Goal: Information Seeking & Learning: Learn about a topic

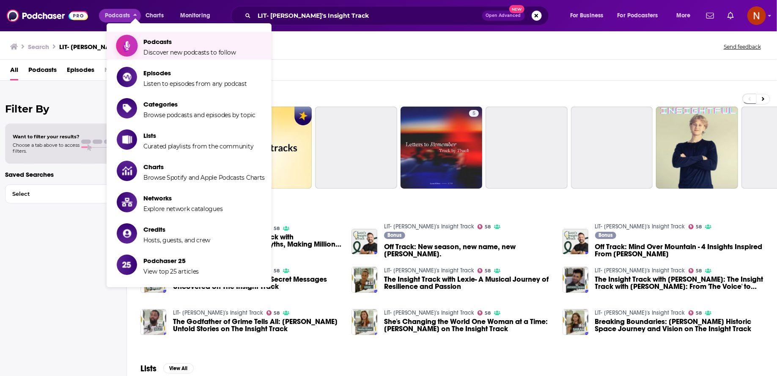
click at [128, 47] on icon "Show item sub-menu" at bounding box center [127, 45] width 11 height 11
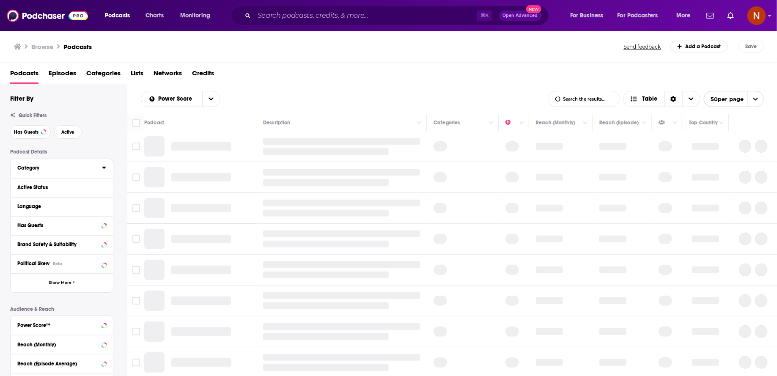
click at [105, 167] on icon at bounding box center [104, 168] width 4 height 2
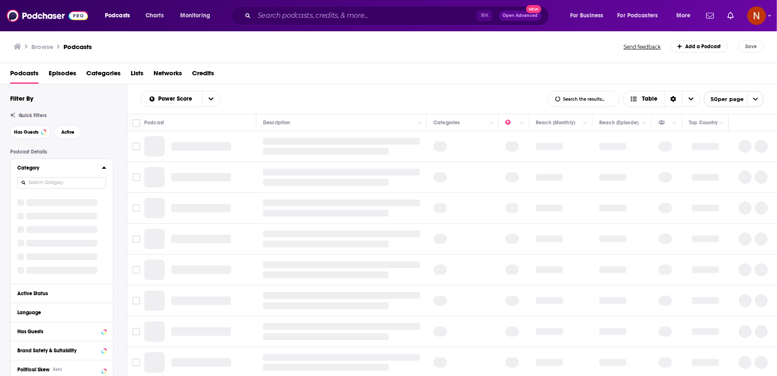
click at [89, 177] on input at bounding box center [61, 182] width 89 height 11
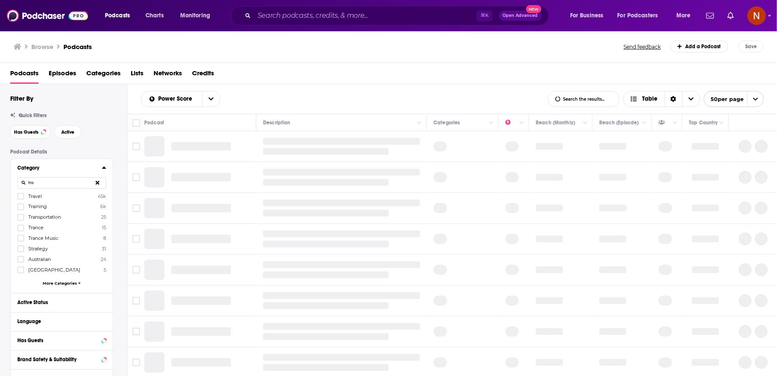
type input "tra"
click at [29, 196] on span "Travel" at bounding box center [35, 196] width 14 height 6
click at [21, 199] on input "multiSelectOption-travel-0" at bounding box center [21, 199] width 0 height 0
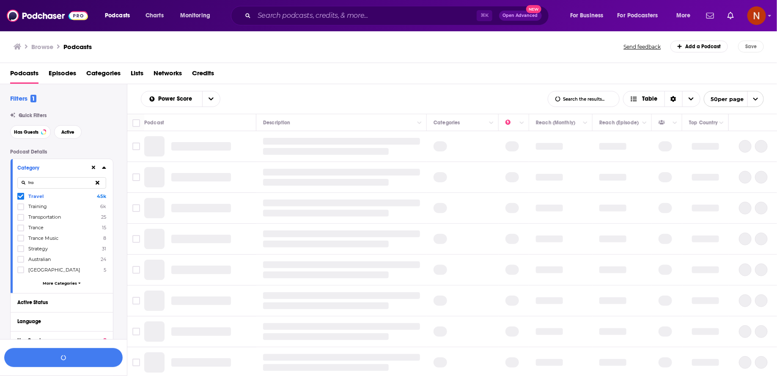
click at [56, 181] on input "tra" at bounding box center [61, 182] width 89 height 11
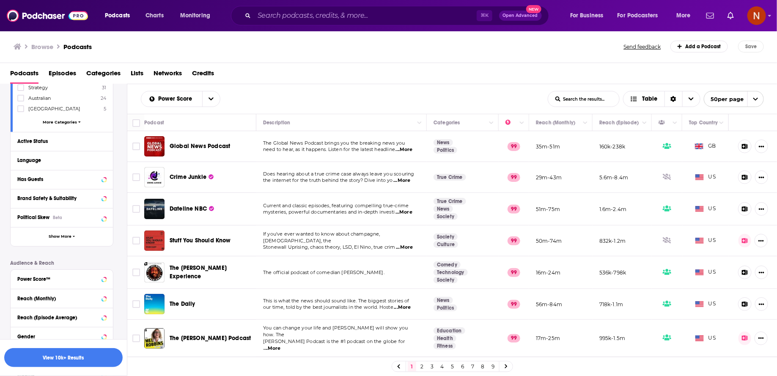
scroll to position [137, 0]
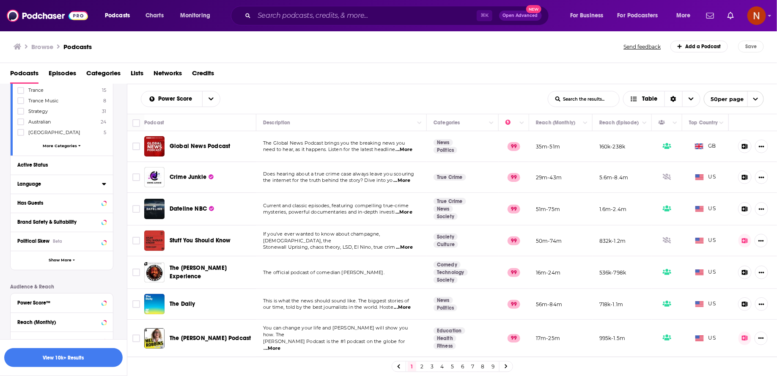
click at [103, 185] on icon at bounding box center [104, 184] width 4 height 7
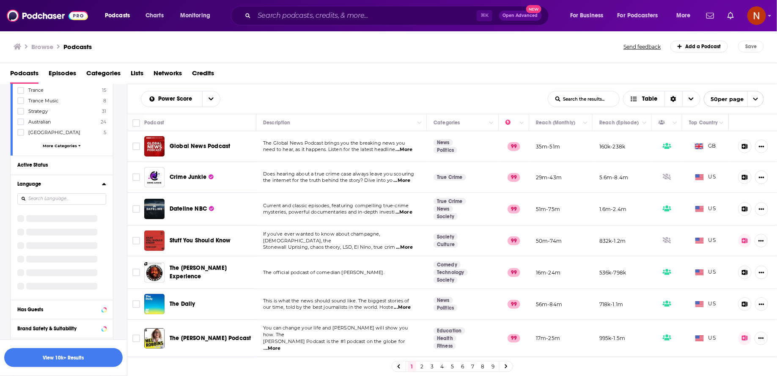
click at [84, 196] on div "Category tra Travel 45k Training 6k Transportation 25 Trance 15 Trance Music 8 …" at bounding box center [61, 199] width 103 height 356
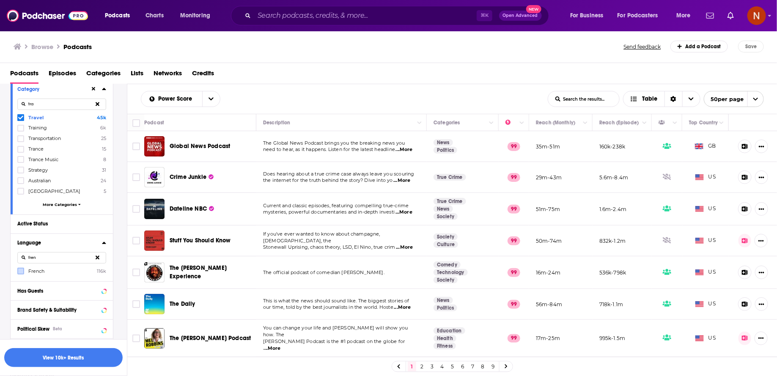
type input "fren"
click at [22, 272] on icon at bounding box center [20, 271] width 5 height 5
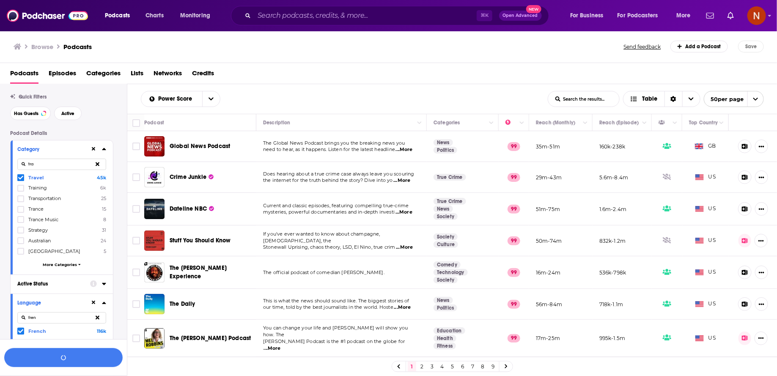
scroll to position [0, 0]
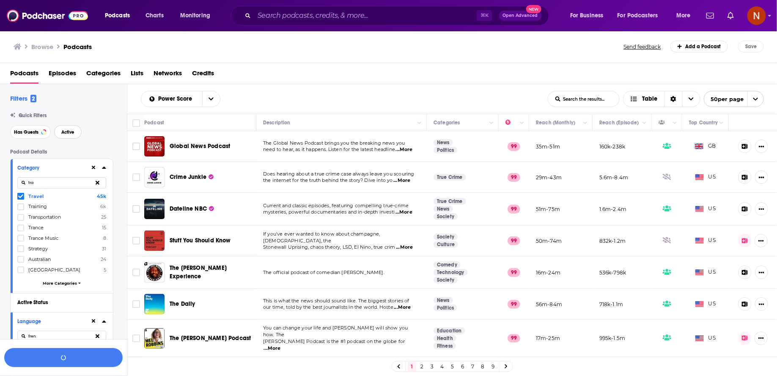
click at [66, 134] on span "Active" at bounding box center [67, 132] width 13 height 5
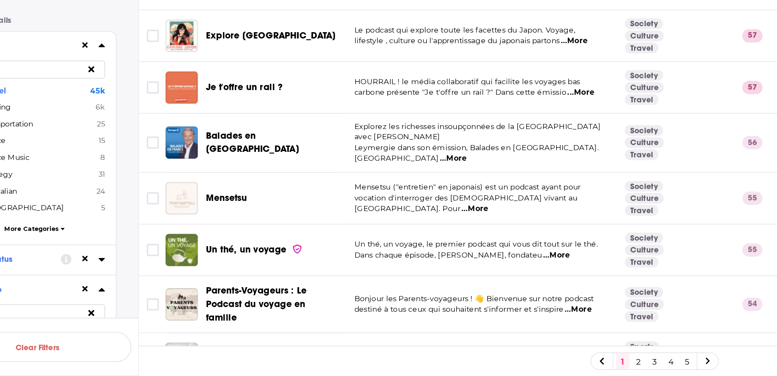
scroll to position [419, 0]
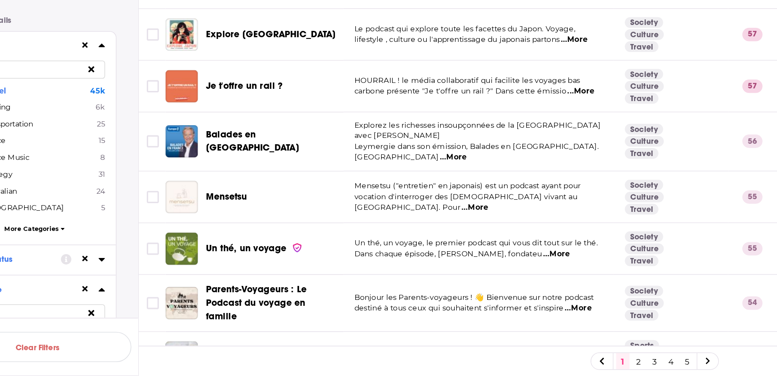
click at [399, 296] on span "...More" at bounding box center [390, 299] width 17 height 7
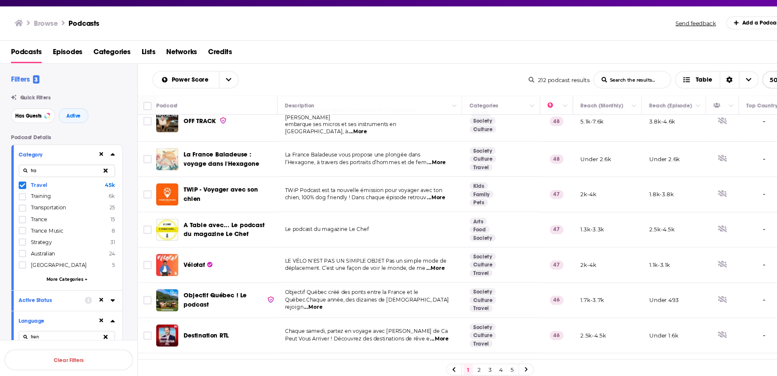
scroll to position [1247, 0]
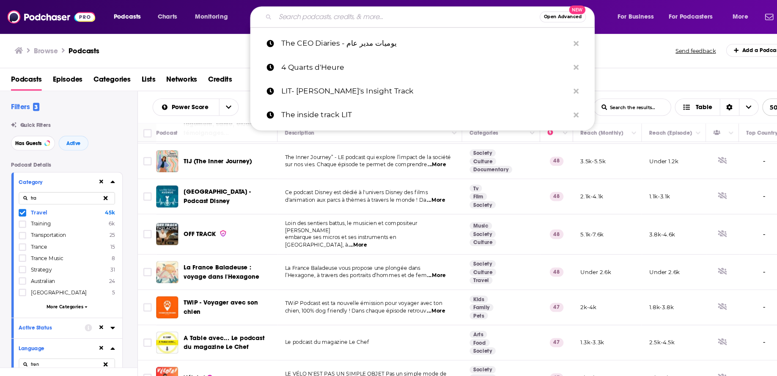
click at [297, 16] on input "Search podcasts, credits, & more..." at bounding box center [376, 16] width 244 height 14
paste input "Podcast What it’s about / Why relevant Some episodes or content of interest Lux…"
type input "Podcast What it’s about / Why relevant Some episodes or content of interest Lux…"
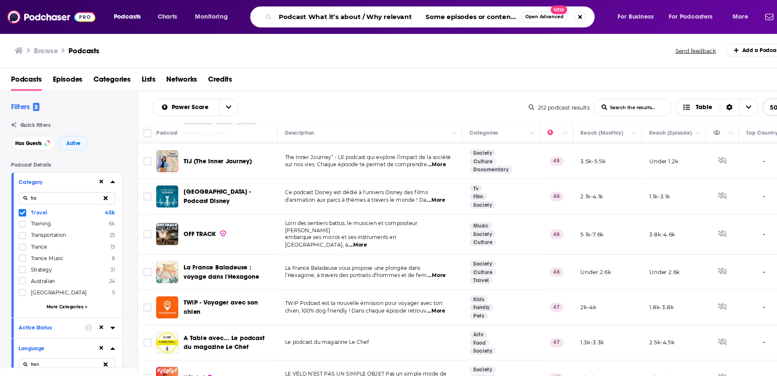
scroll to position [0, 1195]
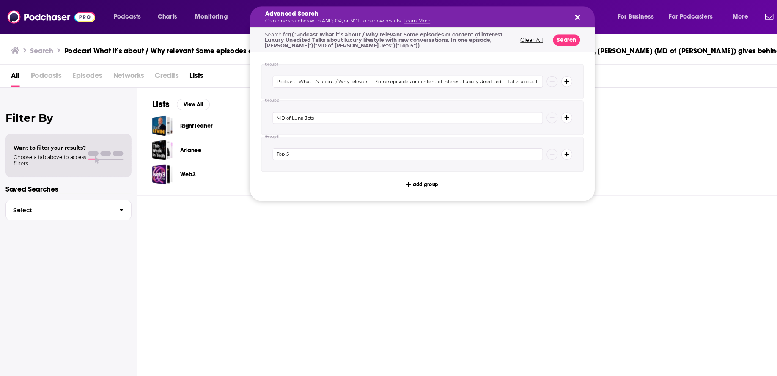
click at [306, 15] on h5 "Advanced Search" at bounding box center [383, 13] width 277 height 6
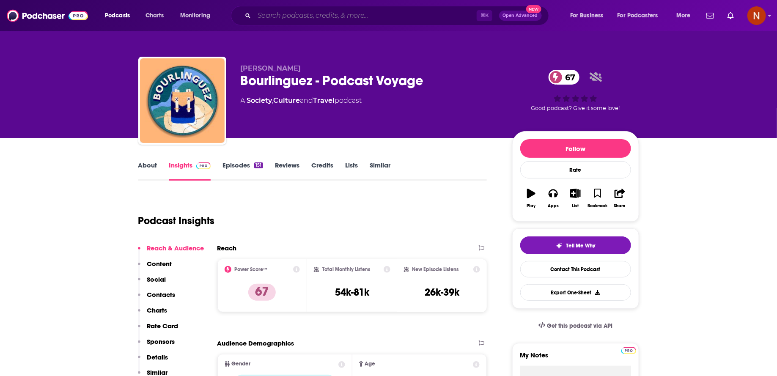
click at [315, 15] on input "Search podcasts, credits, & more..." at bounding box center [365, 16] width 222 height 14
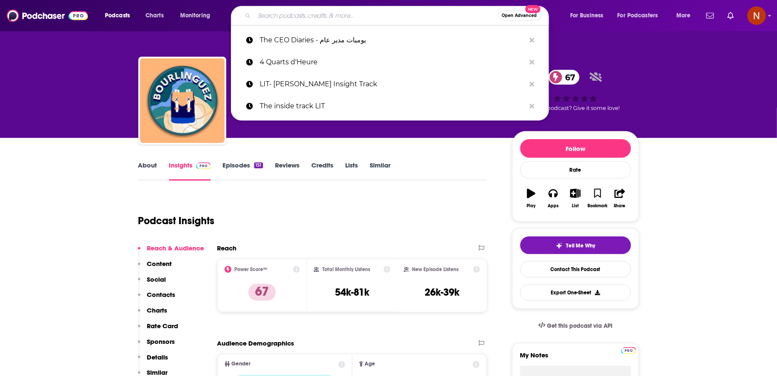
paste input "Podcast What it’s about / Why relevant Some episodes or content of interest Lux…"
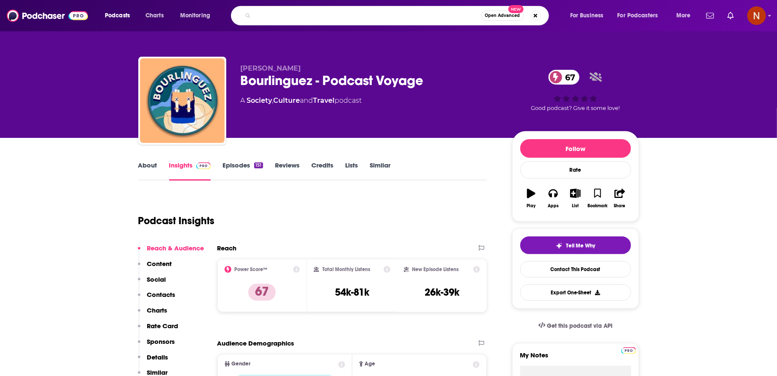
type input "Podcast What it’s about / Why relevant Some episodes or content of interest Lux…"
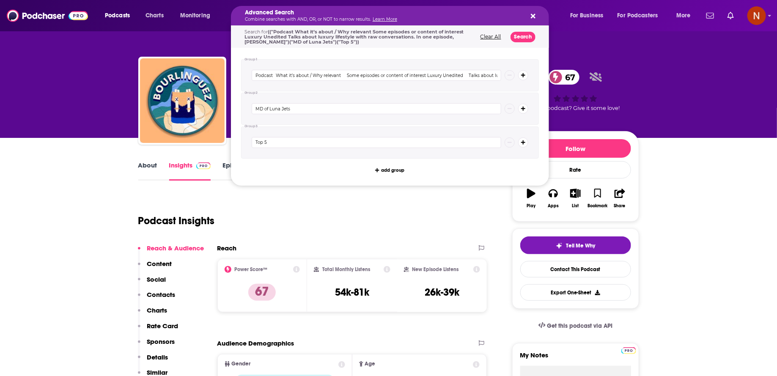
click at [532, 17] on icon "Search podcasts, credits, & more..." at bounding box center [533, 16] width 5 height 5
click at [331, 19] on p "Combine searches with AND, OR, or NOT to narrow results. Learn More" at bounding box center [383, 19] width 277 height 4
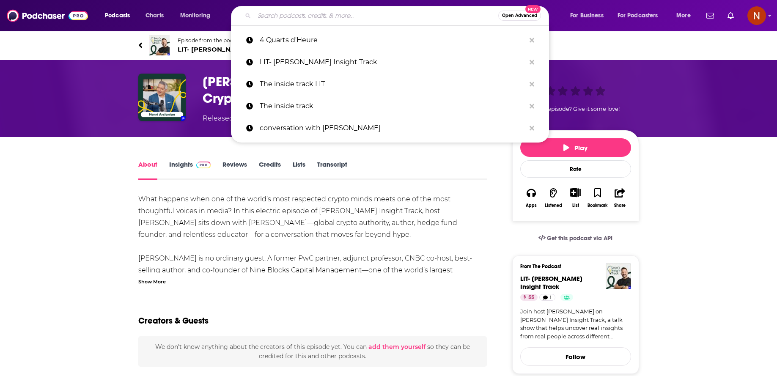
click at [287, 13] on input "Search podcasts, credits, & more..." at bounding box center [376, 16] width 244 height 14
type input "Podcast du Luxe par [PERSON_NAME]"
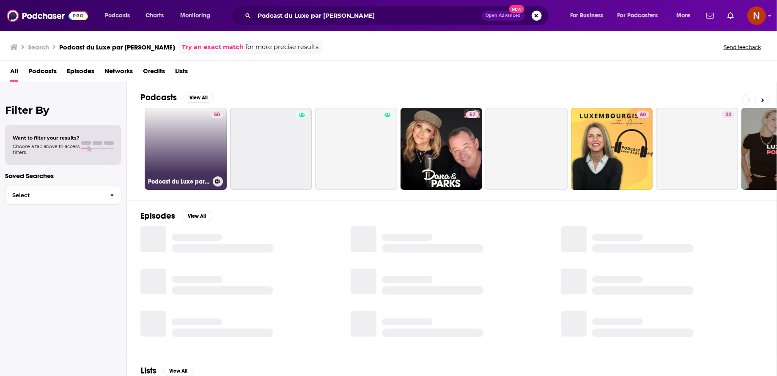
click at [209, 153] on link "50 Podcast du Luxe par [PERSON_NAME]" at bounding box center [186, 149] width 82 height 82
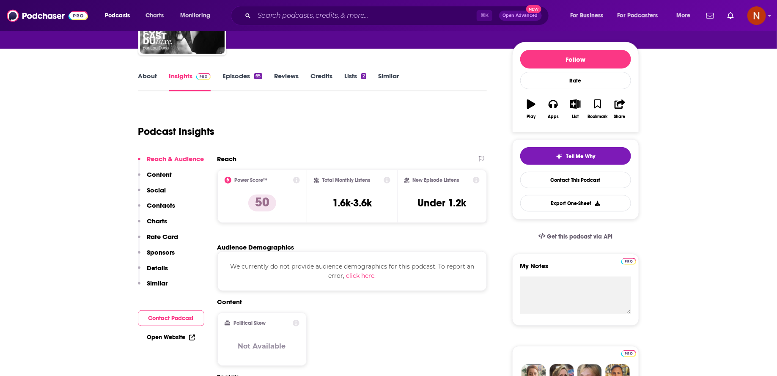
scroll to position [63, 0]
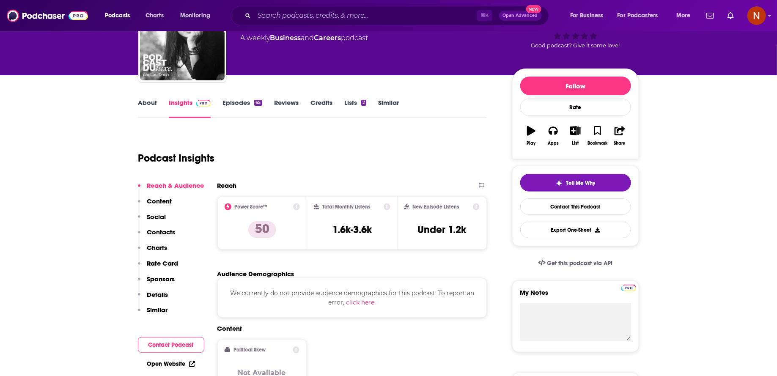
click at [240, 106] on link "Episodes 65" at bounding box center [241, 108] width 39 height 19
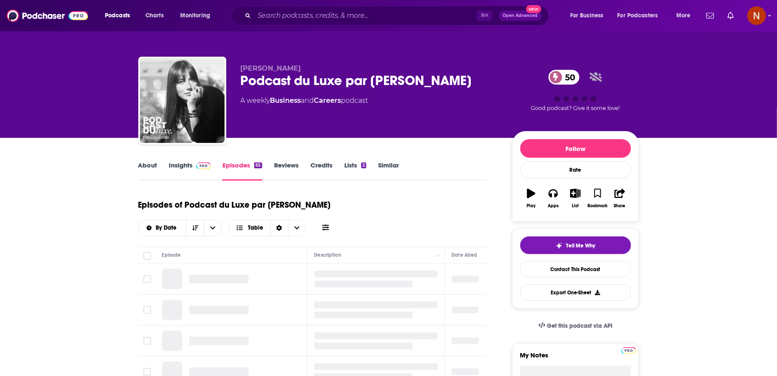
click at [153, 163] on link "About" at bounding box center [147, 170] width 19 height 19
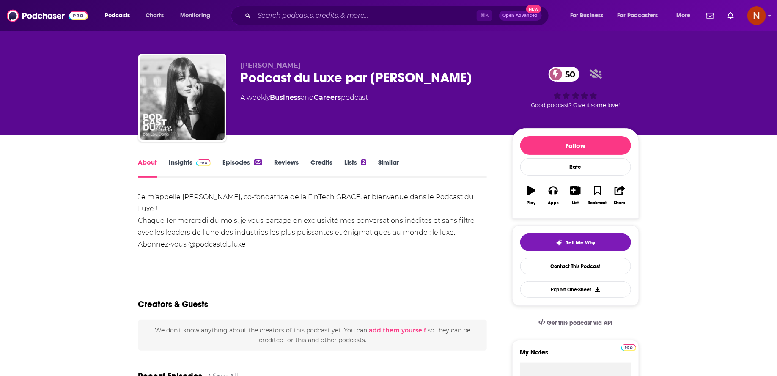
scroll to position [6, 0]
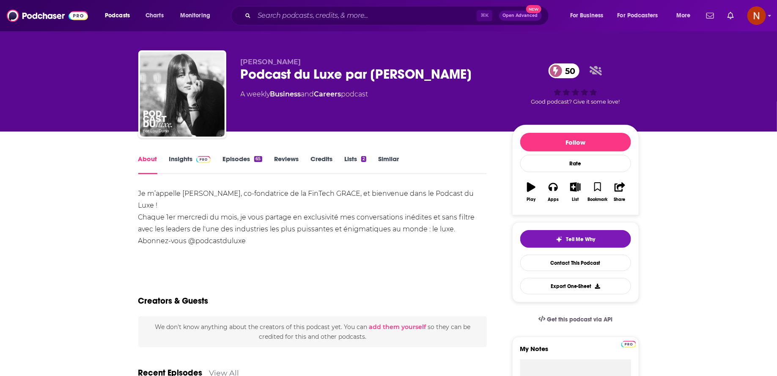
click at [283, 75] on div "Podcast du Luxe par [PERSON_NAME] 50" at bounding box center [370, 74] width 258 height 16
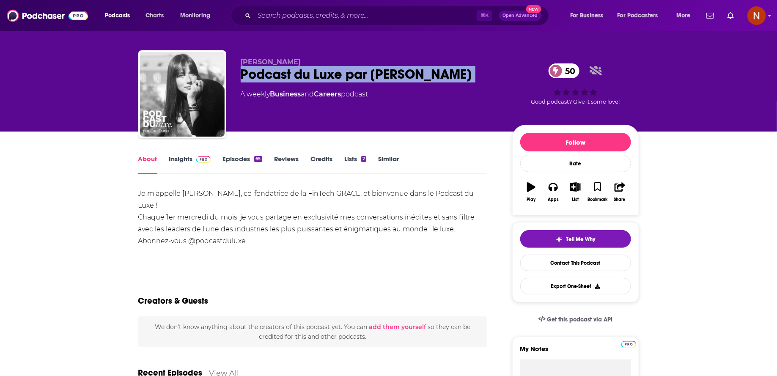
click at [283, 75] on div "Podcast du Luxe par [PERSON_NAME] 50" at bounding box center [370, 74] width 258 height 16
copy div "Podcast du Luxe par [PERSON_NAME] 50"
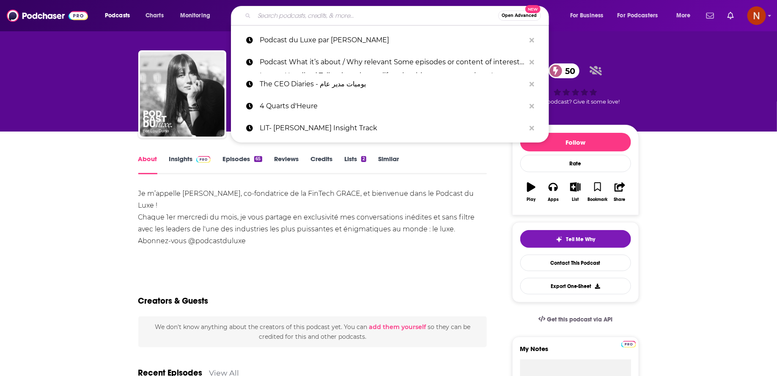
click at [295, 15] on input "Search podcasts, credits, & more..." at bounding box center [376, 16] width 244 height 14
paste input "10 MILLIONS – Le Podcast"
type input "10 MILLIONS – Le Podcast"
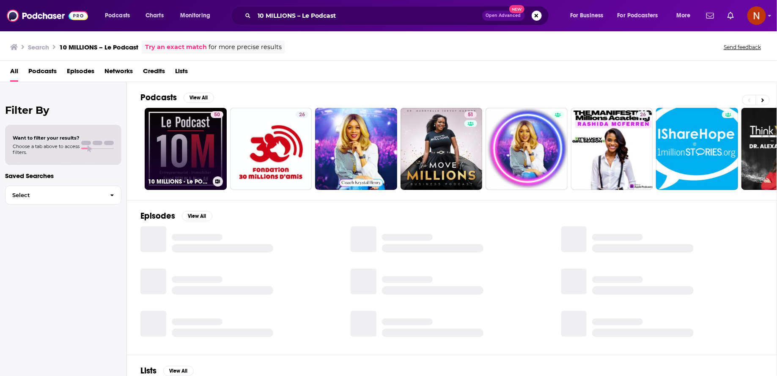
click at [206, 137] on link "50 10 MILLIONS - Le PODCAST" at bounding box center [186, 149] width 82 height 82
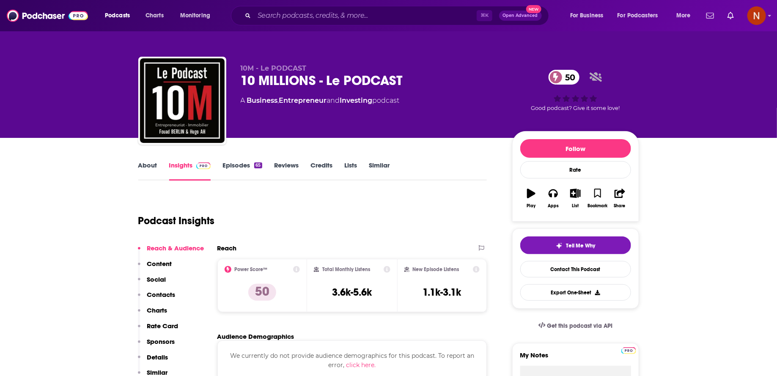
click at [292, 82] on div "10 MILLIONS - Le PODCAST 50" at bounding box center [370, 80] width 258 height 16
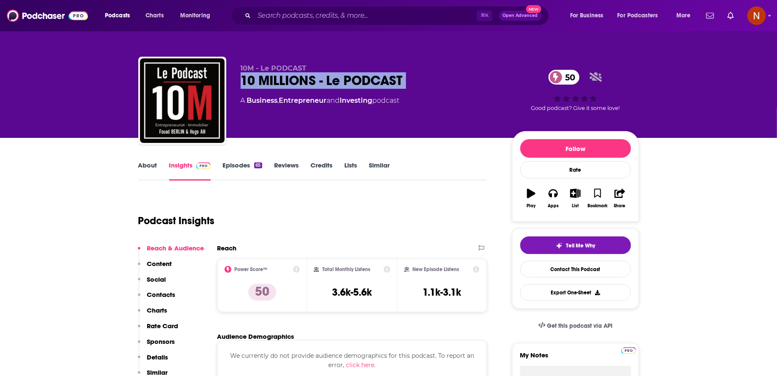
click at [292, 82] on div "10 MILLIONS - Le PODCAST 50" at bounding box center [370, 80] width 258 height 16
copy div "10 MILLIONS - Le PODCAST 50"
click at [143, 168] on link "About" at bounding box center [147, 170] width 19 height 19
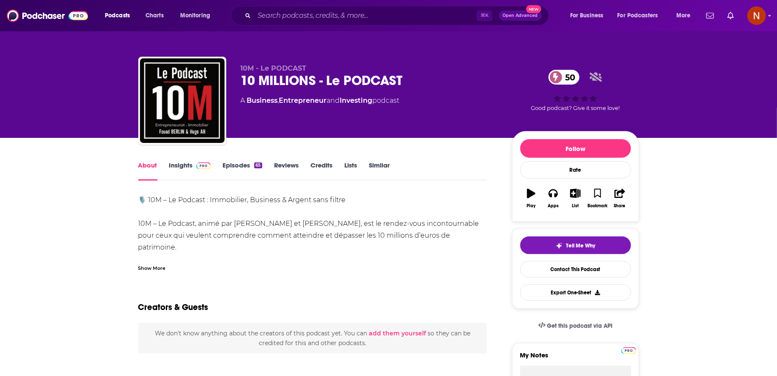
click at [154, 267] on div "Show More" at bounding box center [151, 267] width 27 height 8
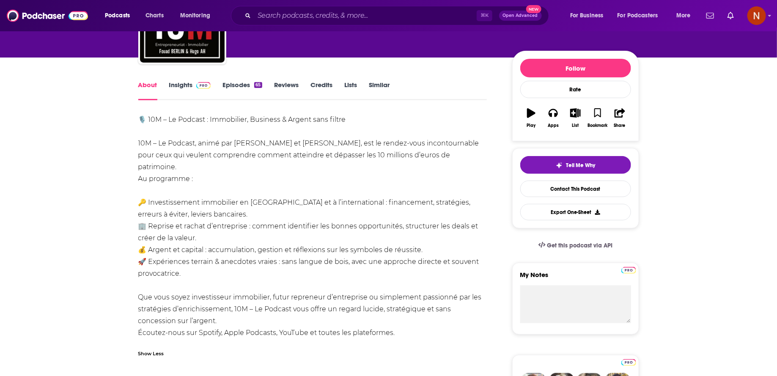
scroll to position [83, 0]
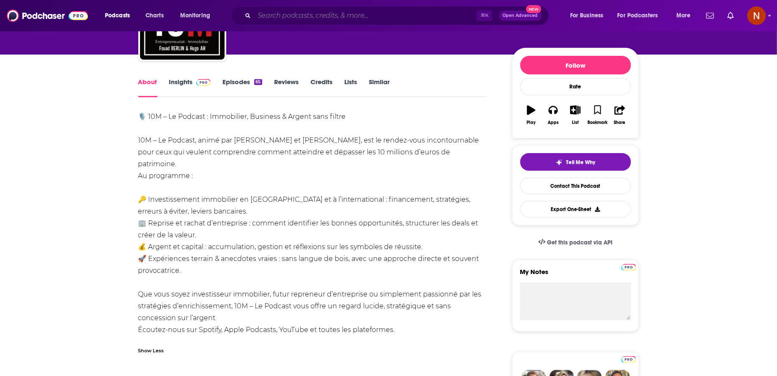
click at [315, 21] on input "Search podcasts, credits, & more..." at bounding box center [365, 16] width 222 height 14
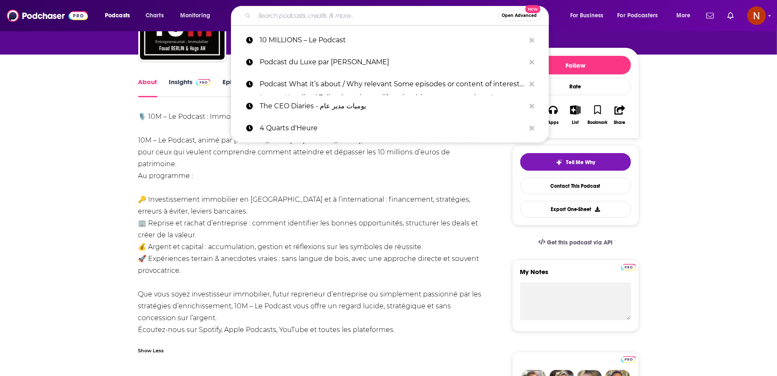
paste input "Ceux qui traquent les jets privés et yachts de milliardaires"
type input "Ceux qui traquent les jets privés et yachts de milliardaires"
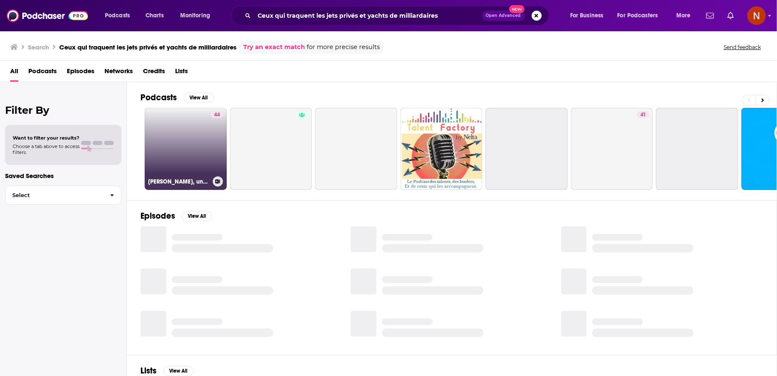
click at [208, 151] on link "44 Heidi, une histoire pour les enfants et pour ceux qui les aiment by Johanna …" at bounding box center [186, 149] width 82 height 82
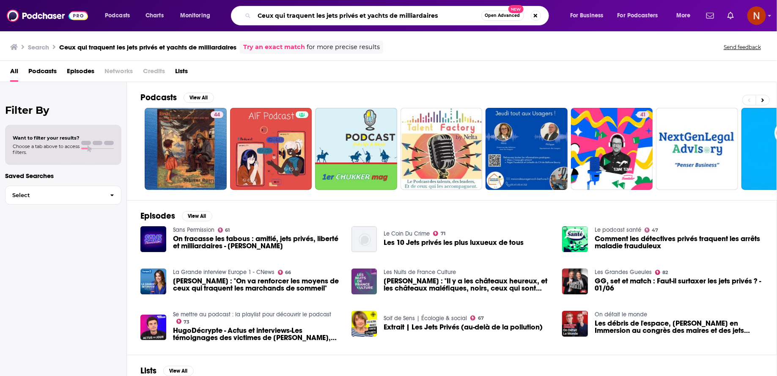
click at [297, 11] on input "Ceux qui traquent les jets privés et yachts de milliardaires" at bounding box center [367, 16] width 227 height 14
paste input "jets privé"
type input "jets privés"
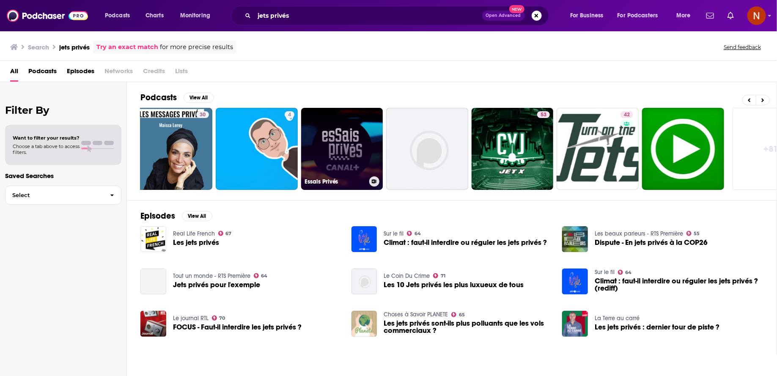
scroll to position [0, 140]
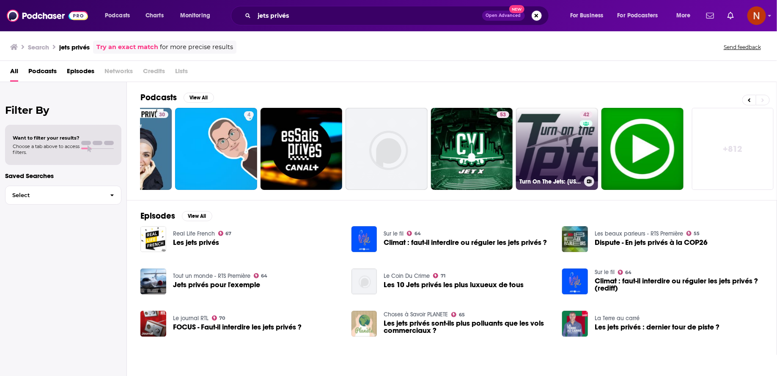
click at [545, 154] on link "42 Turn On The Jets: New York Jets" at bounding box center [557, 149] width 82 height 82
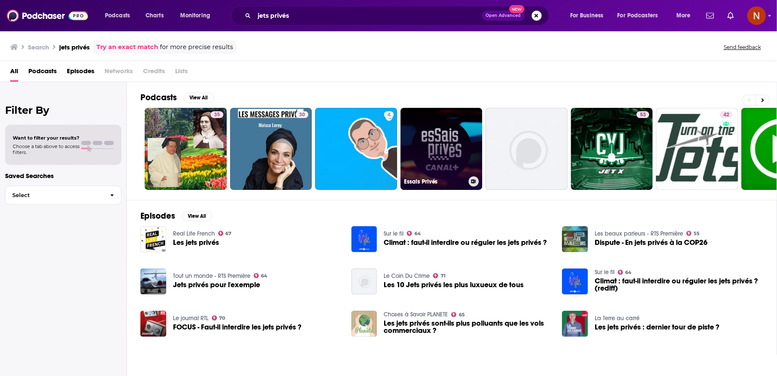
scroll to position [0, 0]
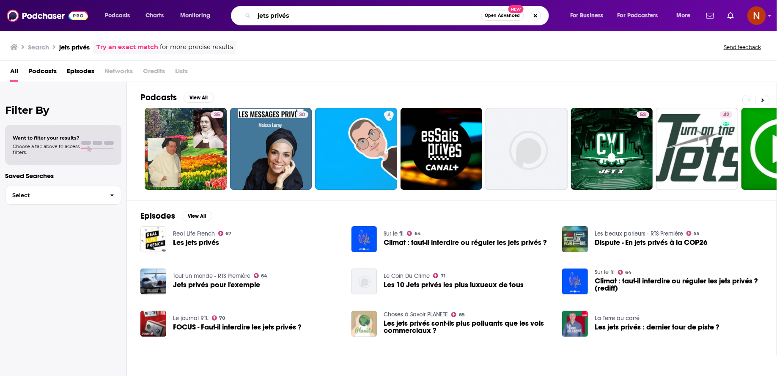
click at [299, 13] on input "jets privés" at bounding box center [367, 16] width 227 height 14
paste input "Parlons Aviation"
paste input "Search podcasts, credits, & more..."
type input "Parlons Aviation"
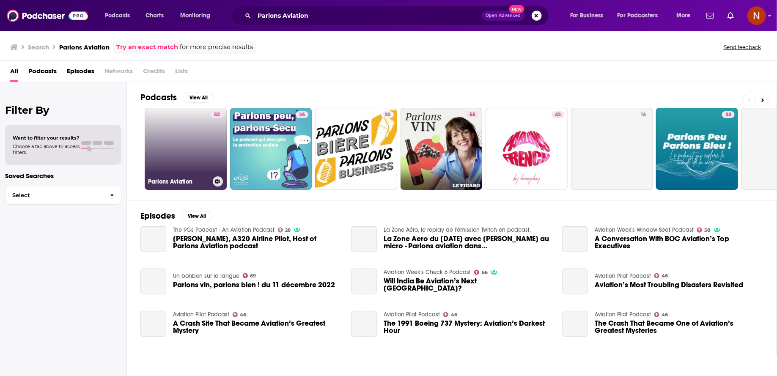
click at [207, 148] on link "52 Parlons Aviation" at bounding box center [186, 149] width 82 height 82
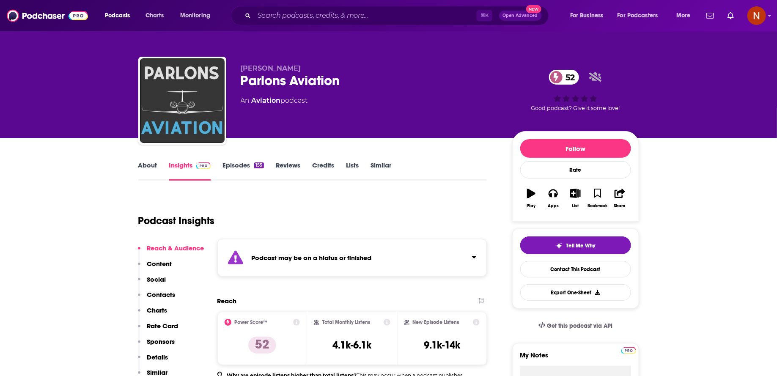
click at [296, 263] on div "Podcast may be on a hiatus or finished" at bounding box center [352, 258] width 270 height 38
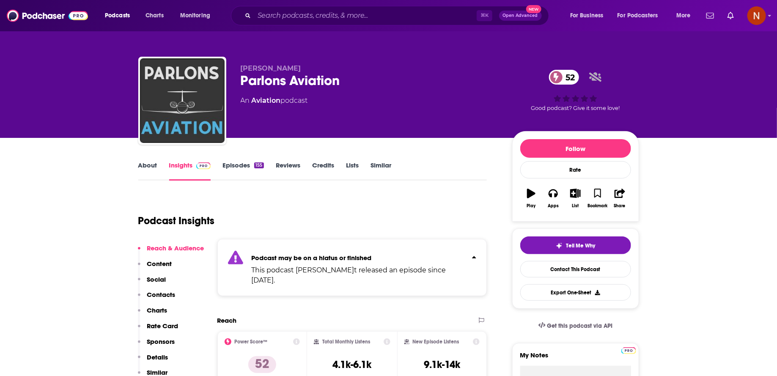
click at [299, 217] on div "Podcast Insights" at bounding box center [309, 215] width 342 height 43
click at [287, 83] on div "Parlons Aviation 52" at bounding box center [370, 80] width 258 height 16
copy div "Parlons Aviation 52"
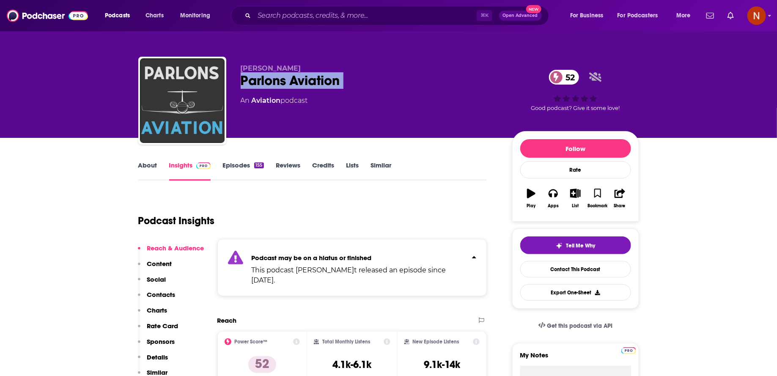
click at [148, 169] on link "About" at bounding box center [147, 170] width 19 height 19
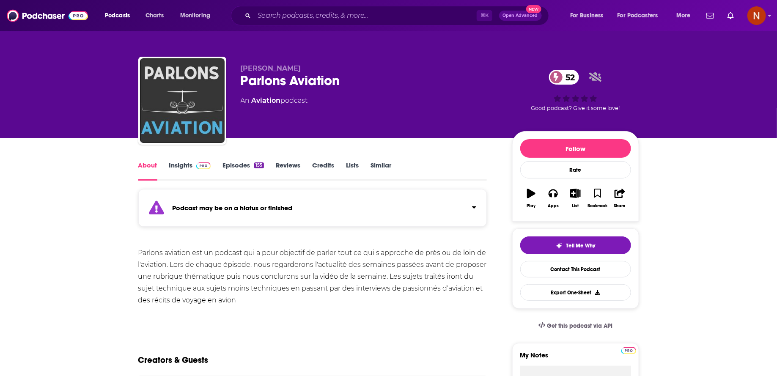
click at [310, 78] on div "Parlons Aviation 52" at bounding box center [370, 80] width 258 height 16
click at [288, 24] on div "⌘ K Open Advanced New" at bounding box center [390, 15] width 318 height 19
click at [295, 19] on input "Search podcasts, credits, & more..." at bounding box center [365, 16] width 222 height 14
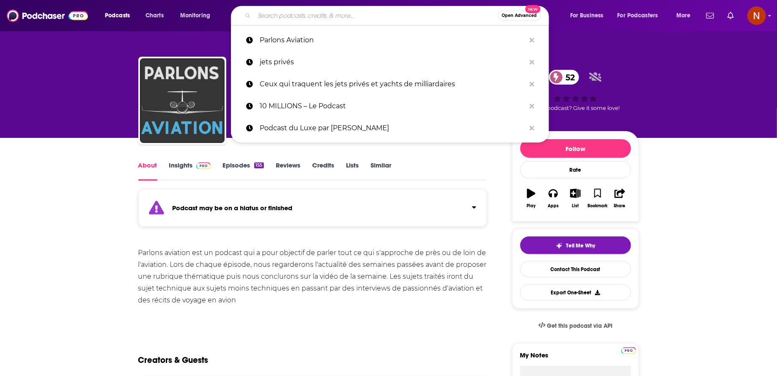
paste input "L’essor du jet privé"
type input "L’essor du jet privé"
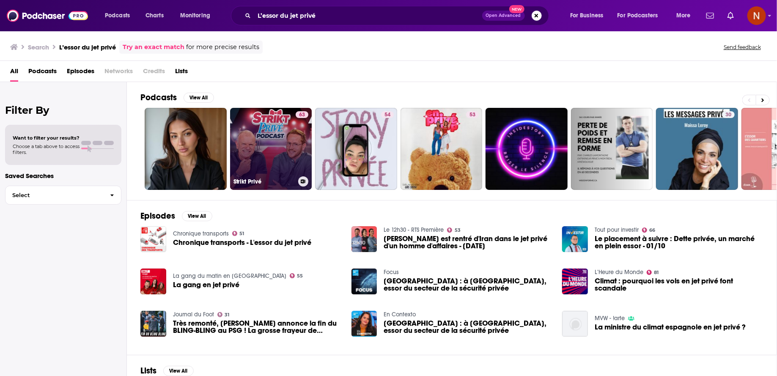
click at [258, 143] on link "63 Strikt Privé" at bounding box center [271, 149] width 82 height 82
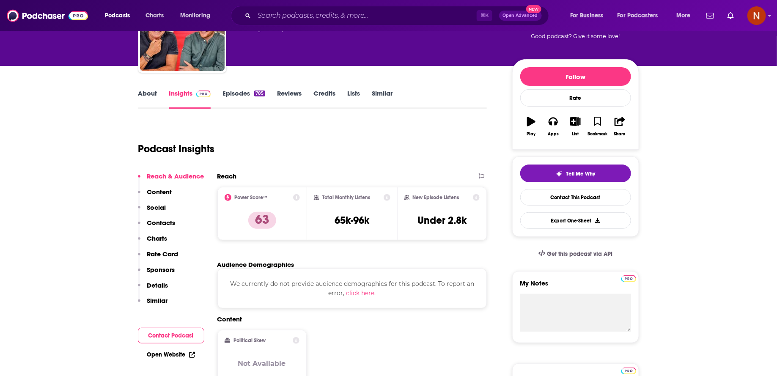
scroll to position [45, 0]
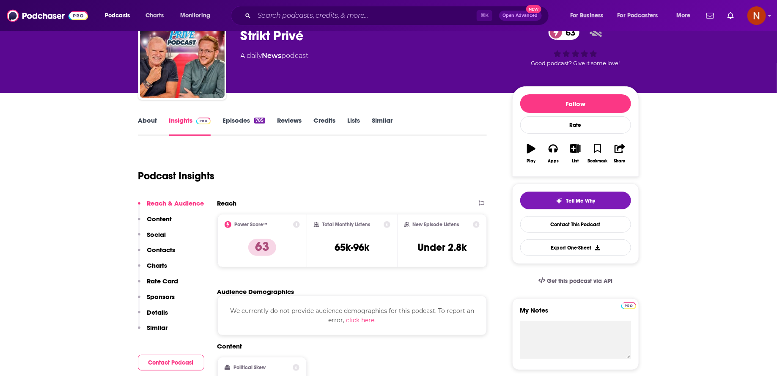
click at [148, 125] on link "About" at bounding box center [147, 125] width 19 height 19
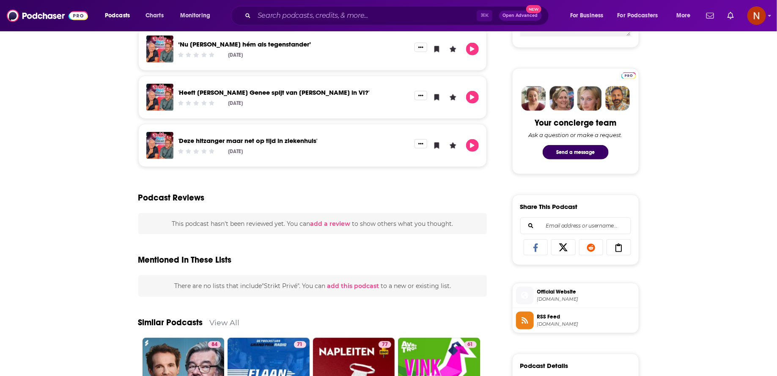
scroll to position [366, 0]
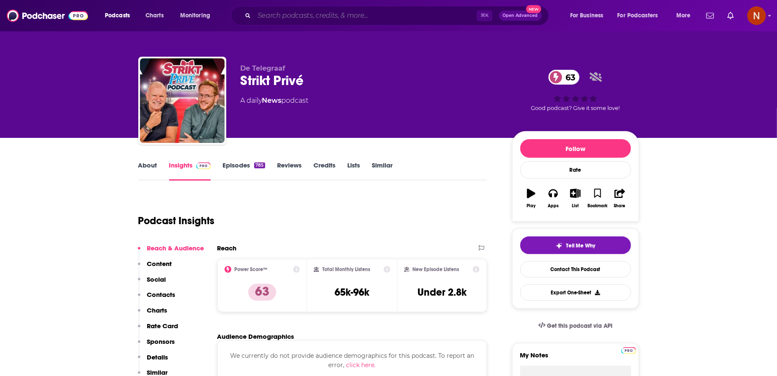
click at [288, 12] on input "Search podcasts, credits, & more..." at bounding box center [365, 16] width 222 height 14
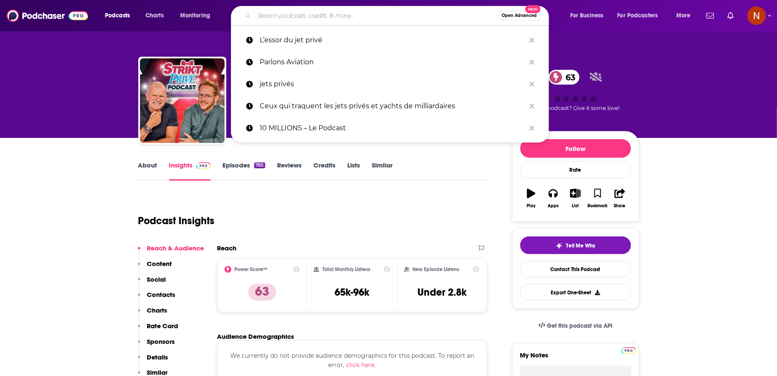
paste input "Expliquez-nous… les jets privés"
type input "Expliquez-nous… les jets privés"
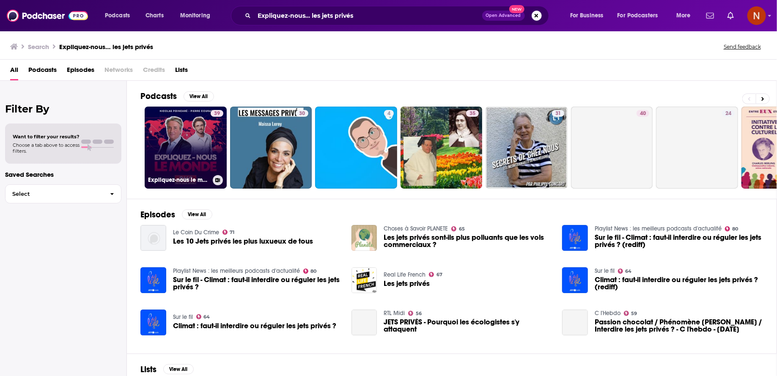
click at [211, 143] on div "39" at bounding box center [217, 142] width 13 height 65
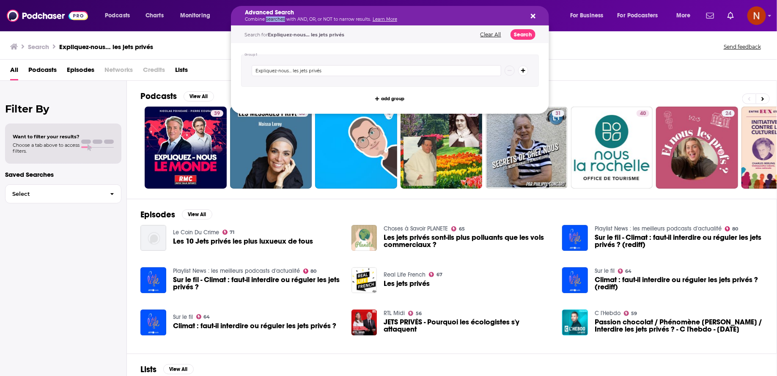
click at [280, 21] on p "Combine searches with AND, OR, or NOT to narrow results. Learn More" at bounding box center [383, 19] width 277 height 4
click at [536, 15] on div "Advanced Search Combine searches with AND, OR, or NOT to narrow results. Learn …" at bounding box center [390, 15] width 318 height 19
click at [537, 18] on div "Advanced Search Combine searches with AND, OR, or NOT to narrow results. Learn …" at bounding box center [390, 15] width 318 height 19
click at [535, 16] on icon "Search podcasts, credits, & more..." at bounding box center [533, 16] width 5 height 7
click at [324, 63] on div "Expliquez-nous… les jets privés" at bounding box center [390, 71] width 298 height 32
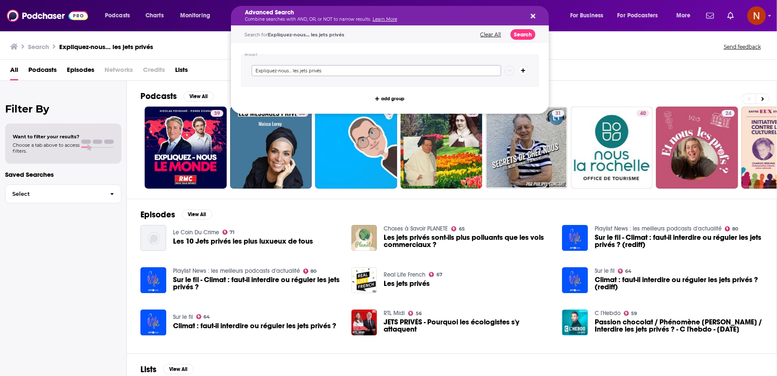
click at [324, 67] on input "Expliquez-nous… les jets privés" at bounding box center [376, 70] width 249 height 11
paste input "MILLIONAIRES – Thune Podcast"
type input "MILLIONAIRES – Thune Podcast"
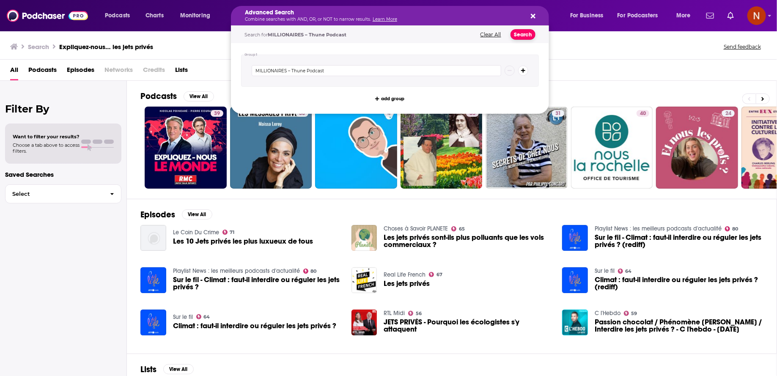
click at [521, 36] on button "Search" at bounding box center [522, 34] width 25 height 11
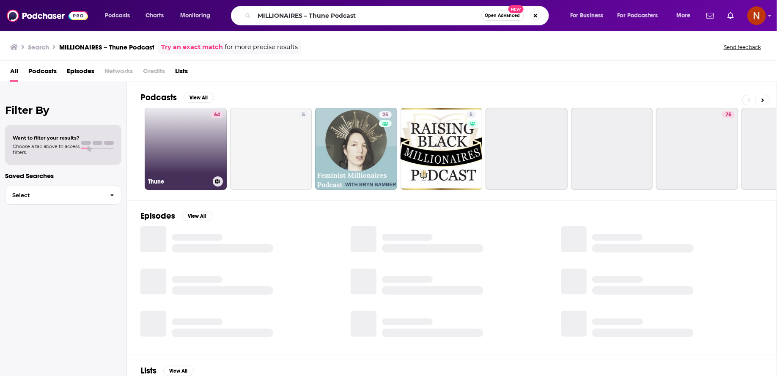
click at [211, 174] on div "64" at bounding box center [217, 143] width 13 height 65
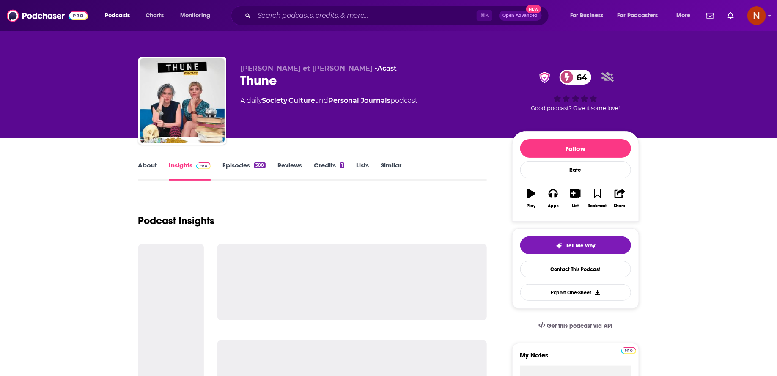
click at [263, 82] on div "Thune 64" at bounding box center [370, 80] width 258 height 16
copy h2 "Thune"
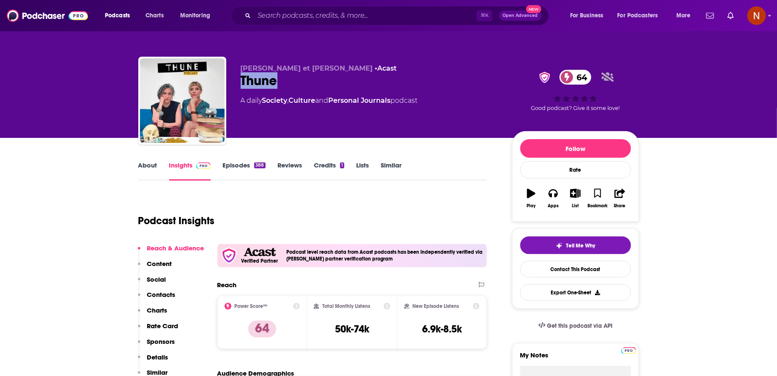
scroll to position [14, 0]
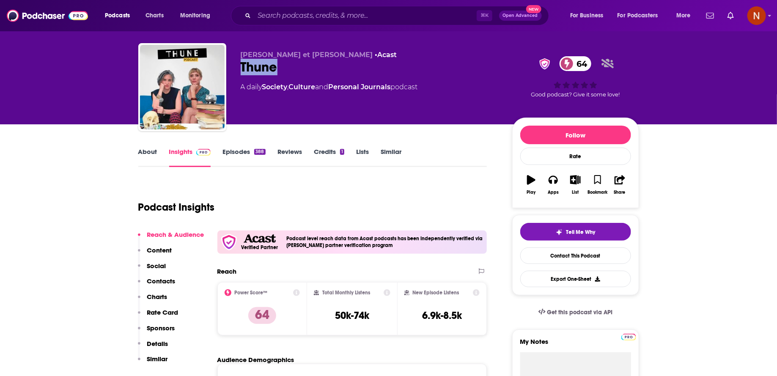
click at [152, 153] on link "About" at bounding box center [147, 157] width 19 height 19
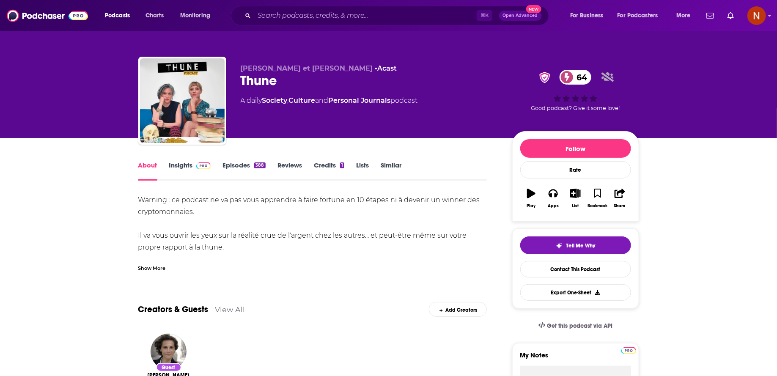
click at [156, 266] on div "Show More" at bounding box center [151, 267] width 27 height 8
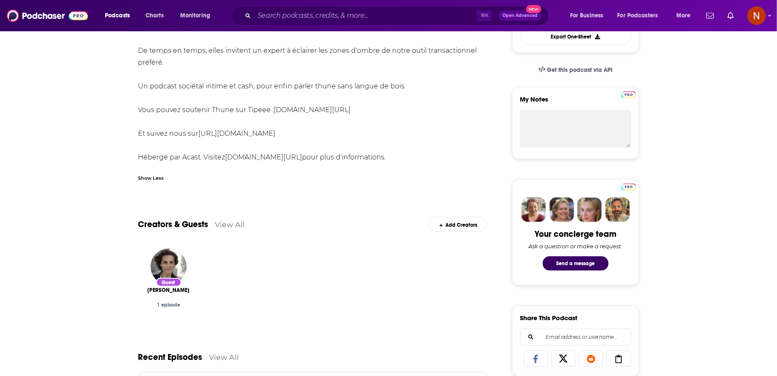
scroll to position [259, 0]
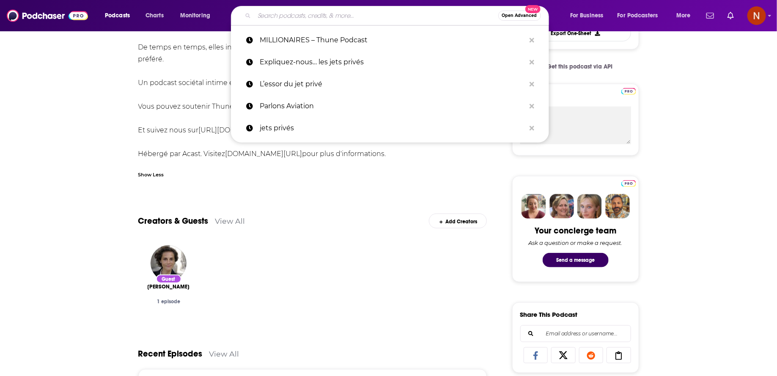
click at [299, 20] on input "Search podcasts, credits, & more..." at bounding box center [376, 16] width 244 height 14
paste input "Richissime"
type input "Richissime"
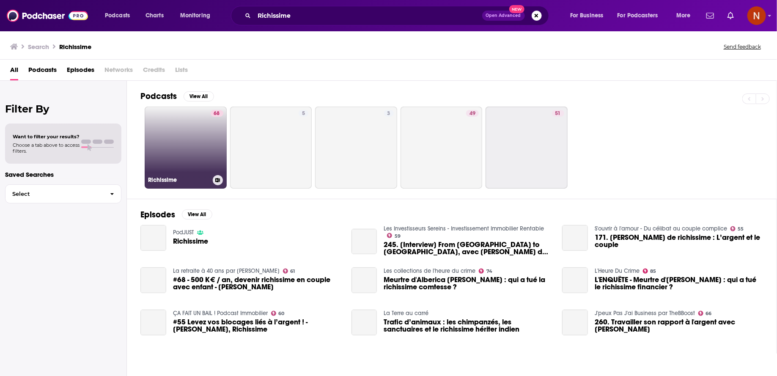
click at [198, 155] on link "68 Richissime" at bounding box center [186, 148] width 82 height 82
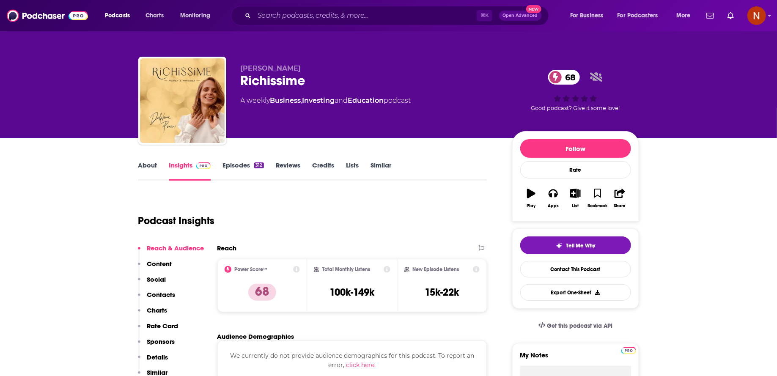
click at [280, 82] on div "Richissime 68" at bounding box center [370, 80] width 258 height 16
copy h2 "Richissime"
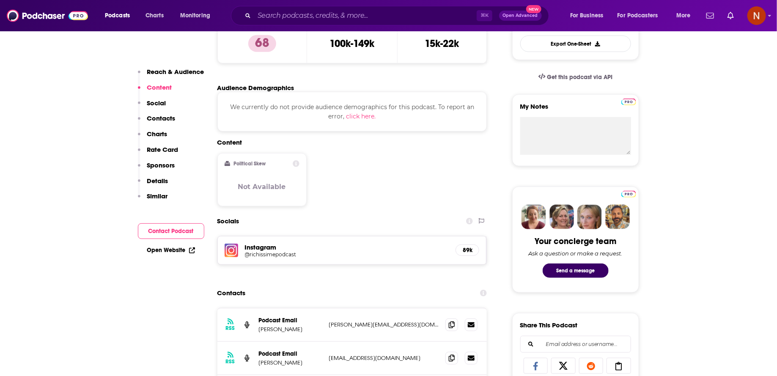
scroll to position [265, 0]
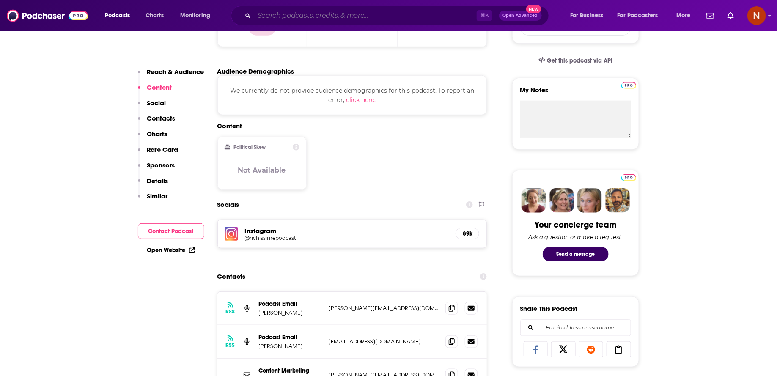
click at [320, 19] on input "Search podcasts, credits, & more..." at bounding box center [365, 16] width 222 height 14
paste input "Voyage au cœur du luxe"
type input "Voyage au cœur du luxe"
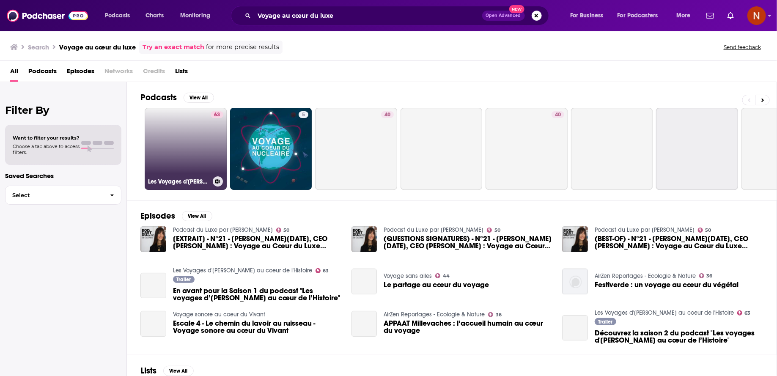
click at [199, 154] on link "63 Les Voyages d'Amélia au coeur de l'Histoire" at bounding box center [186, 149] width 82 height 82
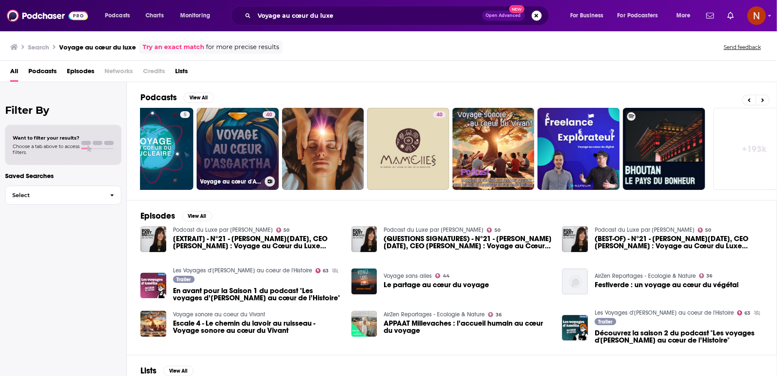
scroll to position [0, 140]
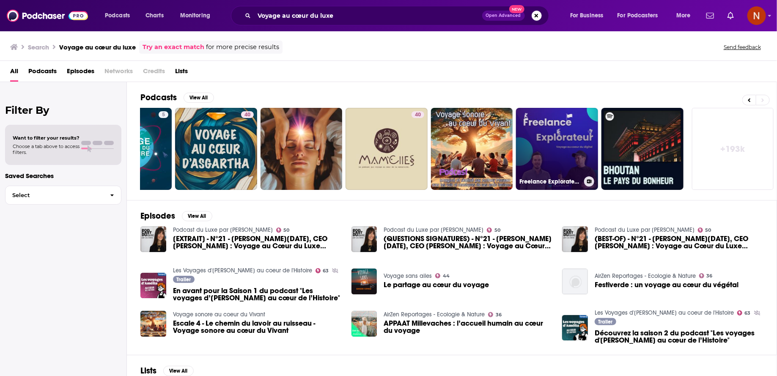
click at [529, 149] on link "Freelance Explorateur - Voyage au coeur du digital" at bounding box center [557, 149] width 82 height 82
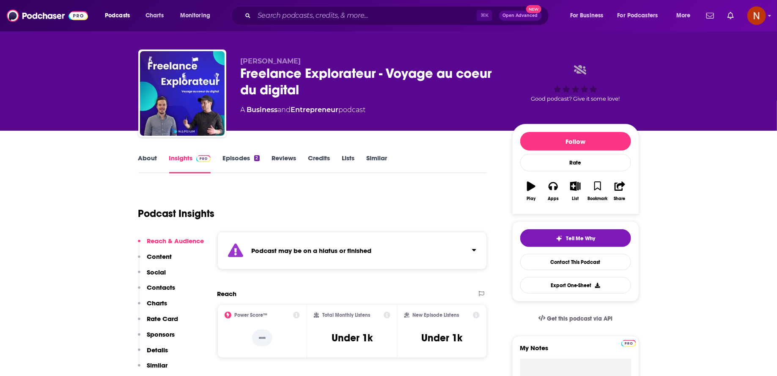
scroll to position [8, 0]
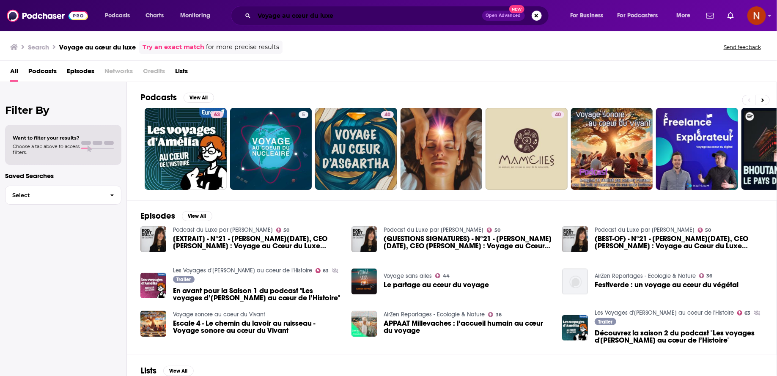
click at [313, 16] on input "Voyage au cœur du luxe" at bounding box center [368, 16] width 228 height 14
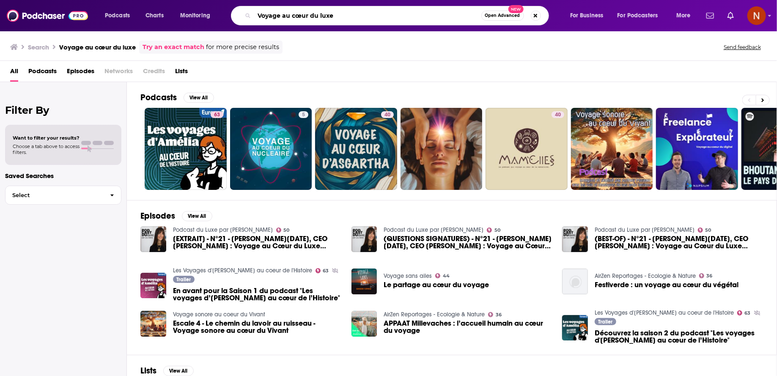
click at [313, 16] on input "Voyage au cœur du luxe" at bounding box center [367, 16] width 227 height 14
paste input "Riviera Détent"
type input "Riviera Détente"
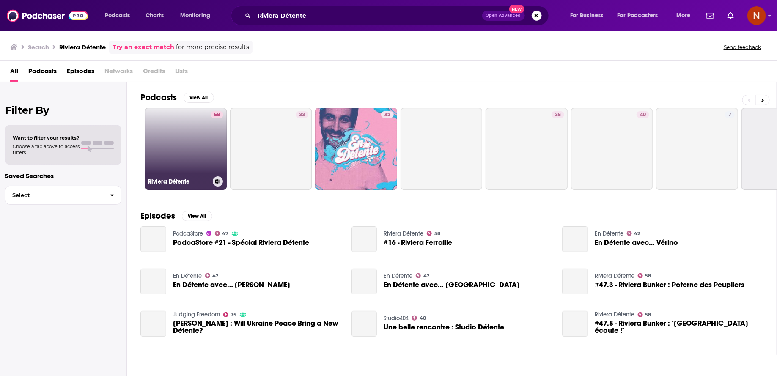
click at [208, 146] on link "58 Riviera Détente" at bounding box center [186, 149] width 82 height 82
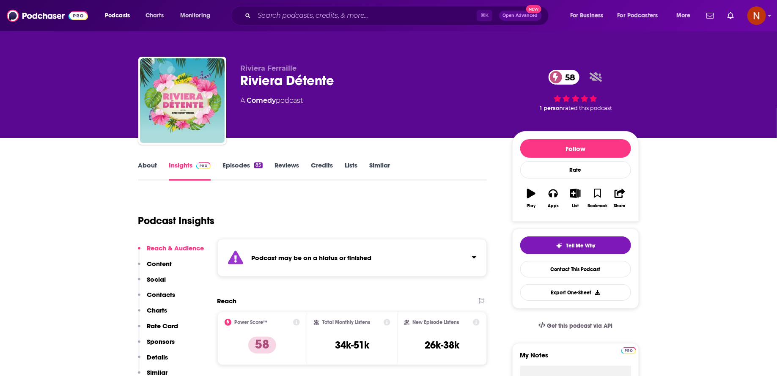
click at [313, 246] on div "Podcast may be on a hiatus or finished" at bounding box center [352, 258] width 270 height 38
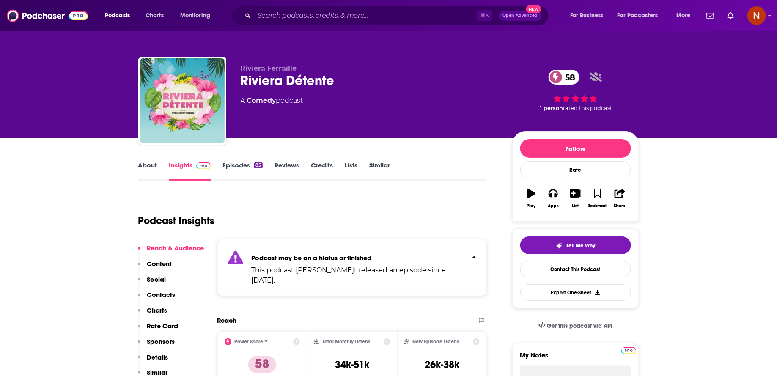
click at [147, 166] on link "About" at bounding box center [147, 170] width 19 height 19
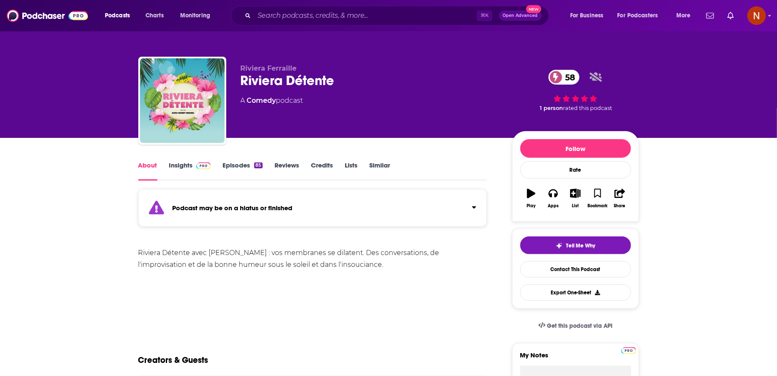
click at [284, 215] on div "Podcast may be on a hiatus or finished" at bounding box center [312, 208] width 349 height 38
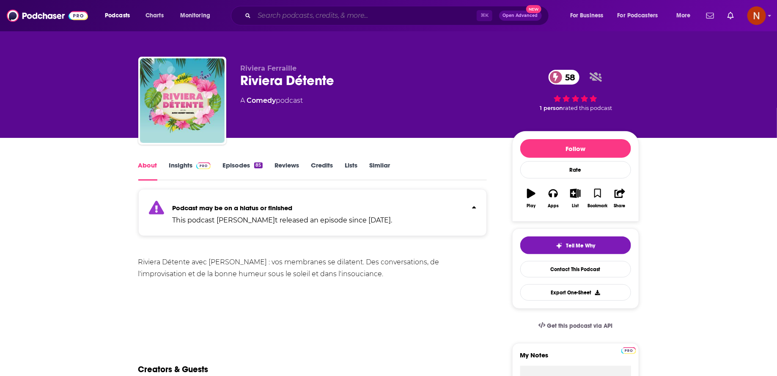
click at [272, 14] on input "Search podcasts, credits, & more..." at bounding box center [365, 16] width 222 height 14
paste input "Succession : les mystérieux propriétaires de Chanel"
type input "Succession : les mystérieux propriétaires de Chanel"
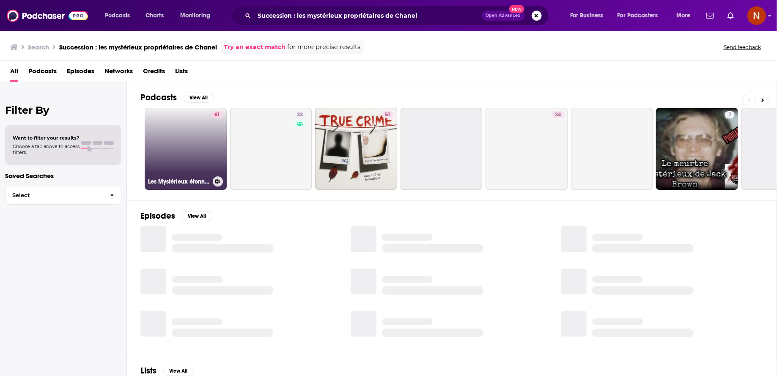
click at [204, 171] on link "61 Les Mystérieux étonnants" at bounding box center [186, 149] width 82 height 82
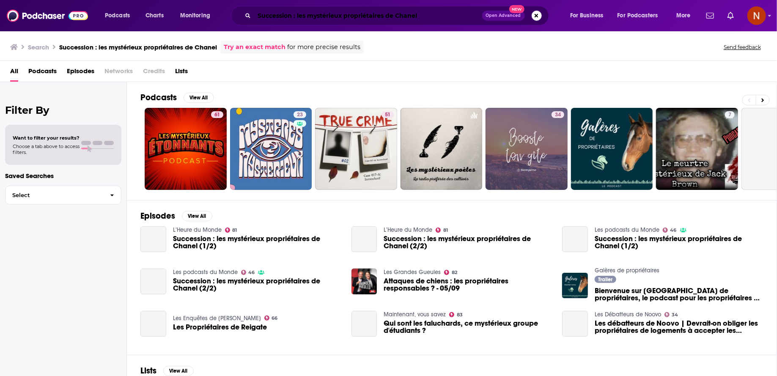
click at [321, 16] on input "Succession : les mystérieux propriétaires de Chanel" at bounding box center [368, 16] width 228 height 14
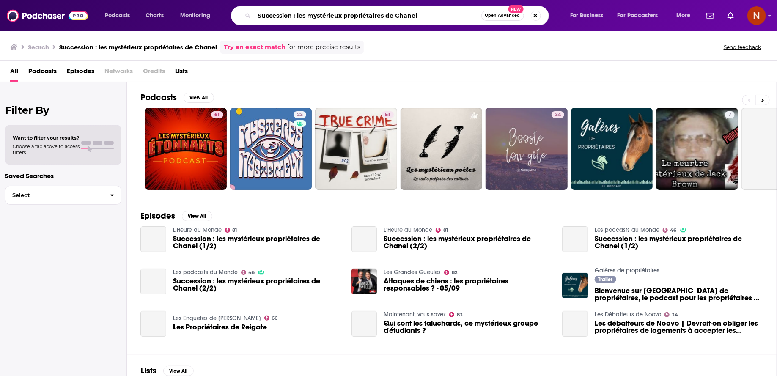
click at [321, 16] on input "Succession : les mystérieux propriétaires de Chanel" at bounding box center [367, 16] width 227 height 14
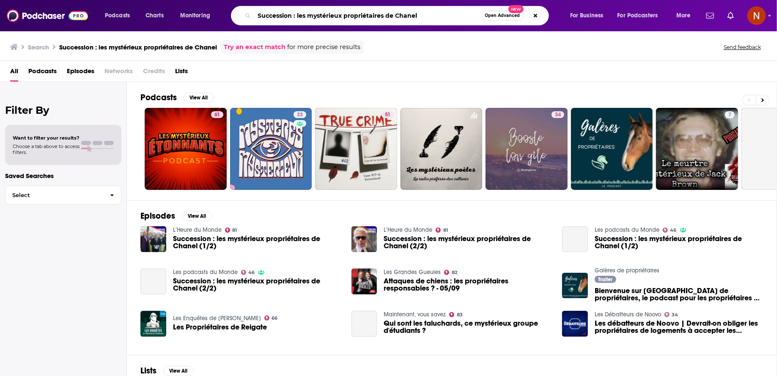
click at [321, 16] on input "Succession : les mystérieux propriétaires de Chanel" at bounding box center [367, 16] width 227 height 14
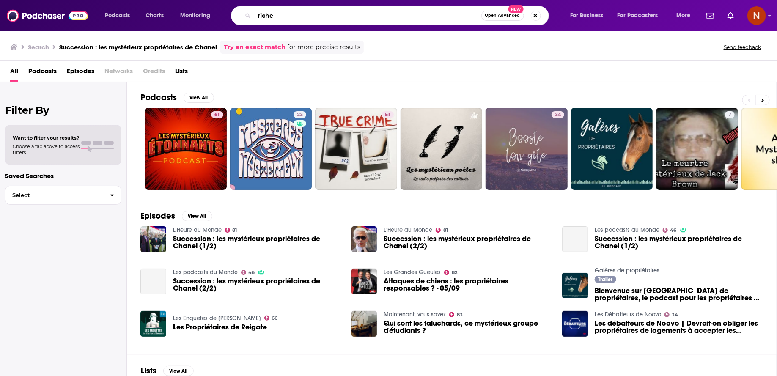
type input "riche"
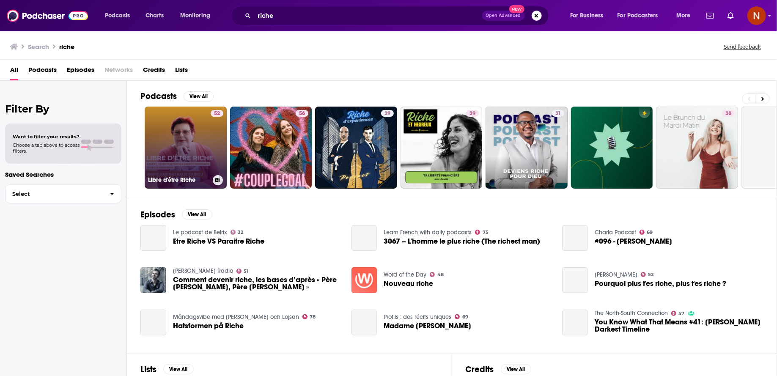
click at [212, 160] on div "52" at bounding box center [217, 142] width 13 height 65
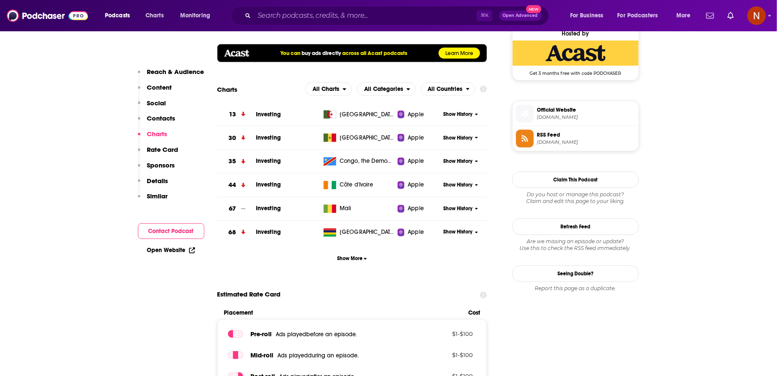
scroll to position [649, 0]
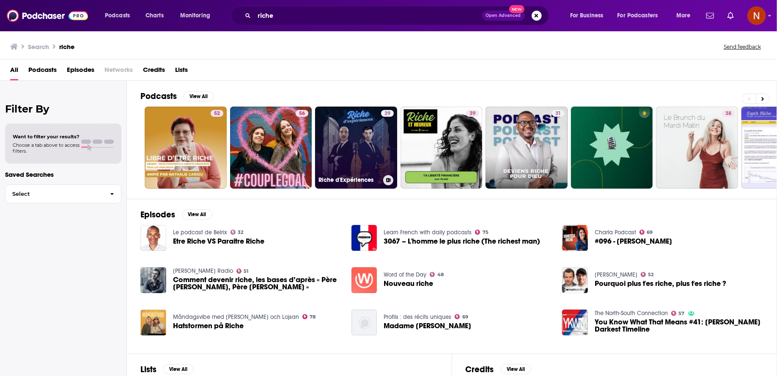
click at [368, 169] on link "29 Riche d'Expériences" at bounding box center [356, 148] width 82 height 82
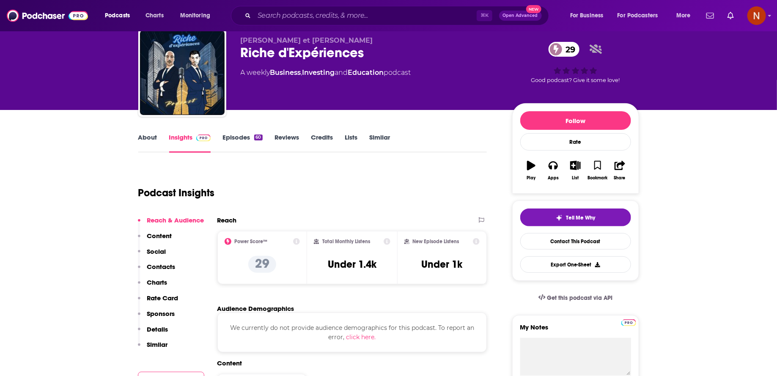
scroll to position [30, 0]
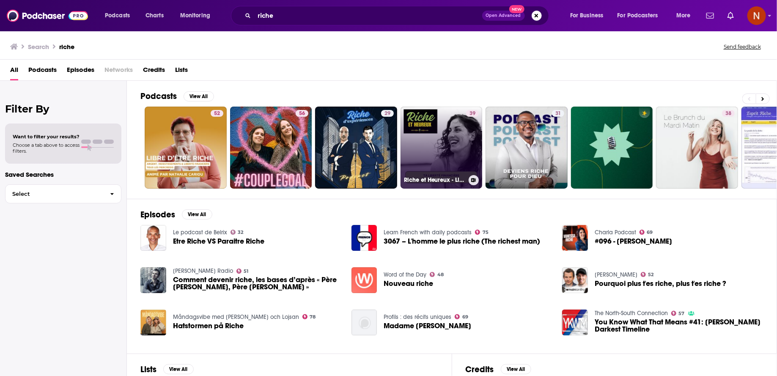
click at [435, 170] on link "39 Riche et Heureux - Liberté financière" at bounding box center [441, 148] width 82 height 82
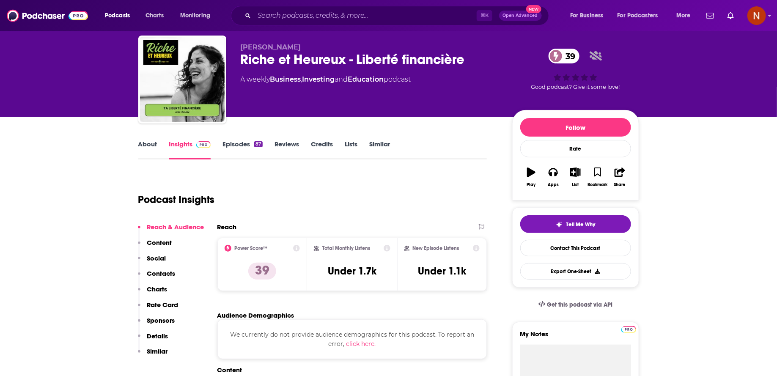
scroll to position [24, 0]
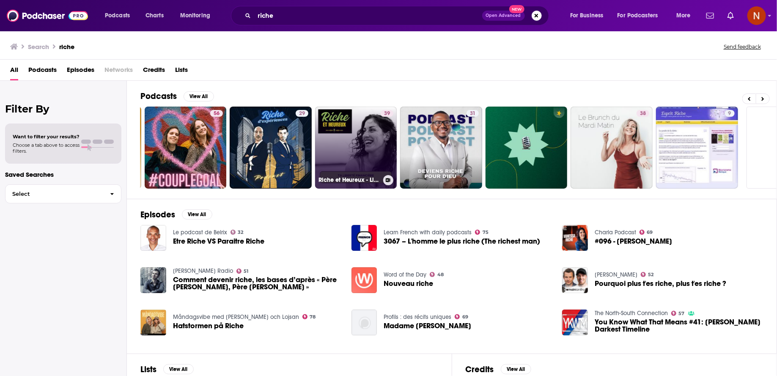
scroll to position [0, 140]
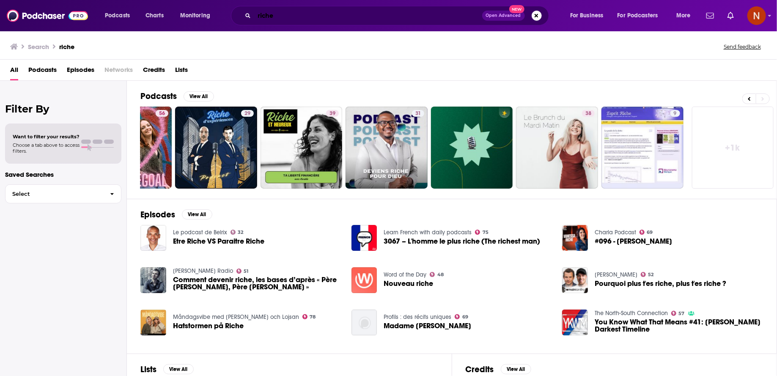
click at [266, 16] on input "riche" at bounding box center [368, 16] width 228 height 14
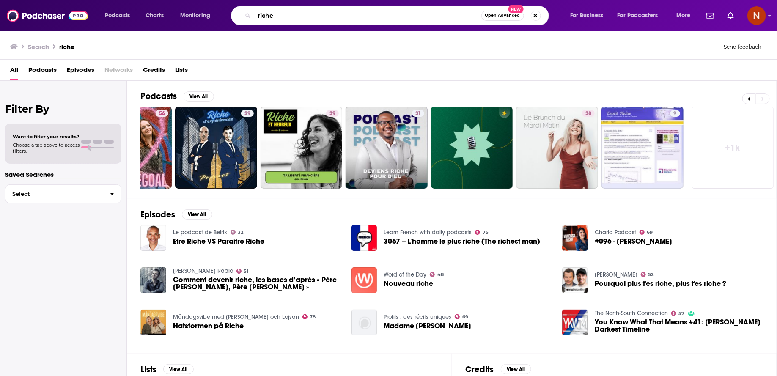
click at [266, 16] on input "riche" at bounding box center [367, 16] width 227 height 14
type input "p"
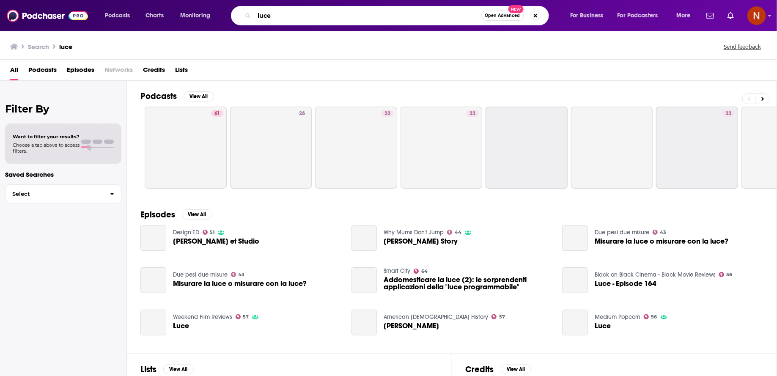
drag, startPoint x: 263, startPoint y: 19, endPoint x: 289, endPoint y: 19, distance: 26.2
click at [289, 19] on input "luce" at bounding box center [367, 16] width 227 height 14
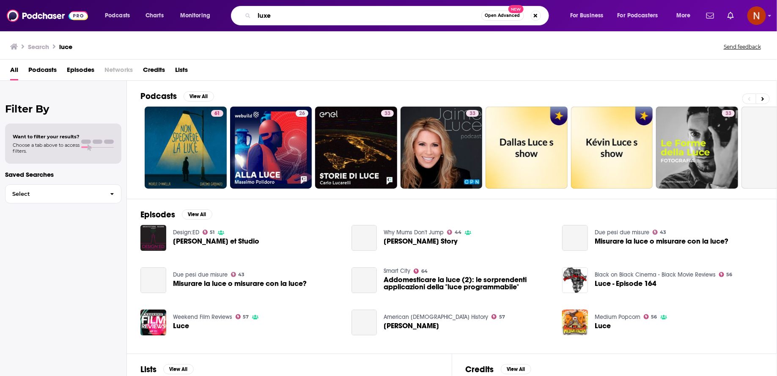
type input "luxe"
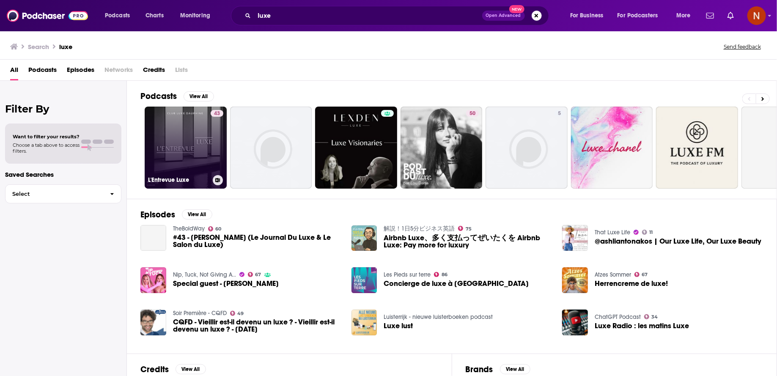
click at [201, 166] on link "43 L'Entrevue Luxe" at bounding box center [186, 148] width 82 height 82
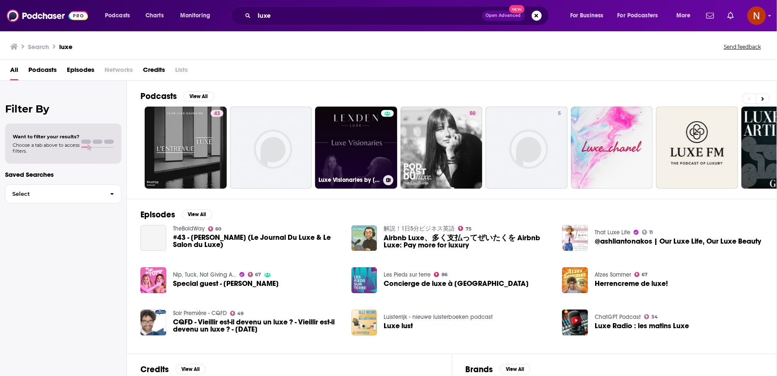
click at [360, 148] on link "Luxe Visionaries by Lexden Luxe" at bounding box center [356, 148] width 82 height 82
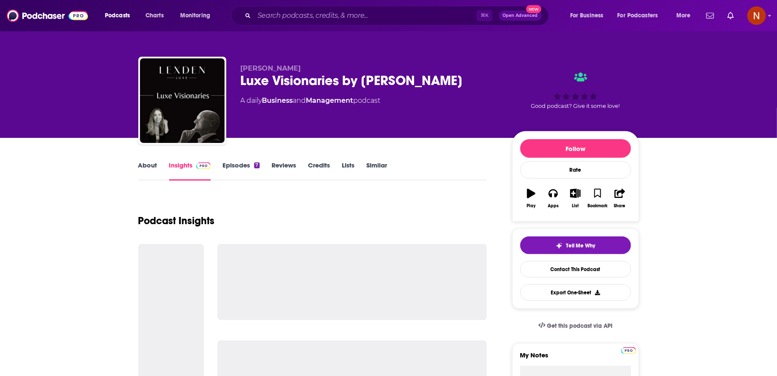
click at [310, 79] on div "Luxe Visionaries by Lexden Luxe" at bounding box center [370, 80] width 258 height 16
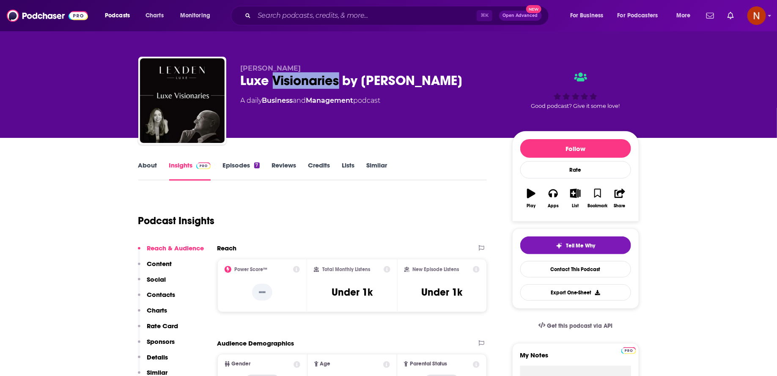
click at [310, 79] on div "Luxe Visionaries by Lexden Luxe" at bounding box center [370, 80] width 258 height 16
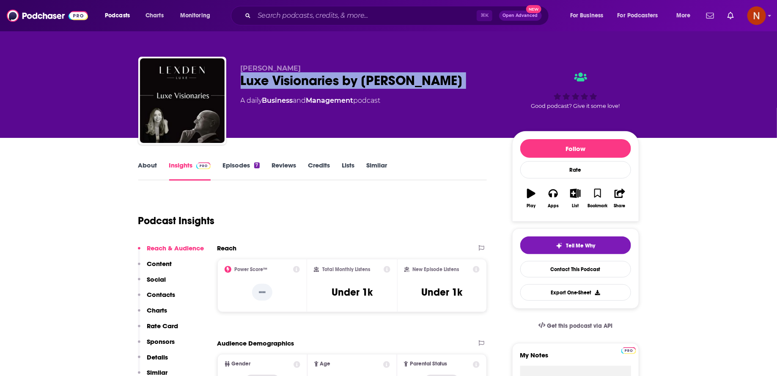
click at [310, 79] on div "Luxe Visionaries by Lexden Luxe" at bounding box center [370, 80] width 258 height 16
copy div "Luxe Visionaries by Lexden Luxe"
click at [150, 167] on link "About" at bounding box center [147, 170] width 19 height 19
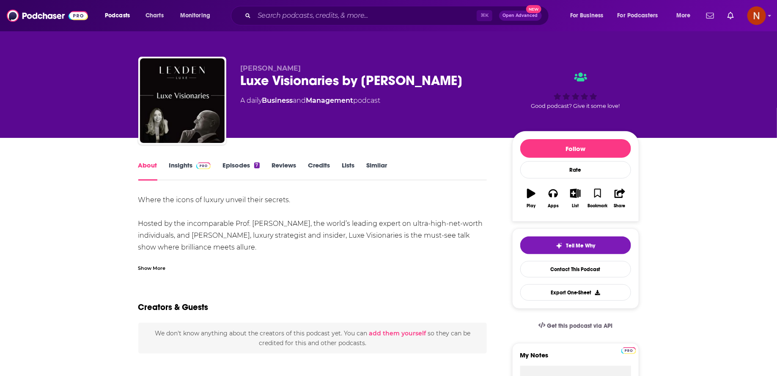
click at [246, 164] on link "Episodes 7" at bounding box center [240, 170] width 37 height 19
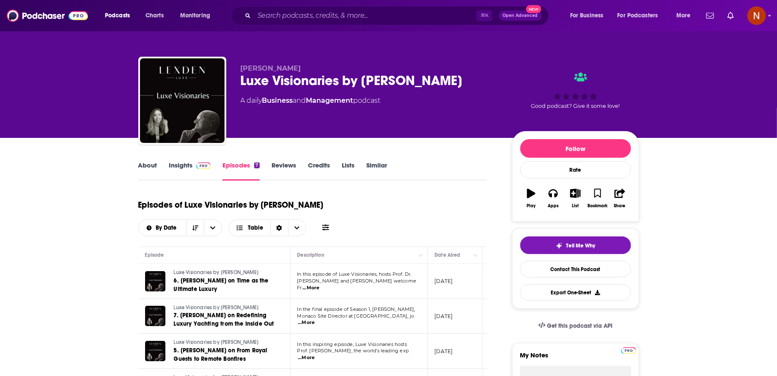
scroll to position [0, 27]
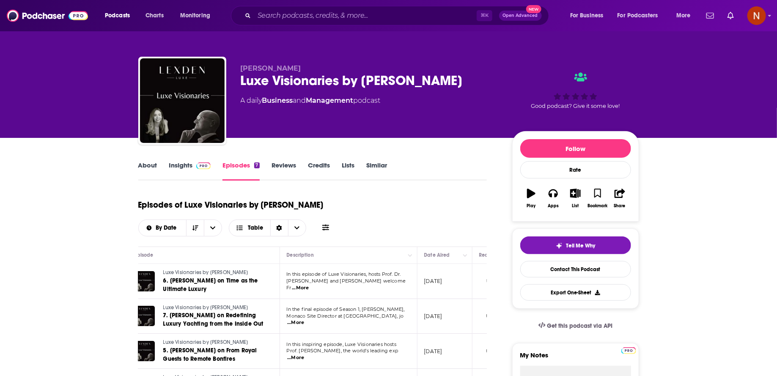
click at [318, 83] on div "Luxe Visionaries by Lexden Luxe" at bounding box center [370, 80] width 258 height 16
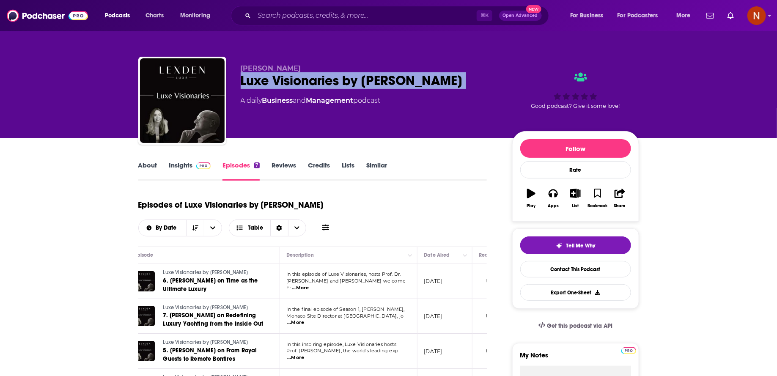
click at [318, 83] on div "Luxe Visionaries by Lexden Luxe" at bounding box center [370, 80] width 258 height 16
copy div "Luxe Visionaries by Lexden Luxe"
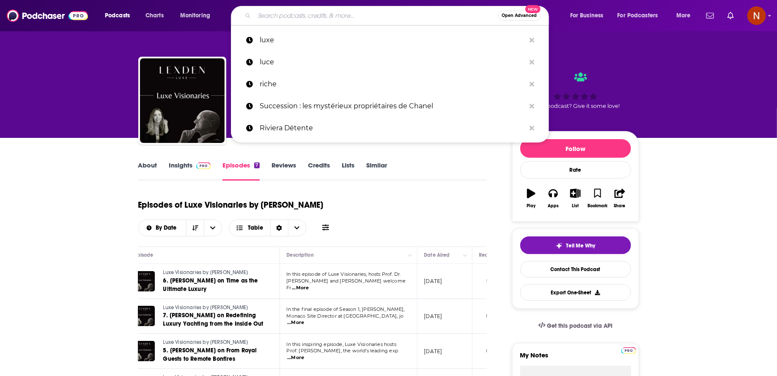
click at [283, 9] on input "Search podcasts, credits, & more..." at bounding box center [376, 16] width 244 height 14
paste input "Al aire con Flapz"
type input "Al aire con Flapz"
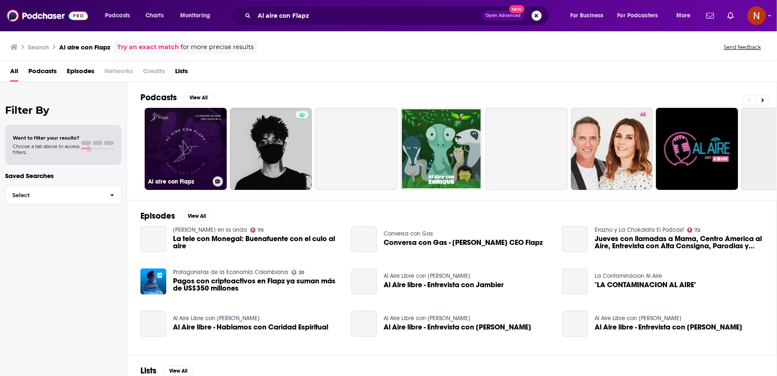
click at [200, 174] on link "Al aire con Flapz" at bounding box center [186, 149] width 82 height 82
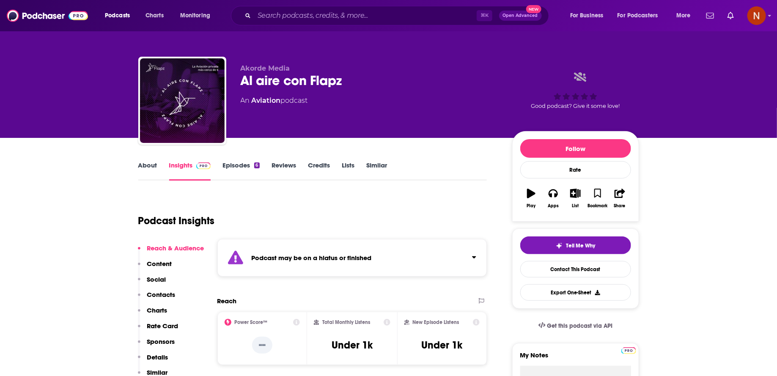
click at [302, 256] on strong "Podcast may be on a hiatus or finished" at bounding box center [312, 258] width 120 height 8
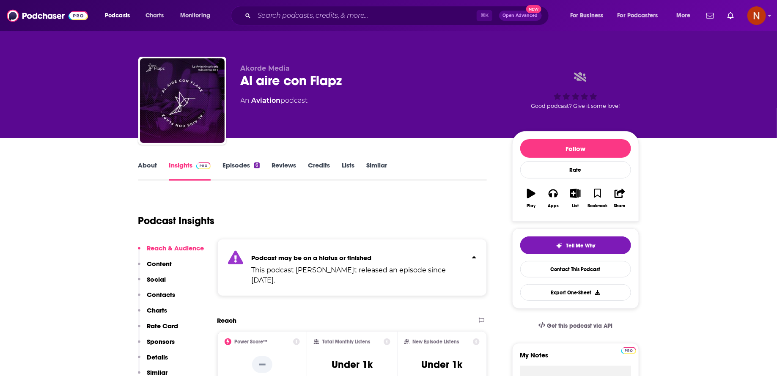
click at [269, 25] on div "⌘ K Open Advanced New" at bounding box center [390, 15] width 318 height 19
click at [277, 23] on div "⌘ K Open Advanced New" at bounding box center [390, 15] width 318 height 19
click at [285, 19] on input "Search podcasts, credits, & more..." at bounding box center [365, 16] width 222 height 14
paste input "El podcast de Status | El Lujo es Simple"
type input "El podcast de Status | El Lujo es Simple"
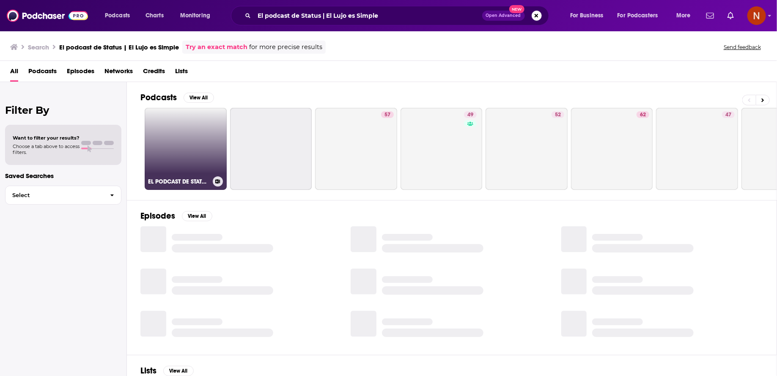
click at [198, 150] on link "EL PODCAST DE STATUS | El Lujo es Simple" at bounding box center [186, 149] width 82 height 82
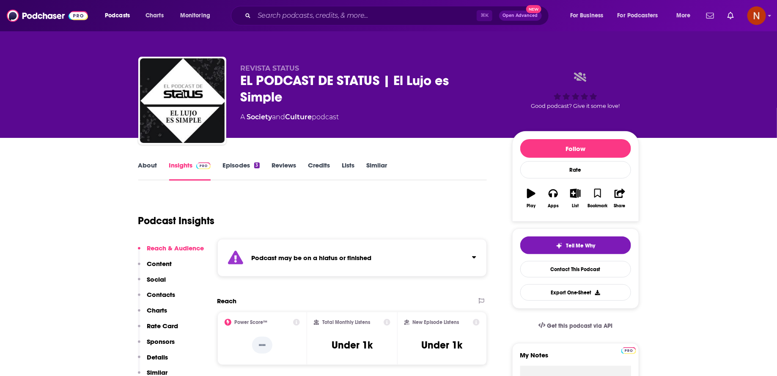
click at [294, 257] on strong "Podcast may be on a hiatus or finished" at bounding box center [312, 258] width 120 height 8
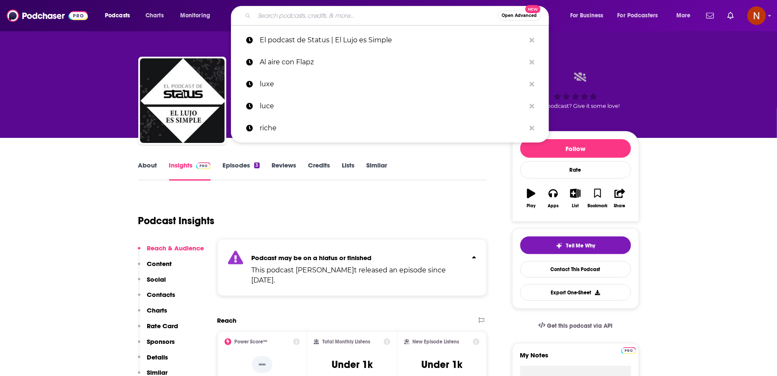
click at [278, 9] on input "Search podcasts, credits, & more..." at bounding box center [376, 16] width 244 height 14
paste input "El verdadero lujo"
type input "El verdadero lujo"
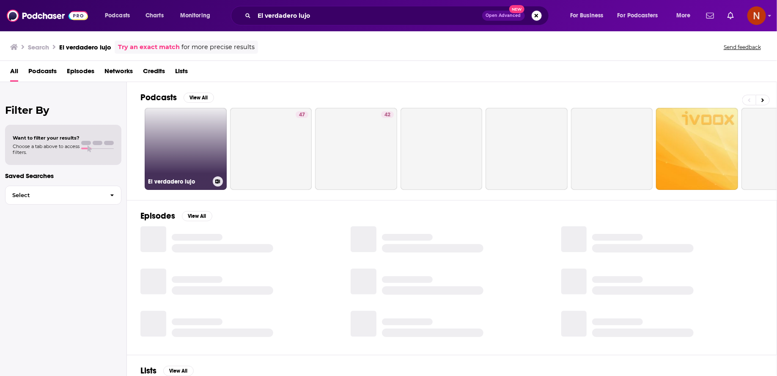
click at [203, 155] on link "El verdadero lujo" at bounding box center [186, 149] width 82 height 82
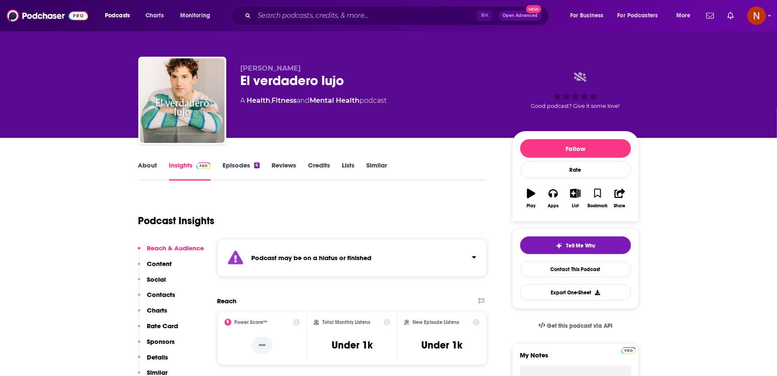
click at [284, 259] on strong "Podcast may be on a hiatus or finished" at bounding box center [312, 258] width 120 height 8
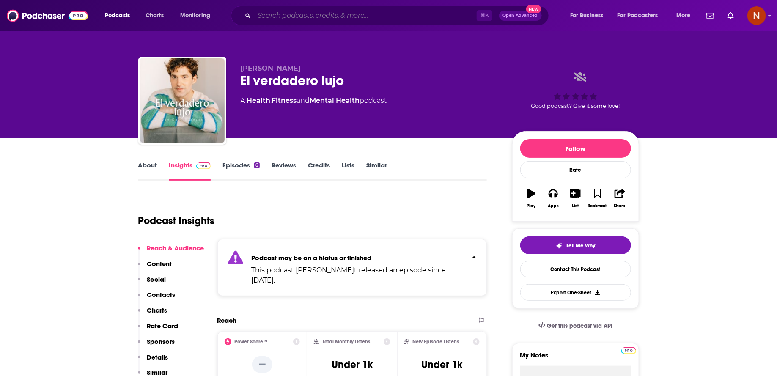
click at [287, 12] on input "Search podcasts, credits, & more..." at bounding box center [365, 16] width 222 height 14
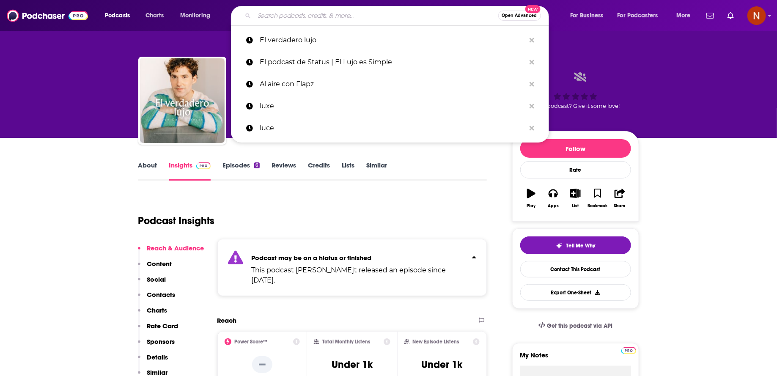
paste input "Viajes Premium® Eleva Tu Vida"
type input "Viajes Premium® Eleva Tu Vida"
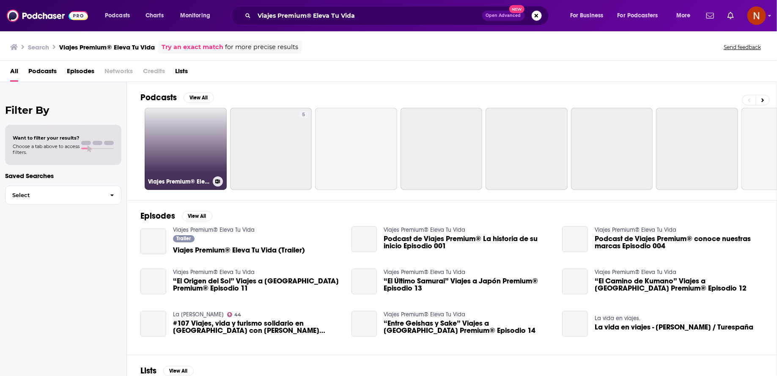
click at [210, 156] on link "Viajes Premium® Eleva Tu Vida" at bounding box center [186, 149] width 82 height 82
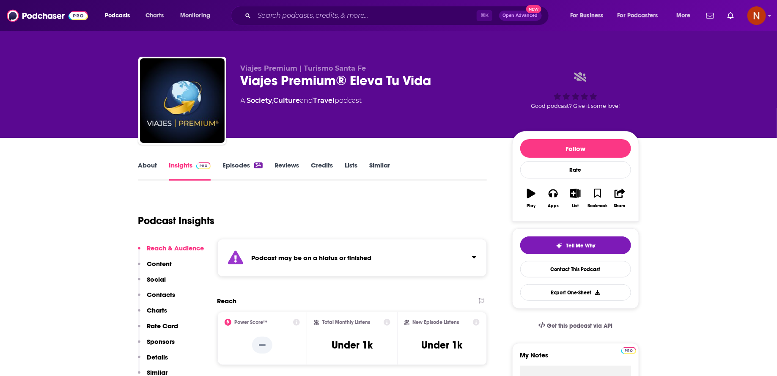
click at [287, 79] on div "Viajes Premium® Eleva Tu Vida" at bounding box center [370, 80] width 258 height 16
click at [304, 252] on div "Podcast may be on a hiatus or finished" at bounding box center [352, 258] width 270 height 38
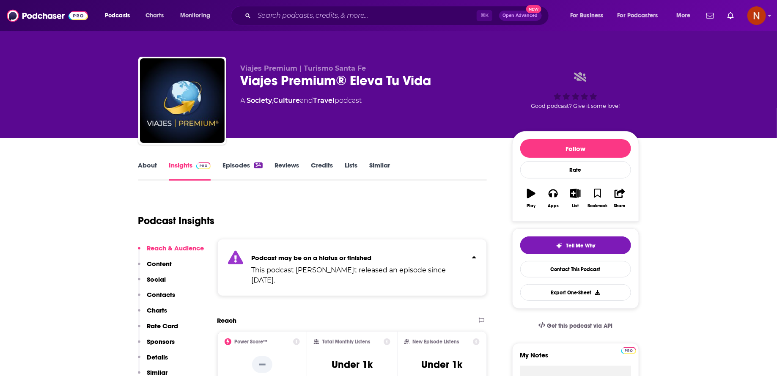
click at [325, 79] on div "Viajes Premium® Eleva Tu Vida" at bounding box center [370, 80] width 258 height 16
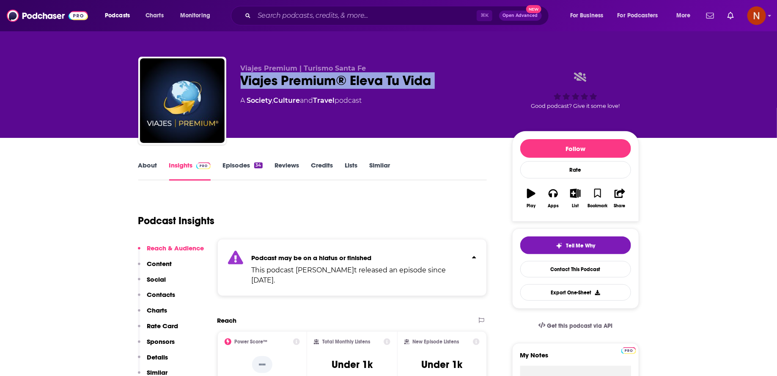
click at [325, 79] on div "Viajes Premium® Eleva Tu Vida" at bounding box center [370, 80] width 258 height 16
copy div "Viajes Premium® Eleva Tu Vida"
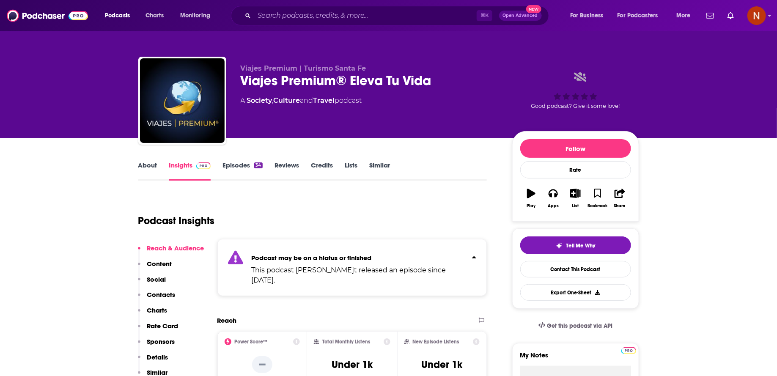
click at [387, 196] on div "Podcast Insights" at bounding box center [309, 215] width 342 height 43
click at [293, 23] on div "⌘ K Open Advanced New" at bounding box center [390, 15] width 318 height 19
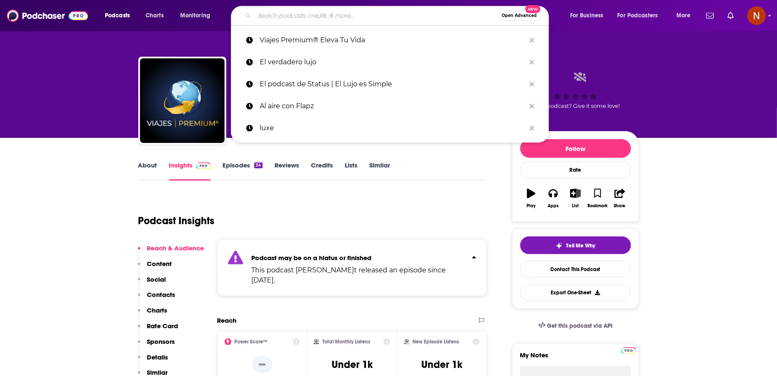
click at [300, 20] on input "Search podcasts, credits, & more..." at bounding box center [376, 16] width 244 height 14
paste input "Manda Fruta Travel Podcast"
type input "Manda Fruta Travel Podcast"
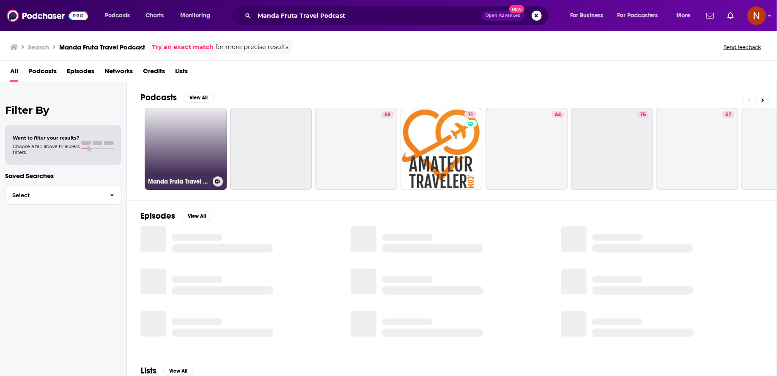
click at [199, 145] on link "Manda Fruta Travel Podcast" at bounding box center [186, 149] width 82 height 82
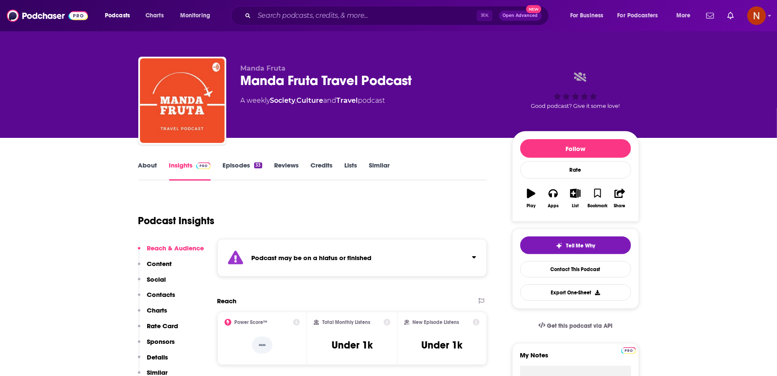
click at [310, 254] on strong "Podcast may be on a hiatus or finished" at bounding box center [312, 258] width 120 height 8
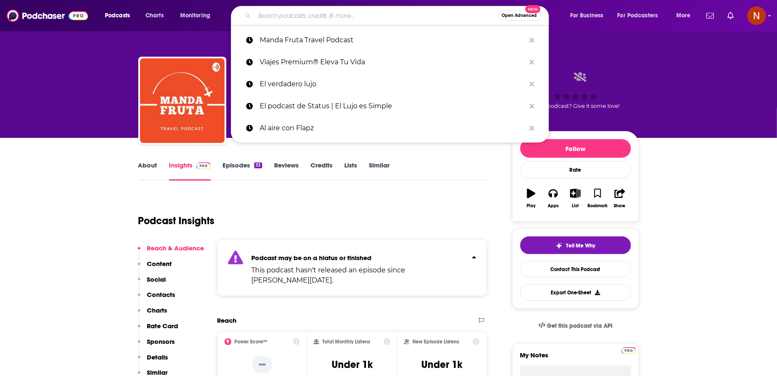
click at [285, 17] on input "Search podcasts, credits, & more..." at bounding box center [376, 16] width 244 height 14
paste input "The Sybarite Soul"
type input "The Sybarite Soul"
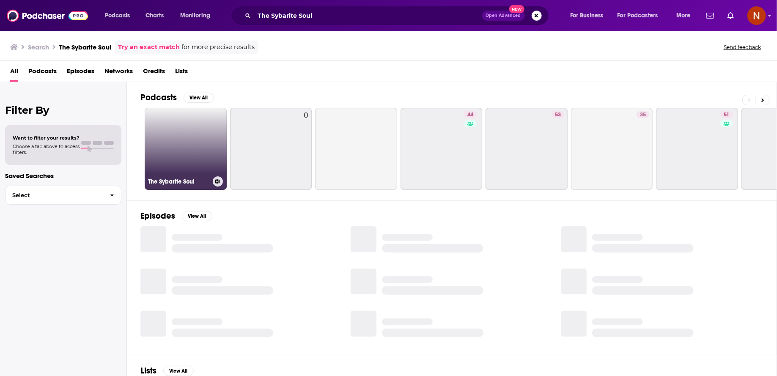
click at [200, 142] on link "The Sybarite Soul" at bounding box center [186, 149] width 82 height 82
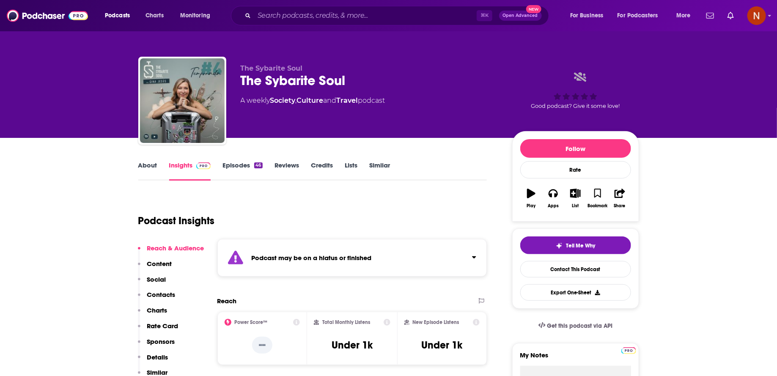
click at [281, 257] on strong "Podcast may be on a hiatus or finished" at bounding box center [312, 258] width 120 height 8
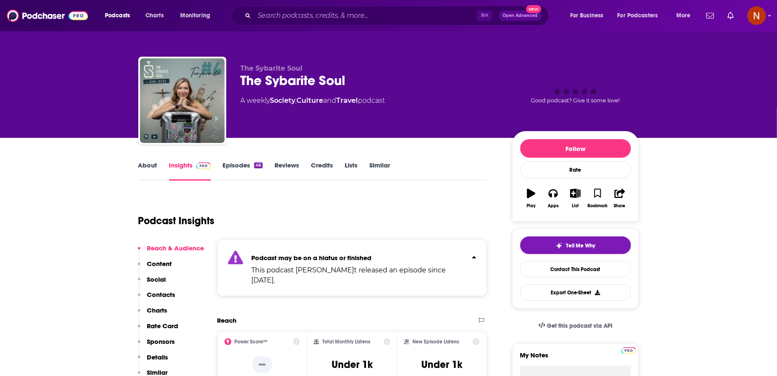
click at [296, 78] on div "The Sybarite Soul" at bounding box center [370, 80] width 258 height 16
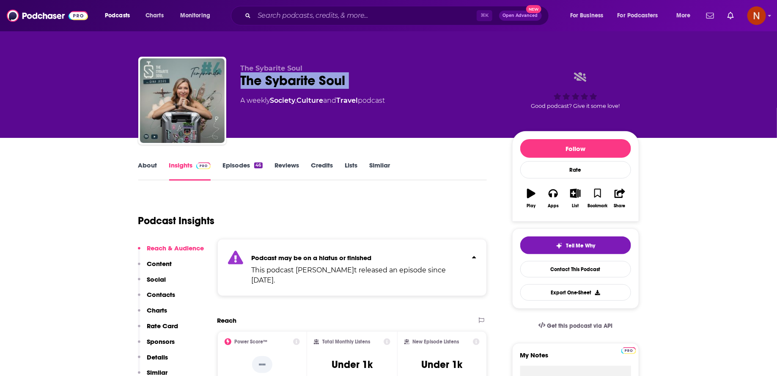
click at [296, 78] on div "The Sybarite Soul" at bounding box center [370, 80] width 258 height 16
copy div "The Sybarite Soul"
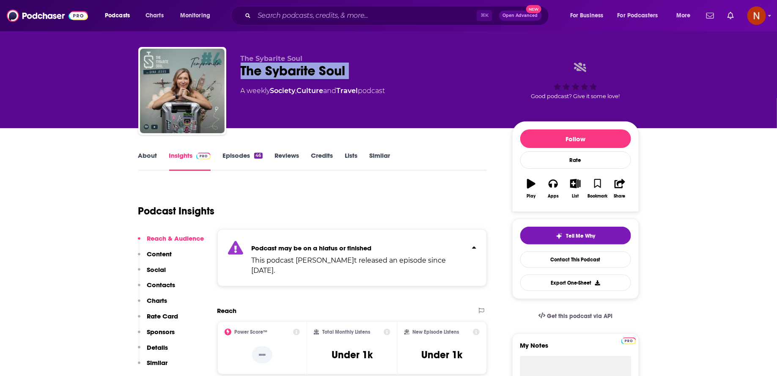
scroll to position [15, 0]
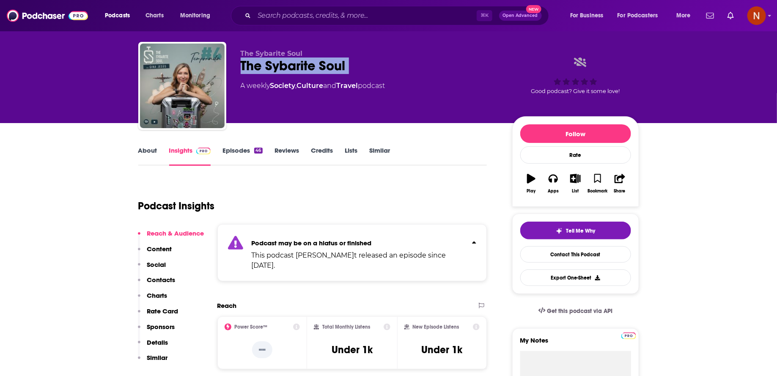
click at [150, 150] on link "About" at bounding box center [147, 155] width 19 height 19
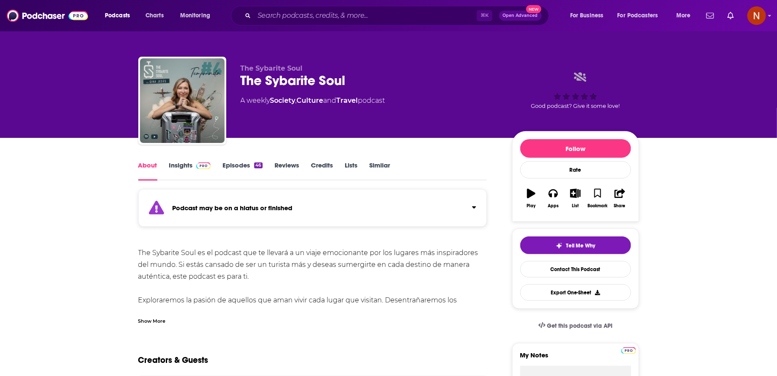
click at [192, 171] on link "Insights" at bounding box center [190, 170] width 42 height 19
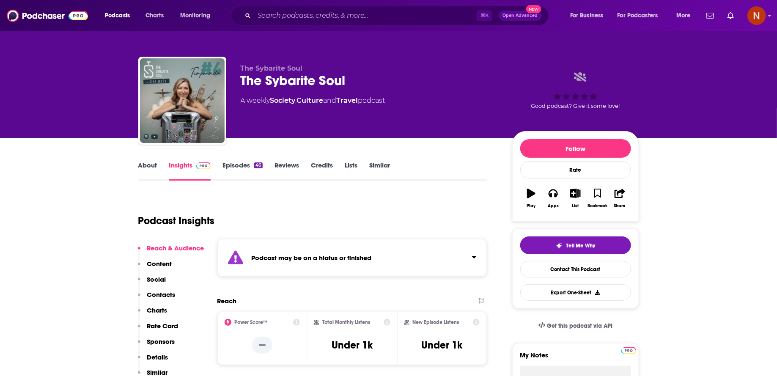
click at [285, 244] on div "Podcast may be on a hiatus or finished" at bounding box center [352, 258] width 270 height 38
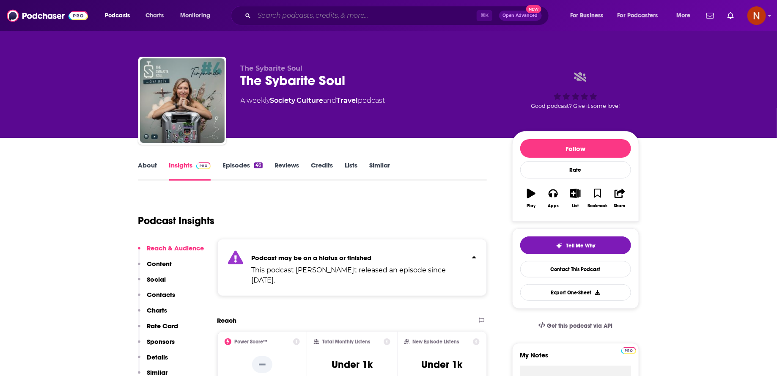
click at [282, 12] on input "Search podcasts, credits, & more..." at bounding box center [365, 16] width 222 height 14
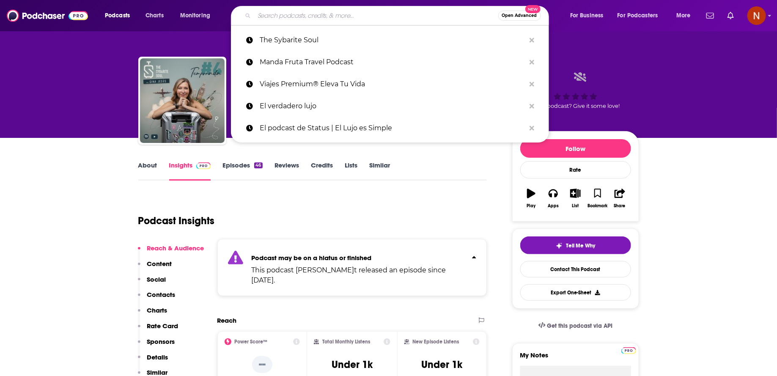
paste input "Alta Costura"
type input "Alta Costura"
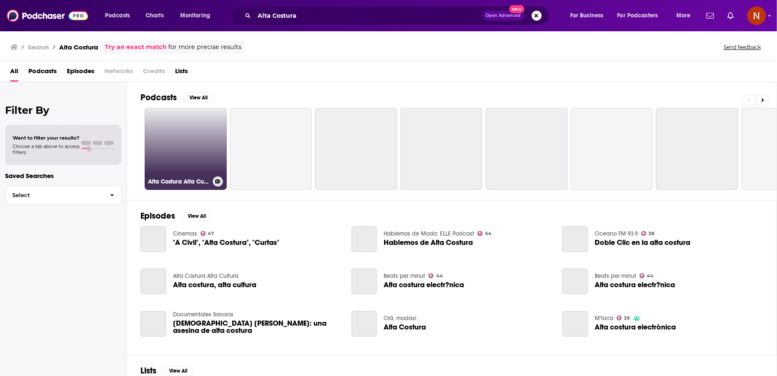
click at [191, 151] on link "Alta Costura Alta Cultura" at bounding box center [186, 149] width 82 height 82
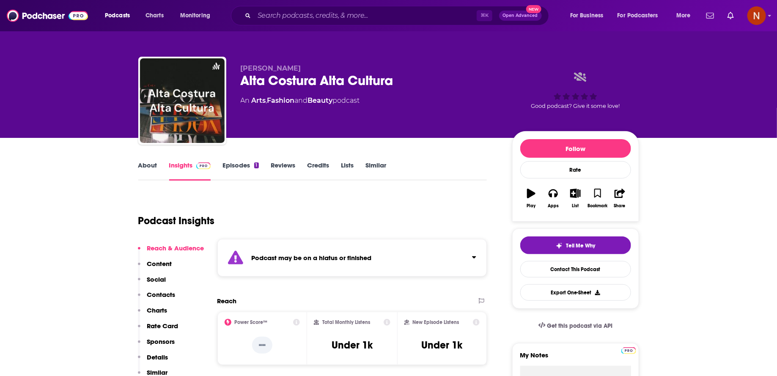
click at [279, 254] on strong "Podcast may be on a hiatus or finished" at bounding box center [312, 258] width 120 height 8
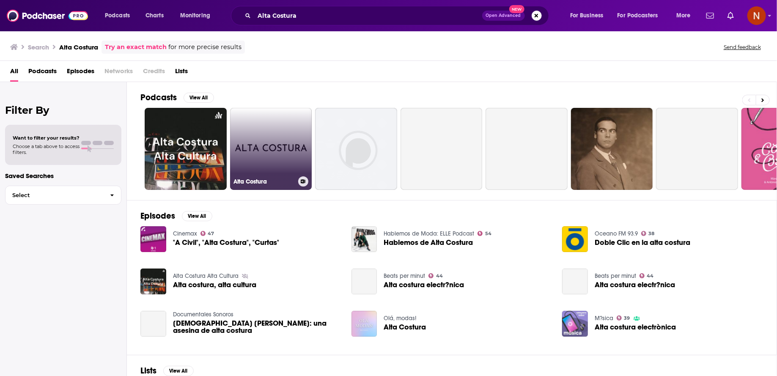
click at [280, 147] on link "Alta Costura" at bounding box center [271, 149] width 82 height 82
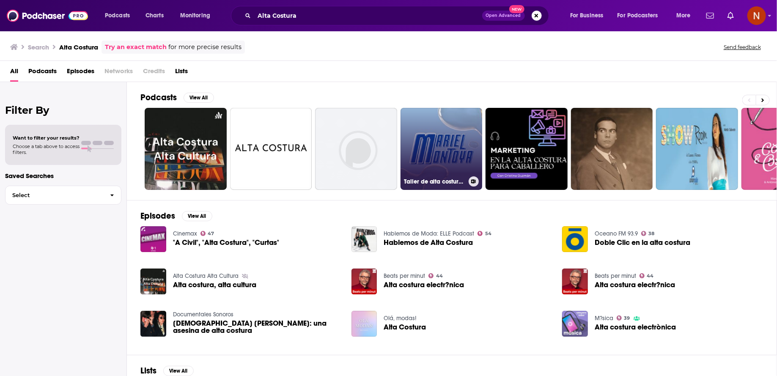
click at [435, 181] on h3 "Taller de alta costura para caballero." at bounding box center [434, 181] width 61 height 7
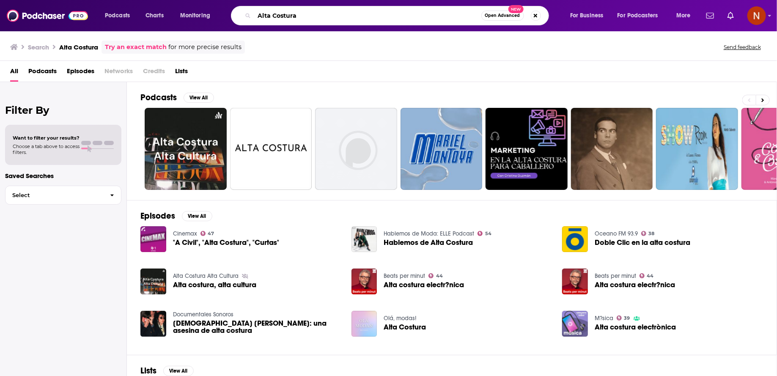
click at [271, 14] on input "Alta Costura" at bounding box center [367, 16] width 227 height 14
paste input "ibre y Millonario con Danilo Delgado"
click at [256, 17] on input "ibre y Millonario con Danilo Delgado" at bounding box center [367, 16] width 227 height 14
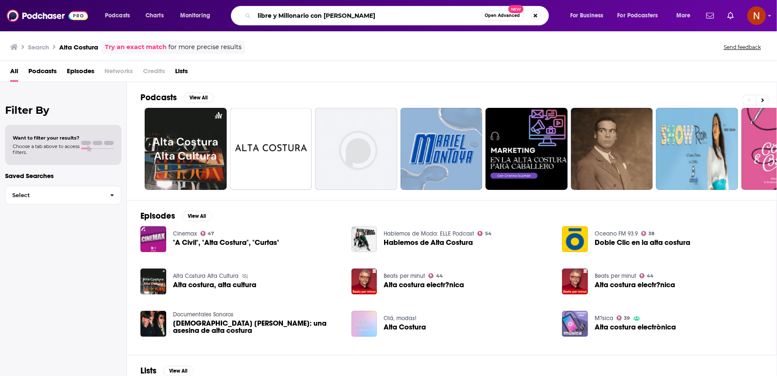
type input "libre y Millonario con Danilo Delgado"
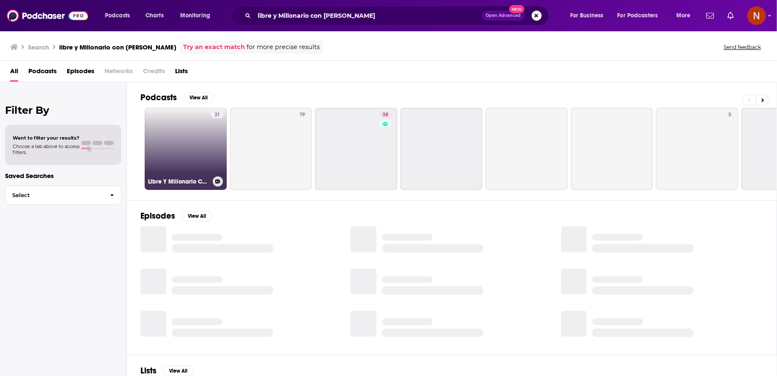
click at [185, 149] on link "21 Libre Y Millonario Con Danilo Delgado" at bounding box center [186, 149] width 82 height 82
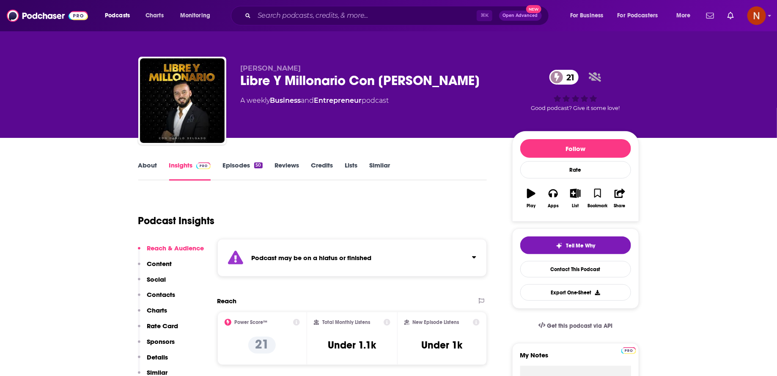
click at [288, 252] on div "Podcast may be on a hiatus or finished" at bounding box center [352, 258] width 270 height 38
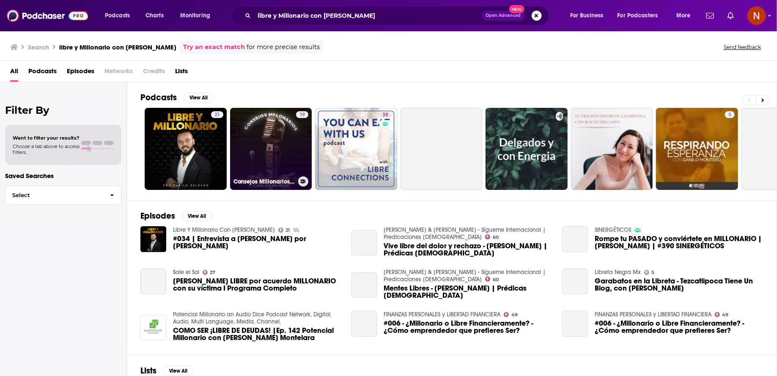
click at [282, 150] on link "19 Consejos Millonarios con Carlos Muñoz" at bounding box center [271, 149] width 82 height 82
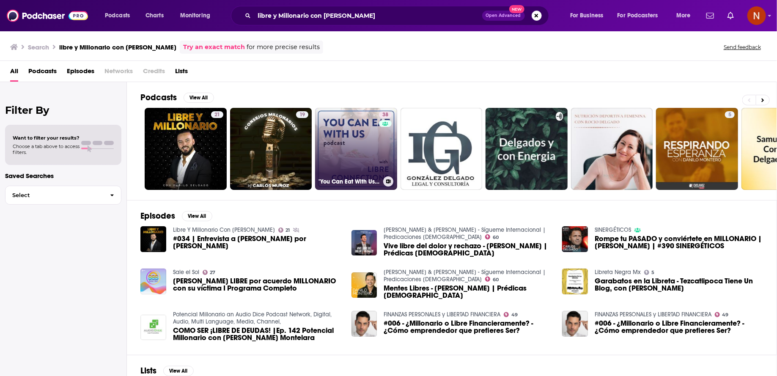
click at [347, 148] on link "38 "You Can Eat With Us" with Libre Connections" at bounding box center [356, 149] width 82 height 82
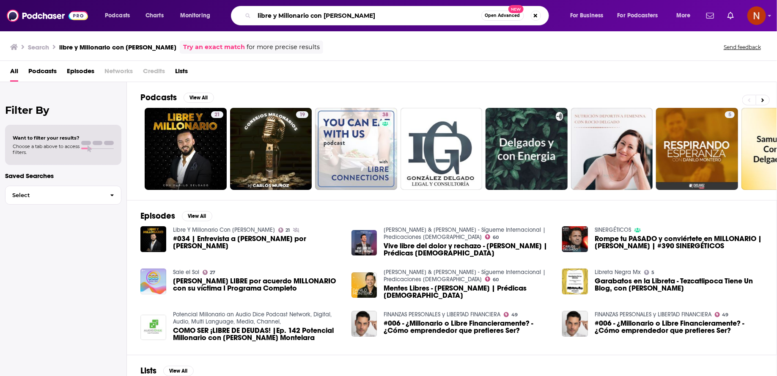
click at [301, 13] on input "libre y Millonario con Danilo Delgado" at bounding box center [367, 16] width 227 height 14
paste input "Minimalismo de luj"
type input "Minimalismo de lujo"
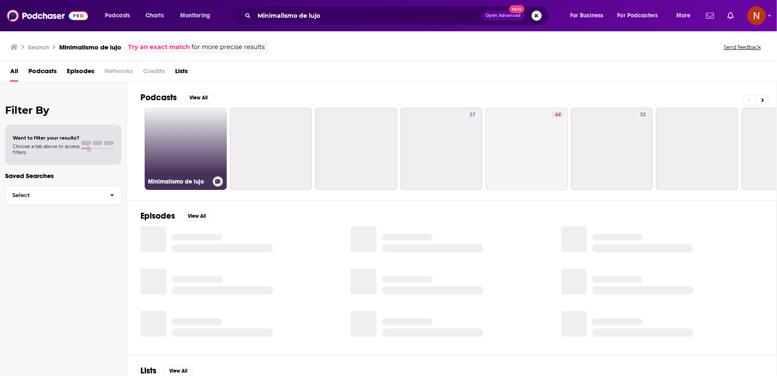
click at [201, 147] on link "Minimalismo de lujo" at bounding box center [186, 149] width 82 height 82
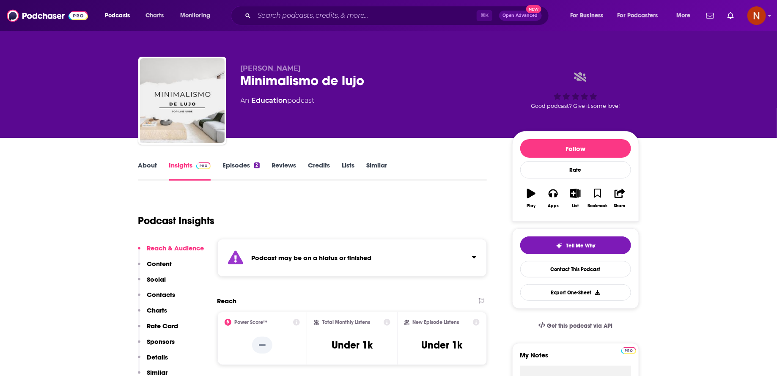
click at [295, 245] on div "Podcast may be on a hiatus or finished" at bounding box center [352, 258] width 270 height 38
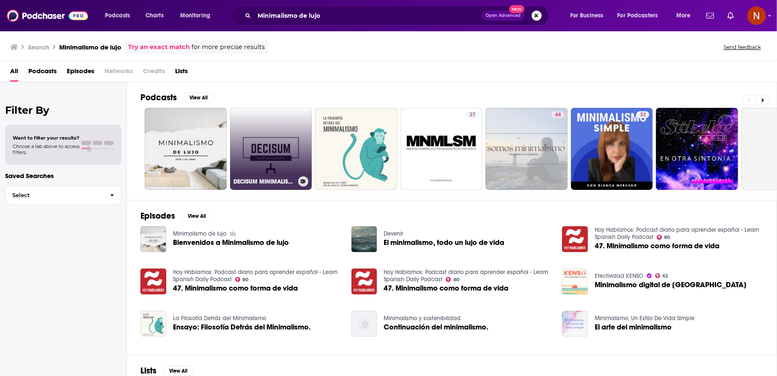
click at [299, 161] on link "DECISUM MINIMALISMO" at bounding box center [271, 149] width 82 height 82
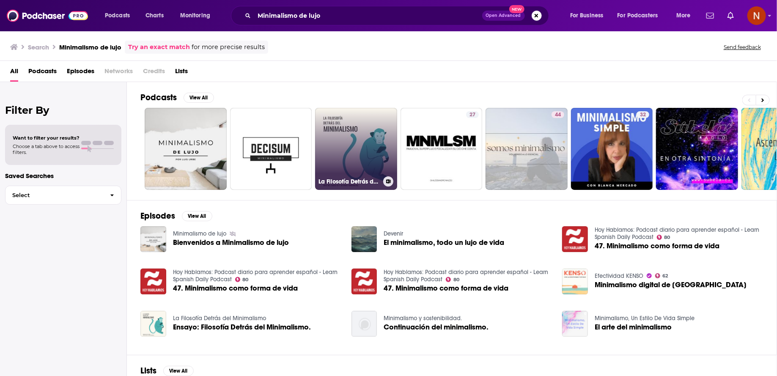
click at [351, 155] on link "La Filosofía Detrás del Minimalismo" at bounding box center [356, 149] width 82 height 82
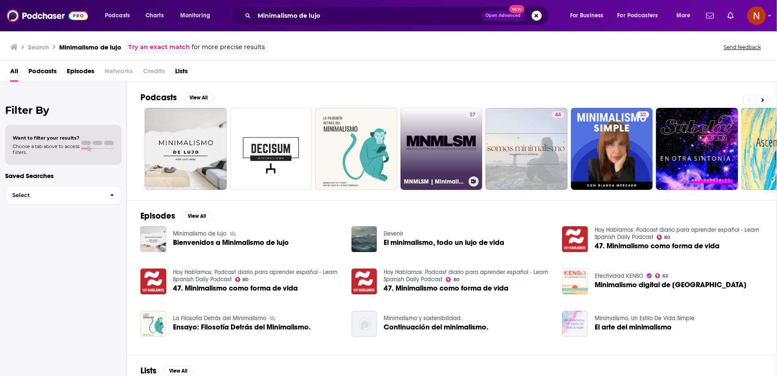
click at [421, 170] on link "27 MNMLSM | Minimalismo esistenziale" at bounding box center [441, 149] width 82 height 82
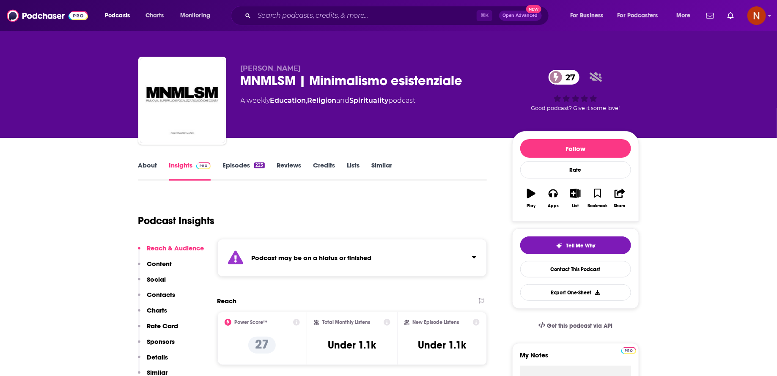
click at [361, 266] on div "Podcast may be on a hiatus or finished" at bounding box center [352, 258] width 270 height 38
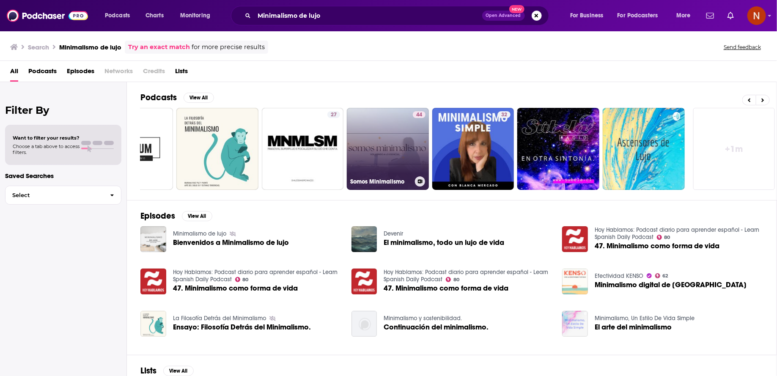
scroll to position [0, 140]
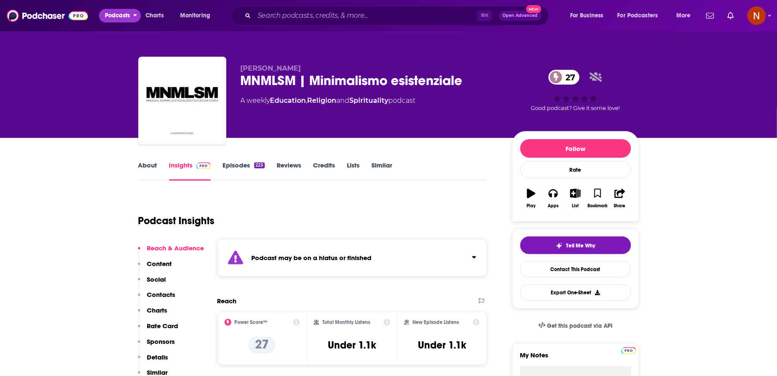
click at [110, 17] on span "Podcasts" at bounding box center [117, 16] width 25 height 12
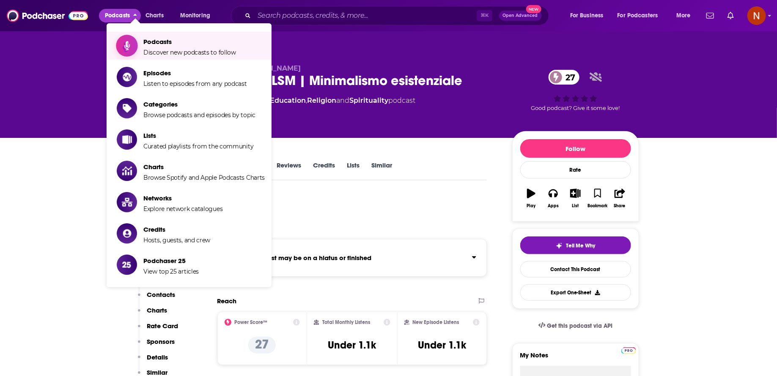
click at [143, 43] on link "Podcasts Discover new podcasts to follow" at bounding box center [191, 45] width 148 height 21
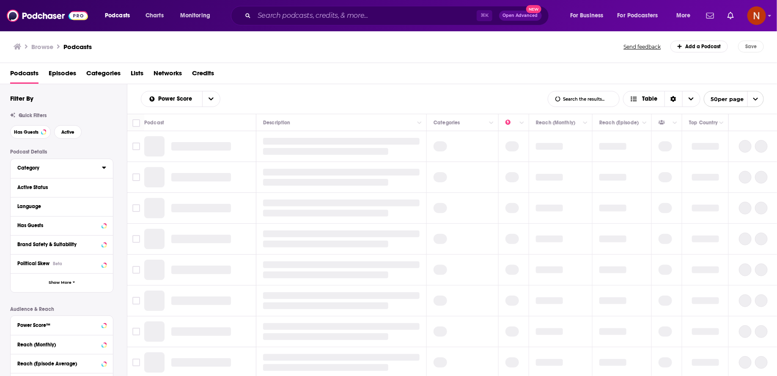
click at [102, 168] on icon at bounding box center [104, 167] width 4 height 7
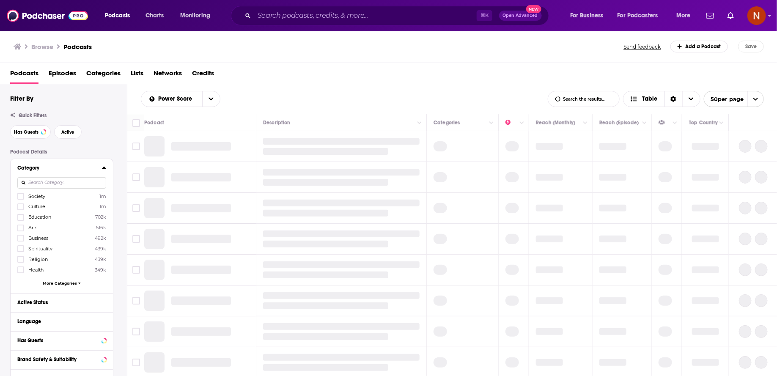
click at [86, 182] on input at bounding box center [61, 182] width 89 height 11
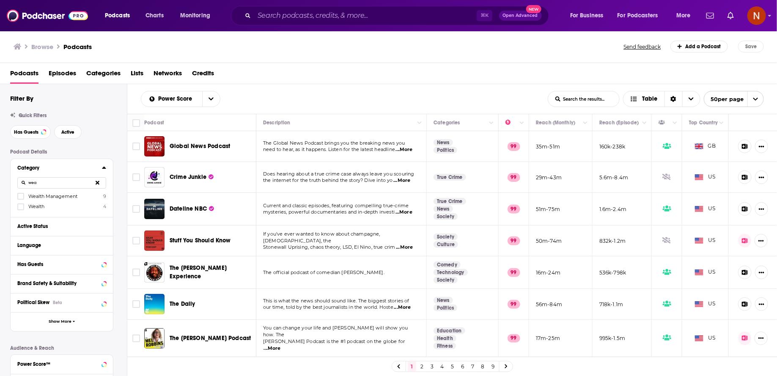
click at [41, 194] on span "Wealth Management" at bounding box center [52, 196] width 49 height 6
click at [21, 199] on input "multiSelectOption-wealth-management-0" at bounding box center [21, 199] width 0 height 0
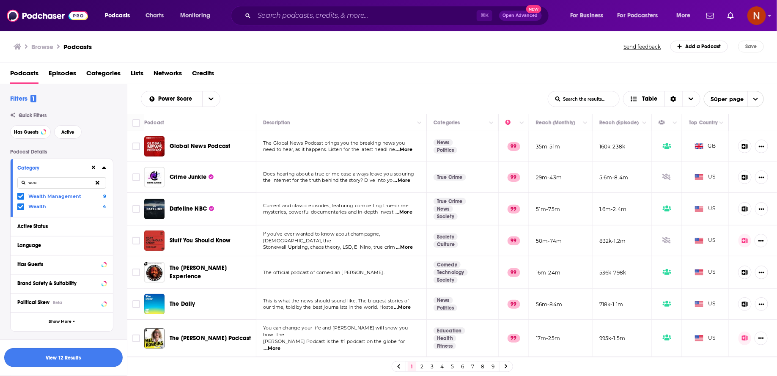
click at [88, 360] on button "View 12 Results" at bounding box center [63, 357] width 118 height 19
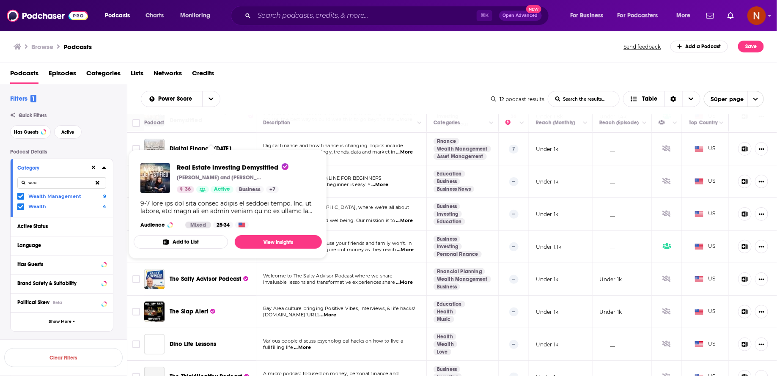
scroll to position [65, 0]
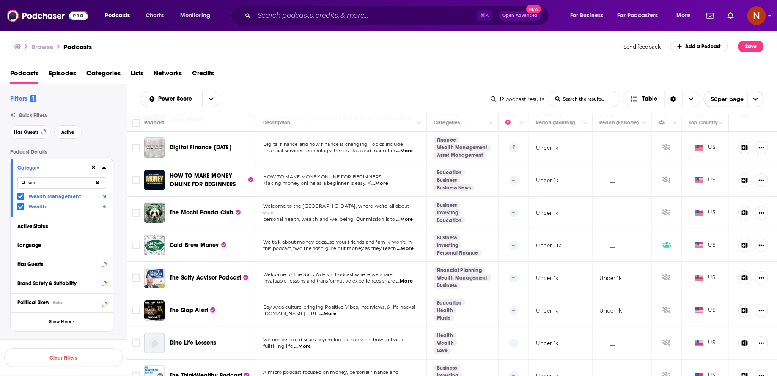
click at [20, 210] on div "Category wea Wealth Management 9 Wealth 4" at bounding box center [62, 188] width 102 height 58
click at [20, 202] on div "Wealth Management 9 Wealth 4" at bounding box center [61, 201] width 89 height 18
click at [20, 198] on icon at bounding box center [20, 196] width 5 height 5
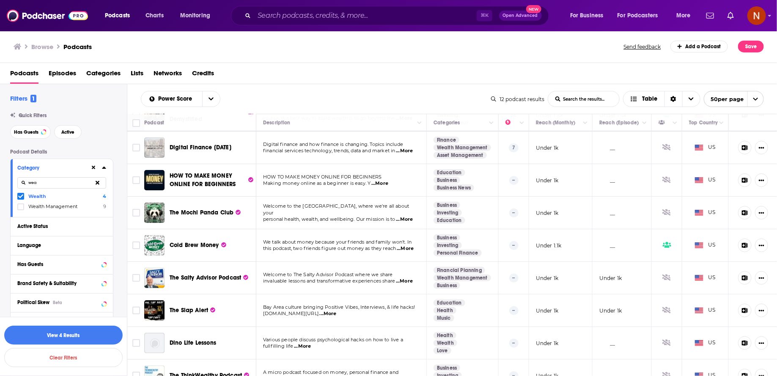
click at [20, 197] on icon at bounding box center [20, 197] width 5 height 4
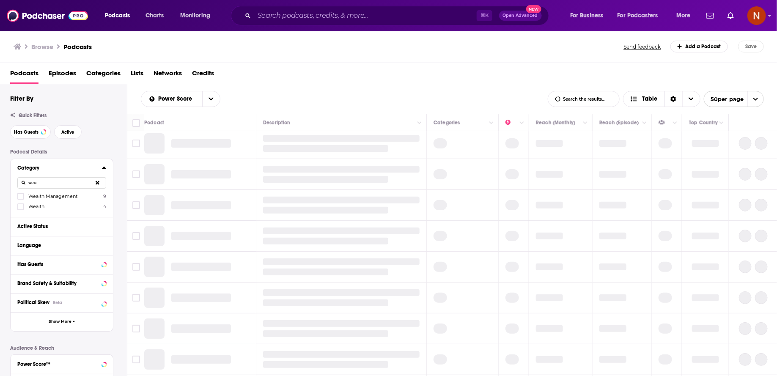
click at [54, 182] on input "wea" at bounding box center [61, 182] width 89 height 11
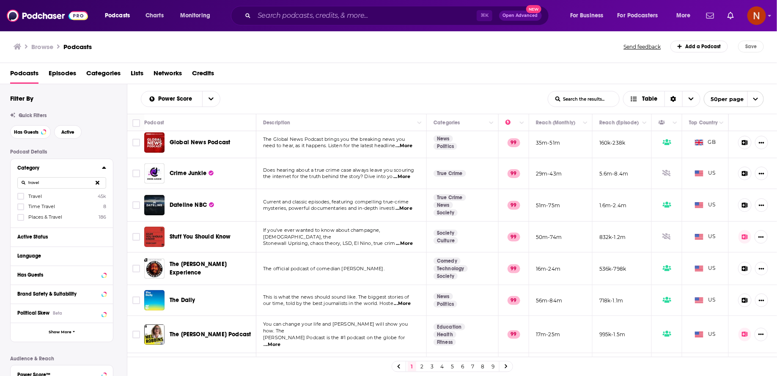
scroll to position [0, 0]
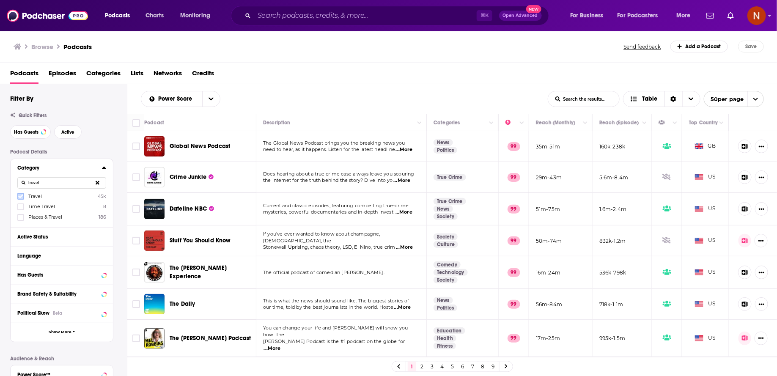
type input "travel"
click at [21, 194] on icon at bounding box center [20, 196] width 5 height 5
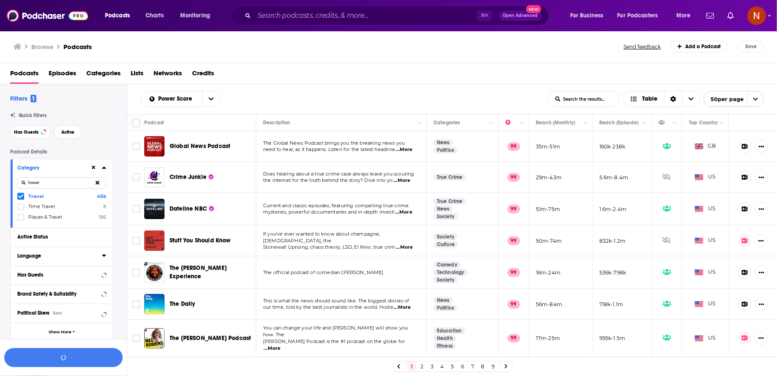
click at [106, 255] on icon at bounding box center [104, 255] width 4 height 7
click at [87, 267] on input at bounding box center [61, 270] width 89 height 11
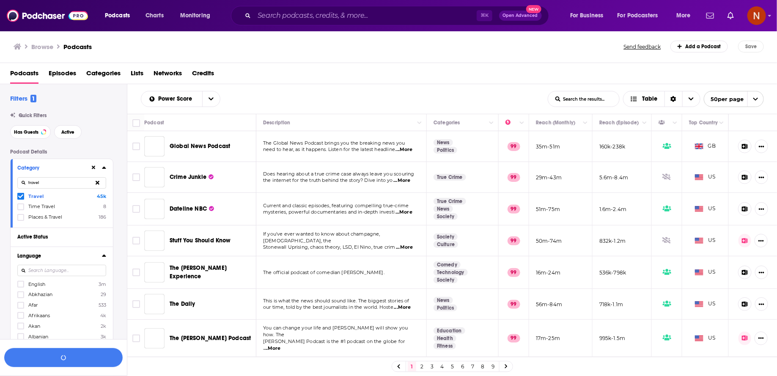
scroll to position [13, 0]
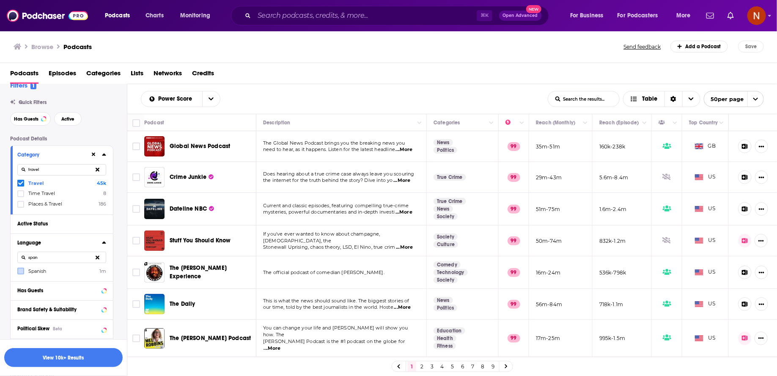
type input "span"
click at [20, 270] on icon at bounding box center [20, 271] width 5 height 5
click at [66, 118] on span "Active" at bounding box center [67, 119] width 13 height 5
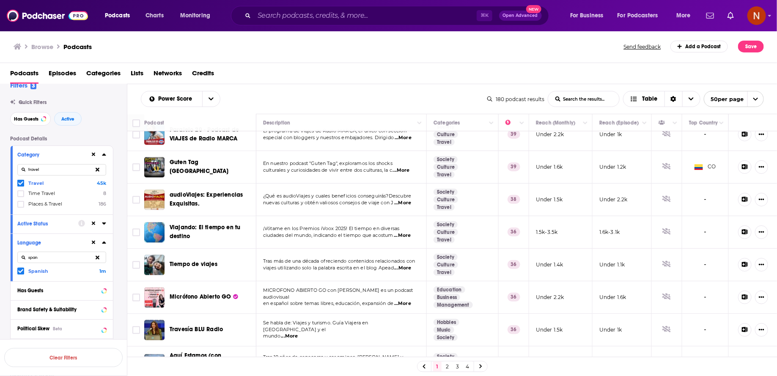
scroll to position [977, 0]
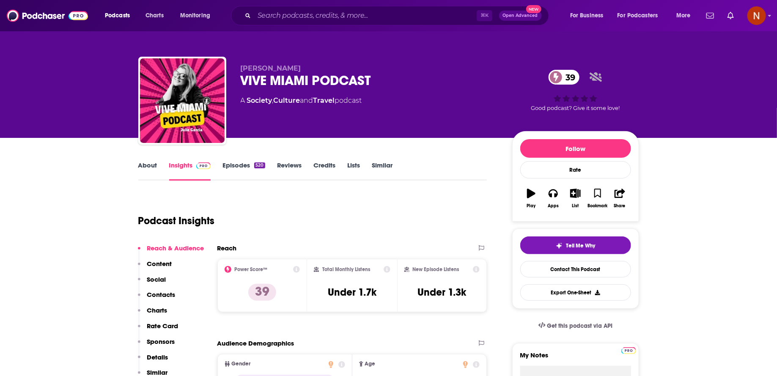
click at [282, 84] on div "VIVE MIAMI PODCAST 39" at bounding box center [370, 80] width 258 height 16
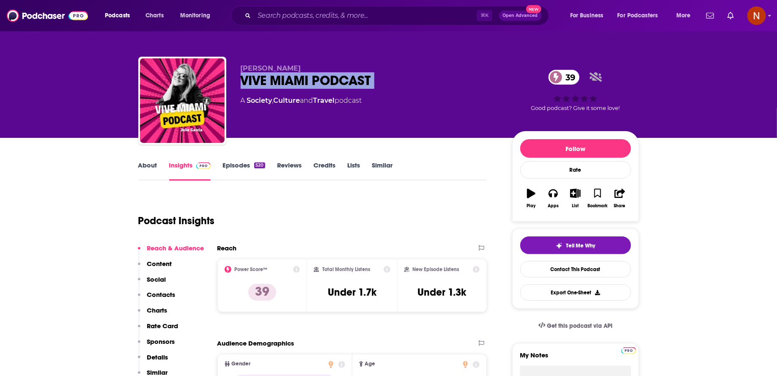
click at [282, 84] on div "VIVE MIAMI PODCAST 39" at bounding box center [370, 80] width 258 height 16
copy div "VIVE MIAMI PODCAST 39"
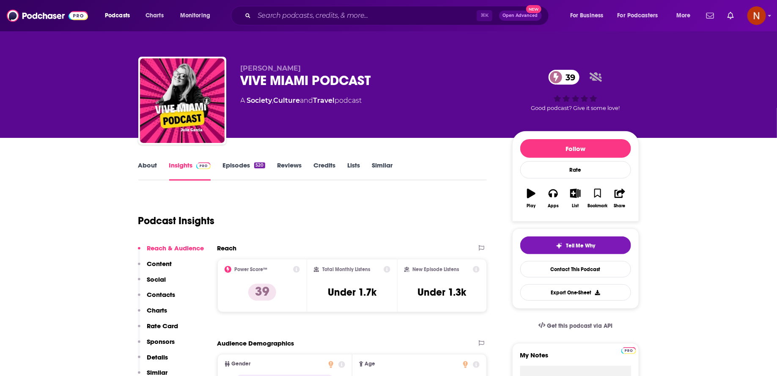
click at [270, 7] on div "⌘ K Open Advanced New" at bounding box center [390, 15] width 318 height 19
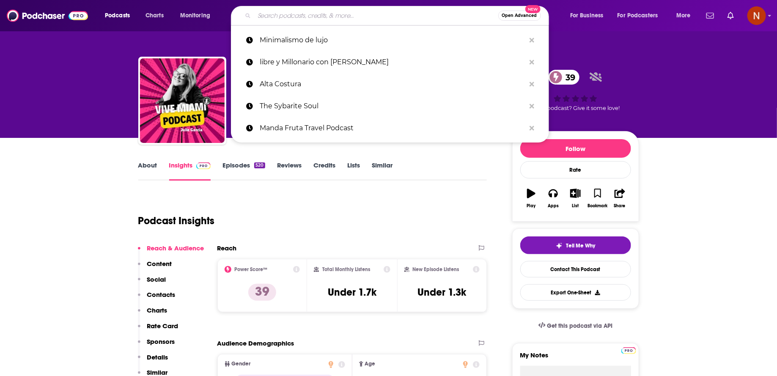
click at [270, 11] on input "Search podcasts, credits, & more..." at bounding box center [376, 16] width 244 height 14
paste input "Flake Podcast"
type input "Flake Podcast"
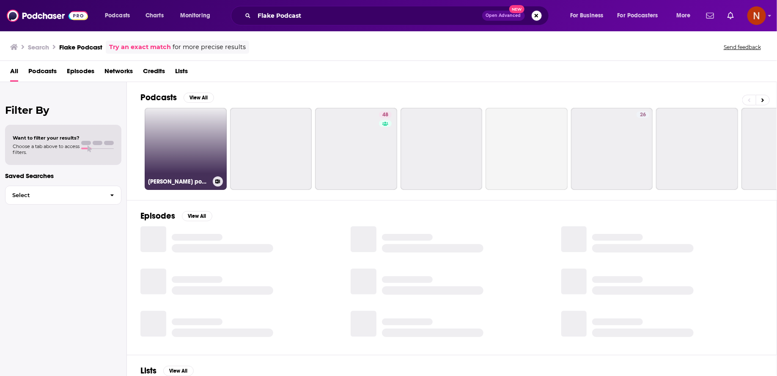
click at [173, 140] on link "Austin Flake's podcast" at bounding box center [186, 149] width 82 height 82
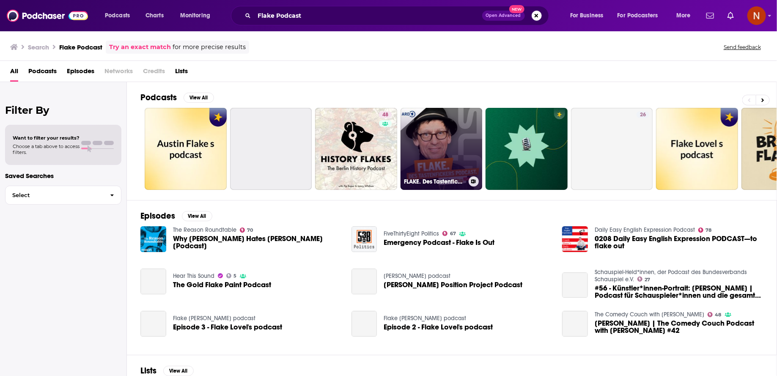
click at [446, 155] on link "FLAKE. Des Tastenfickers Podcast." at bounding box center [441, 149] width 82 height 82
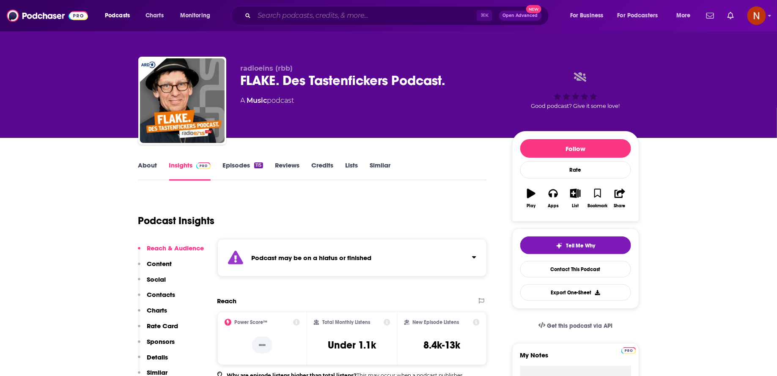
click at [281, 16] on input "Search podcasts, credits, & more..." at bounding box center [365, 16] width 222 height 14
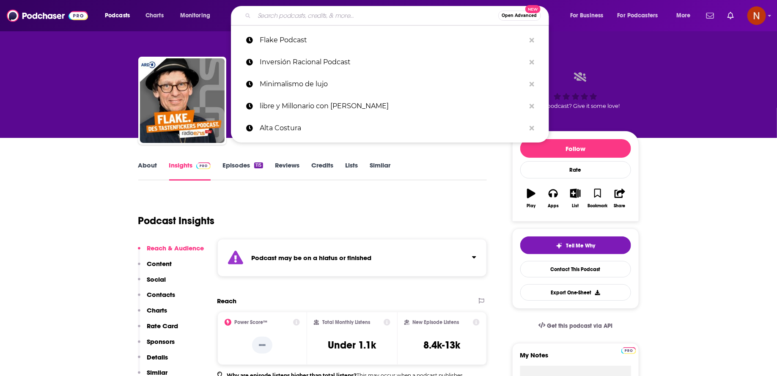
paste input "Luxo de Podcast"
type input "Luxo de Podcast"
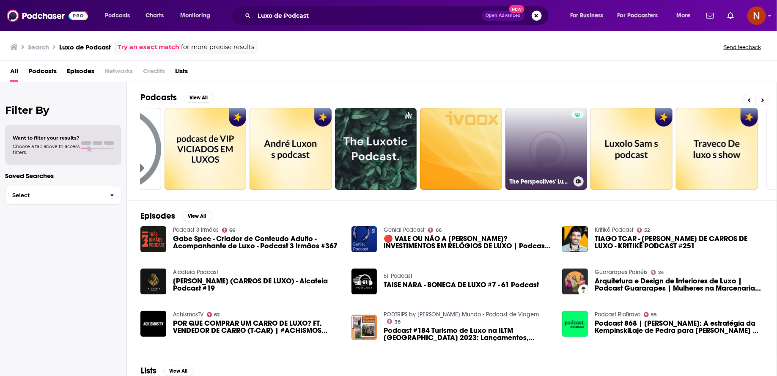
scroll to position [0, 140]
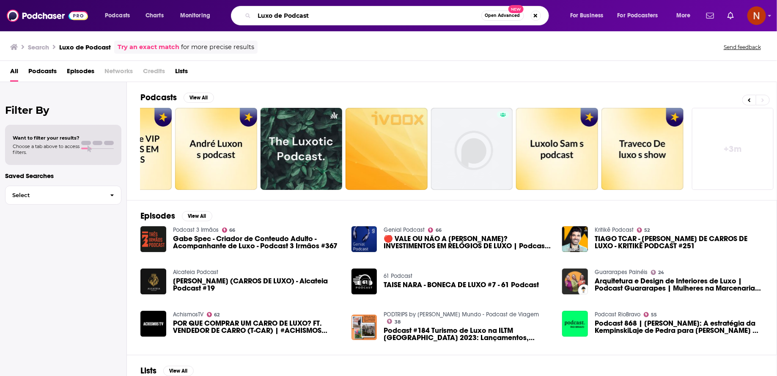
drag, startPoint x: 274, startPoint y: 17, endPoint x: 385, endPoint y: 17, distance: 111.6
click at [385, 17] on input "Luxo de Podcast" at bounding box center [367, 16] width 227 height 14
type input "Luxo"
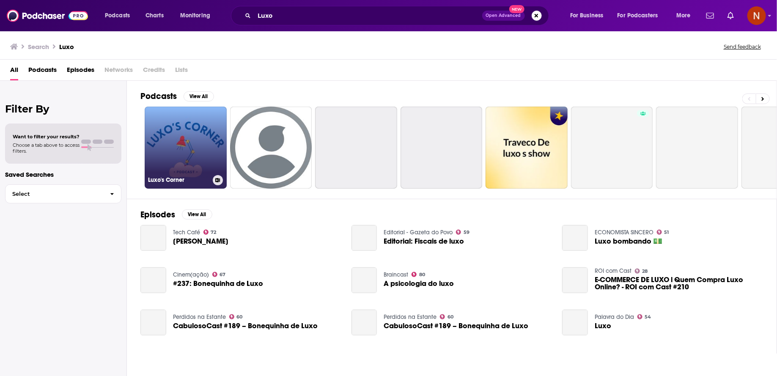
click at [190, 146] on link "Luxo's Corner" at bounding box center [186, 148] width 82 height 82
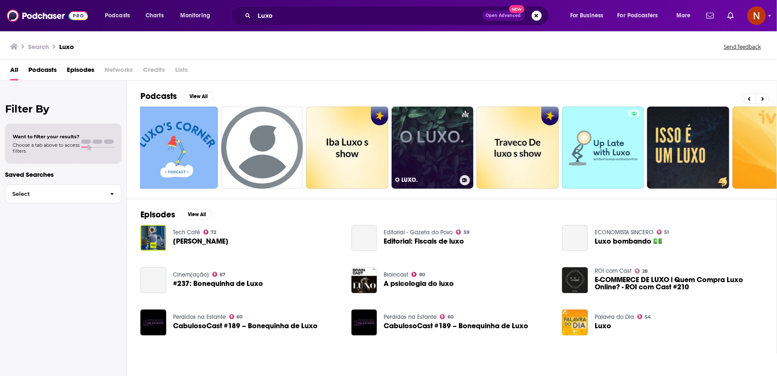
scroll to position [0, 140]
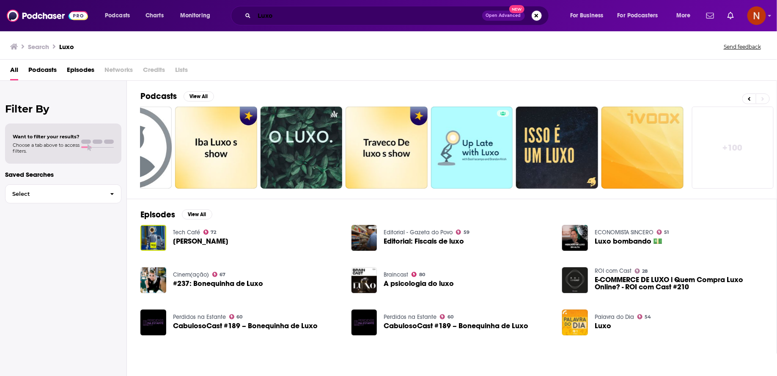
click at [340, 18] on input "Luxo" at bounding box center [368, 16] width 228 height 14
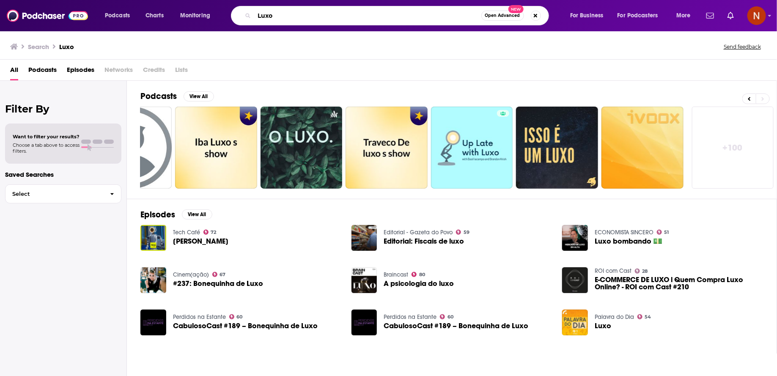
click at [340, 18] on input "Luxo" at bounding box center [367, 16] width 227 height 14
paste input "ReiseRausch"
type input "ReiseRausch"
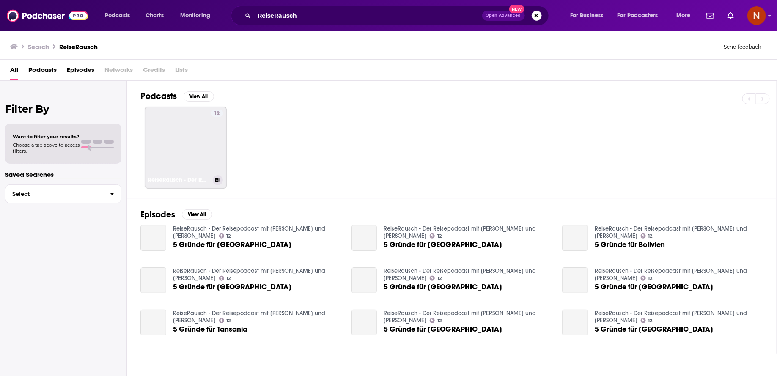
click at [220, 142] on div "12" at bounding box center [217, 142] width 12 height 65
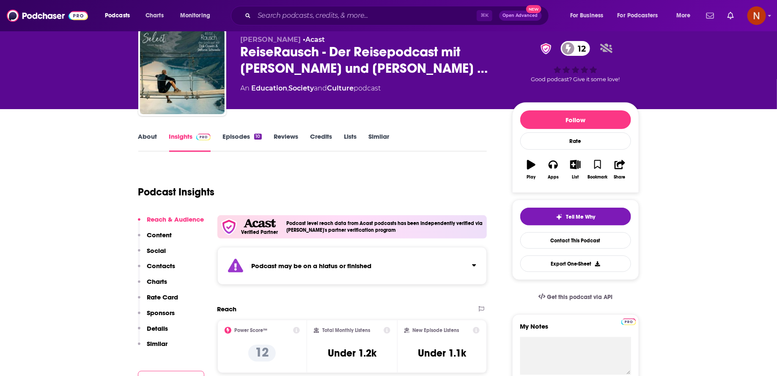
scroll to position [32, 0]
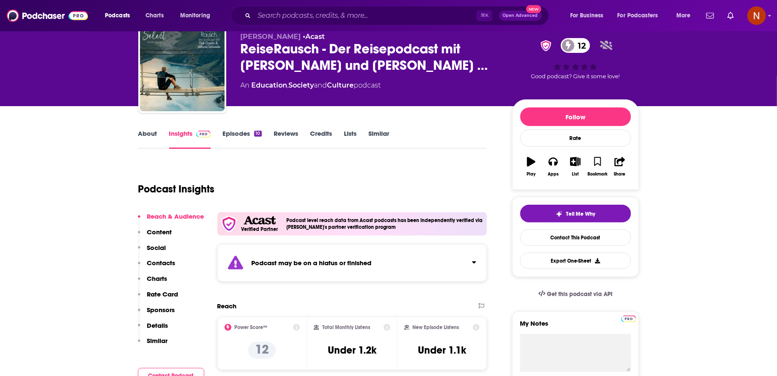
click at [312, 269] on div "Podcast may be on a hiatus or finished" at bounding box center [352, 263] width 270 height 38
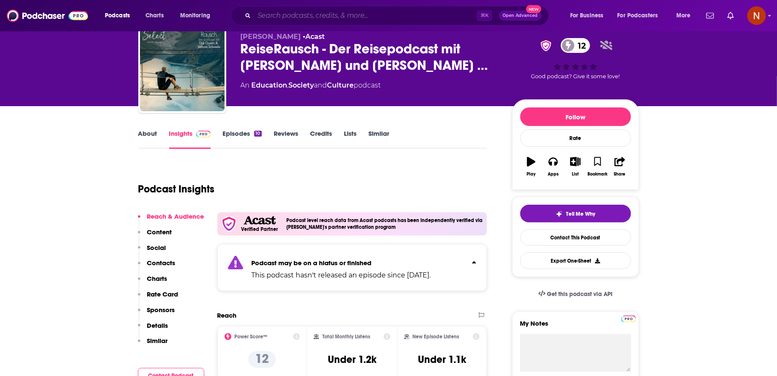
click at [296, 16] on input "Search podcasts, credits, & more..." at bounding box center [365, 16] width 222 height 14
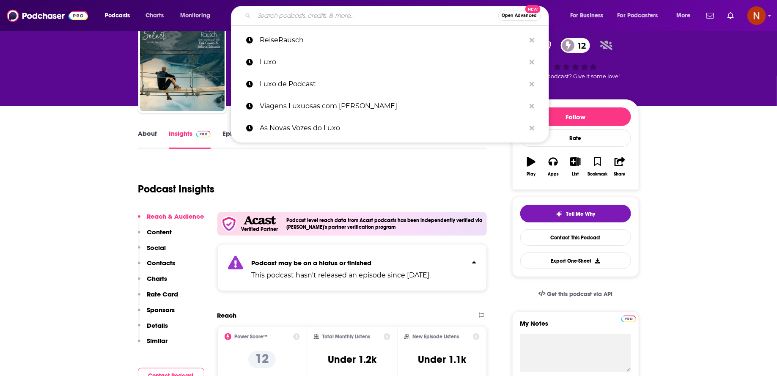
paste input "Windrose Luxusreisen Podcast"
type input "Windrose Luxusreisen Podcast"
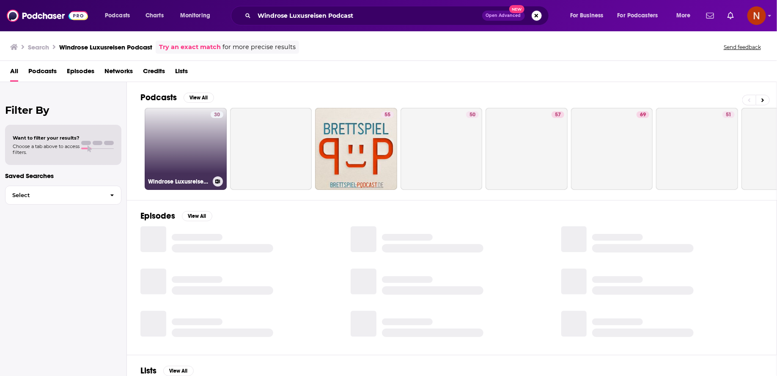
click at [195, 137] on link "30 Windrose Luxusreisen Podcast" at bounding box center [186, 149] width 82 height 82
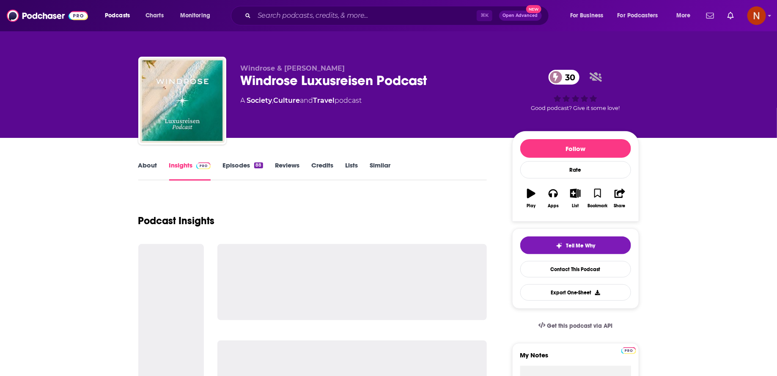
scroll to position [25, 0]
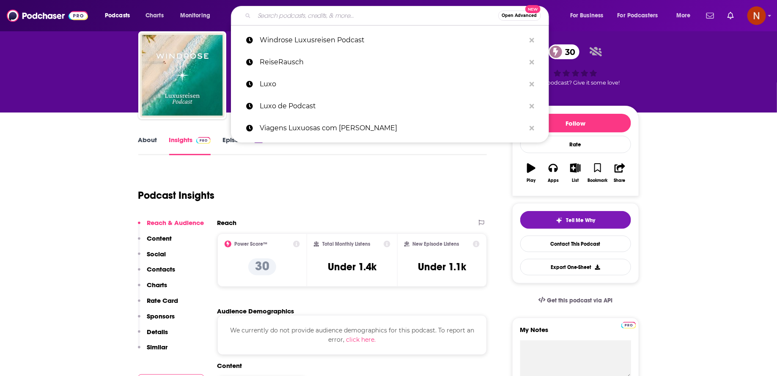
click at [310, 12] on input "Search podcasts, credits, & more..." at bounding box center [376, 16] width 244 height 14
paste input "Select Luxury Travel Podcast"
type input "Select Luxury Travel Podcast"
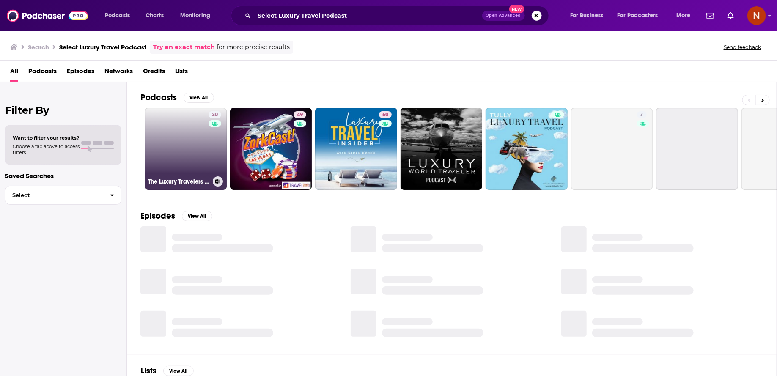
click at [198, 139] on link "30 The Luxury Travelers Podcast" at bounding box center [186, 149] width 82 height 82
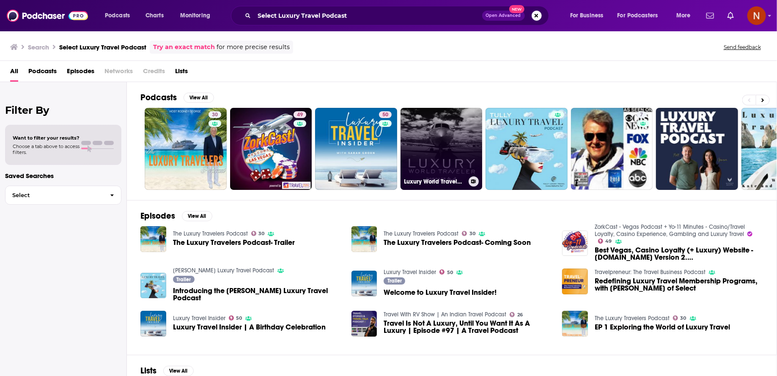
click at [424, 148] on link "Luxury World Traveler Podcast" at bounding box center [441, 149] width 82 height 82
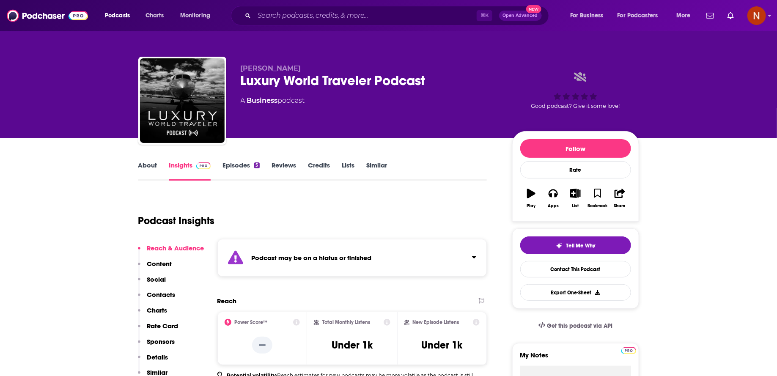
click at [326, 255] on strong "Podcast may be on a hiatus or finished" at bounding box center [312, 258] width 120 height 8
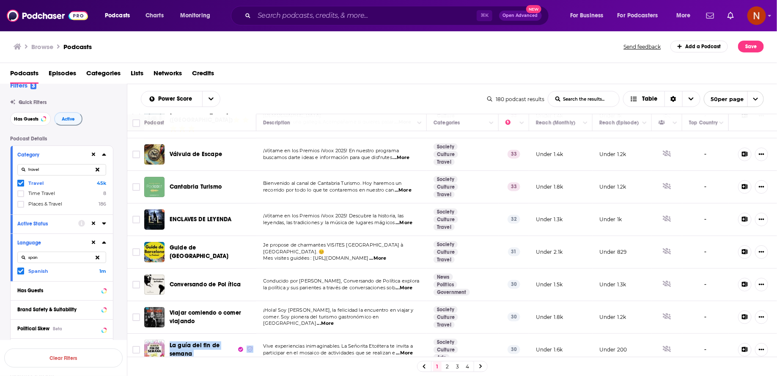
scroll to position [1364, 0]
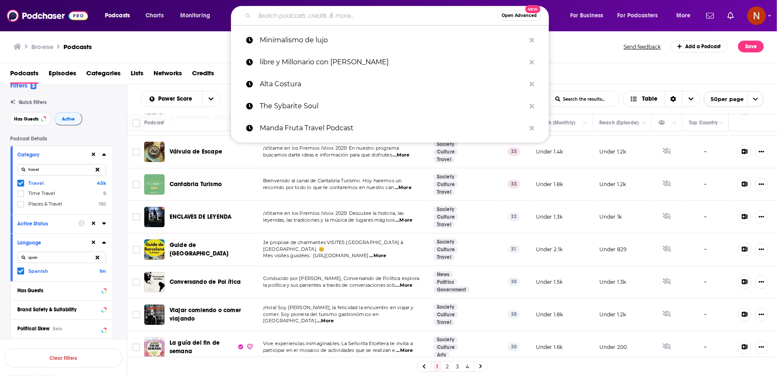
click at [286, 14] on input "Search podcasts, credits, & more..." at bounding box center [376, 16] width 244 height 14
paste input "Frequent Miler on the Air"
type input "Frequent Miler on the Air"
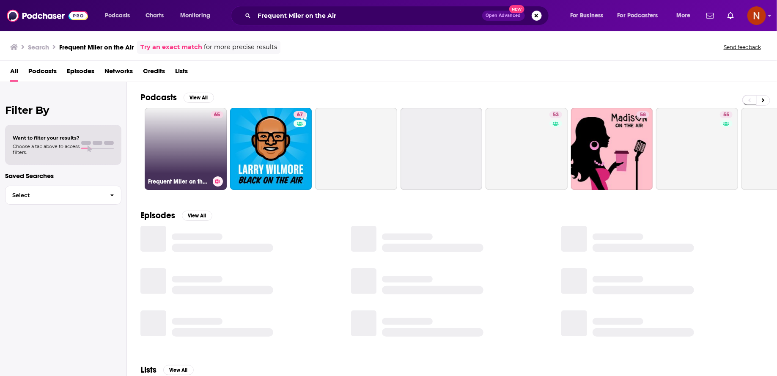
click at [191, 152] on link "65 Frequent Miler on the Air" at bounding box center [186, 149] width 82 height 82
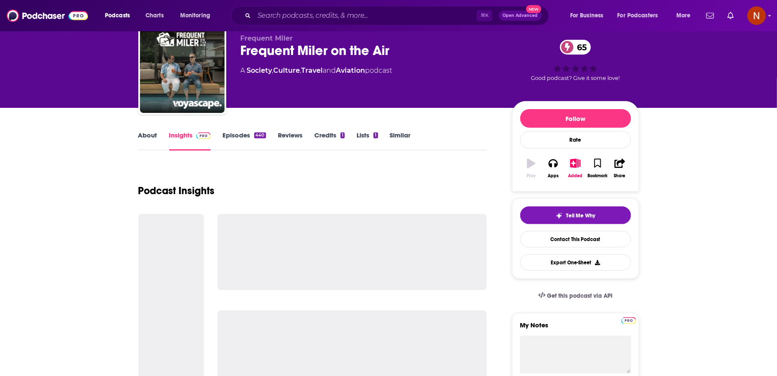
scroll to position [39, 0]
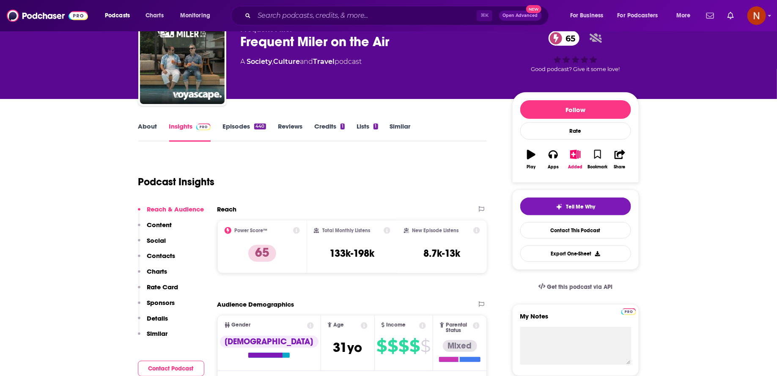
click at [302, 41] on div "Frequent Miler on the Air 65" at bounding box center [370, 41] width 258 height 16
click at [302, 40] on div "Frequent Miler on the Air 65" at bounding box center [370, 41] width 258 height 16
click at [302, 39] on div "Frequent Miler on the Air 65" at bounding box center [370, 41] width 258 height 16
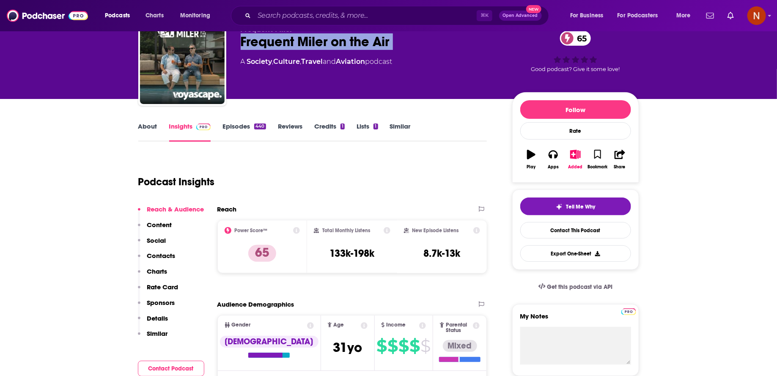
click at [302, 39] on div "Frequent Miler on the Air 65" at bounding box center [370, 41] width 258 height 16
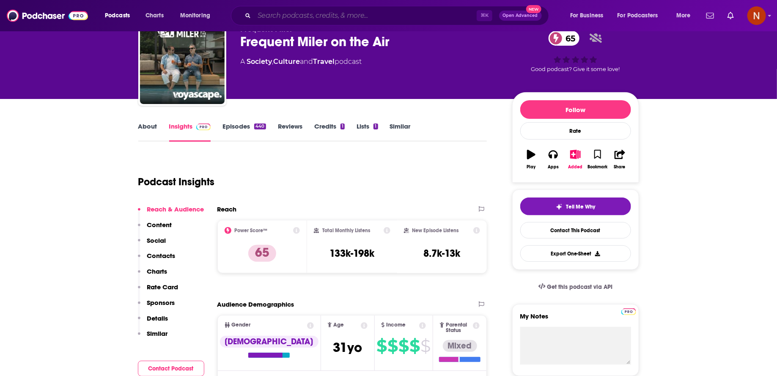
click at [278, 14] on input "Search podcasts, credits, & more..." at bounding box center [365, 16] width 222 height 14
paste input "You Deserve A Luxury Vacation"
type input "You Deserve A Luxury Vacation"
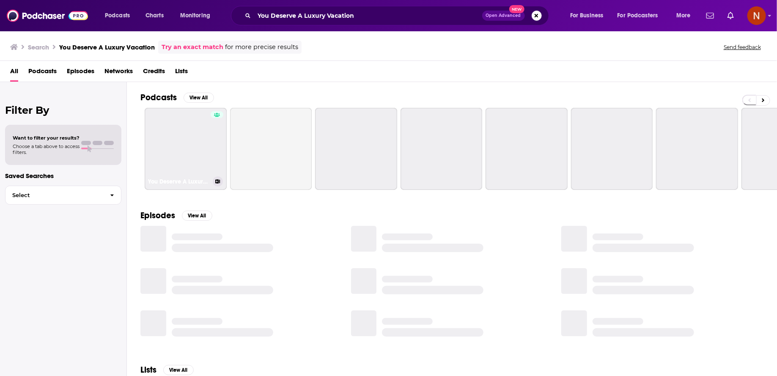
click at [190, 140] on link "You Deserve A Luxury Vacation" at bounding box center [186, 149] width 82 height 82
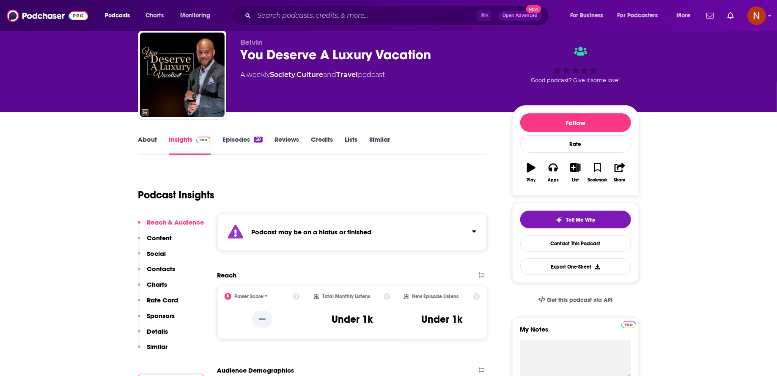
scroll to position [25, 0]
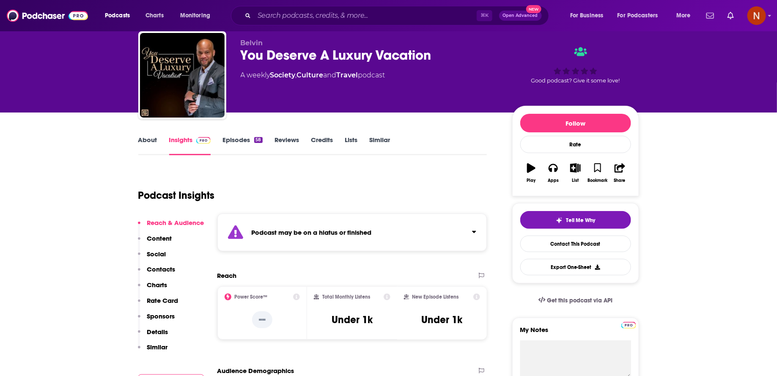
click at [260, 235] on strong "Podcast may be on a hiatus or finished" at bounding box center [312, 232] width 120 height 8
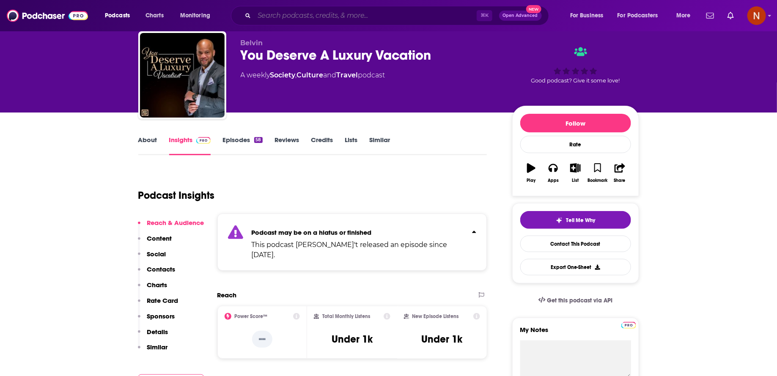
click at [317, 11] on input "Search podcasts, credits, & more..." at bounding box center [365, 16] width 222 height 14
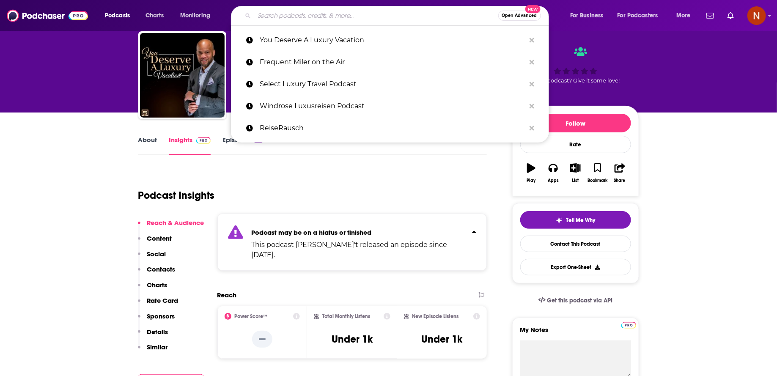
paste input "EXPLORING LUXURY"
type input "EXPLORING LUXURY"
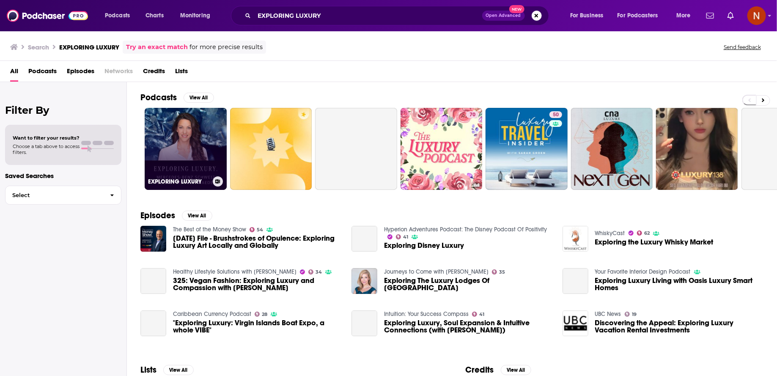
click at [192, 130] on link "EXPLORING LUXURY" at bounding box center [186, 149] width 82 height 82
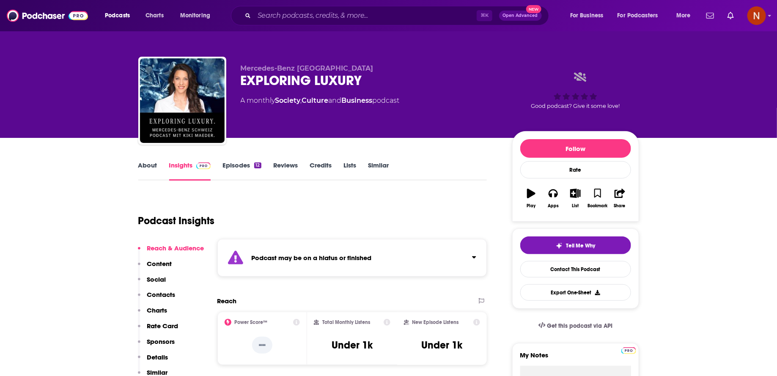
click at [310, 86] on div "EXPLORING LUXURY" at bounding box center [370, 80] width 258 height 16
copy div "EXPLORING LUXURY"
click at [305, 248] on div "Podcast may be on a hiatus or finished" at bounding box center [352, 258] width 270 height 38
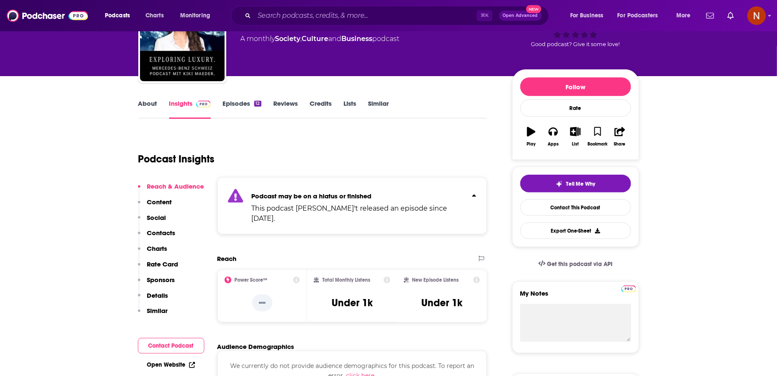
scroll to position [66, 0]
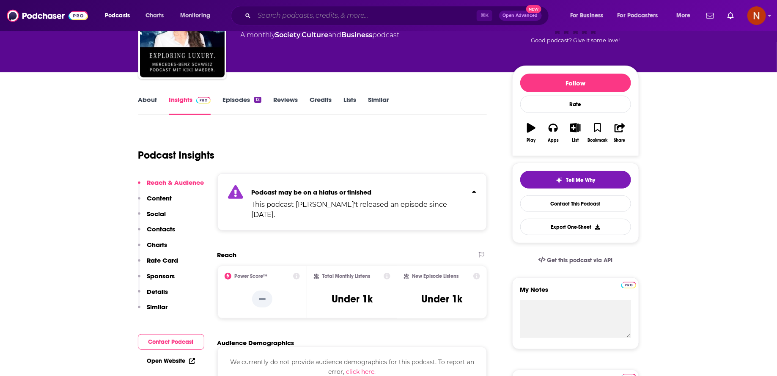
click at [266, 16] on input "Search podcasts, credits, & more..." at bounding box center [365, 16] width 222 height 14
paste input "Kanal der Luxusmarken"
type input "Kanal der Luxusmarken"
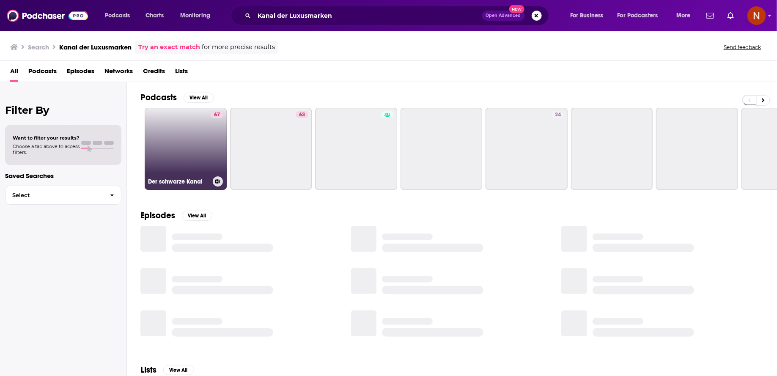
click at [188, 141] on link "67 Der schwarze Kanal" at bounding box center [186, 149] width 82 height 82
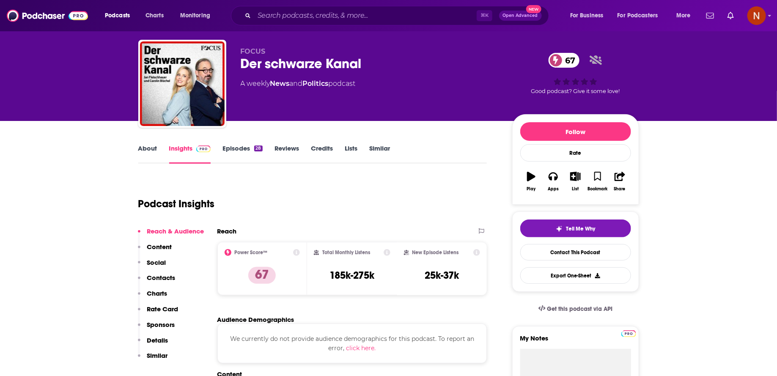
scroll to position [19, 0]
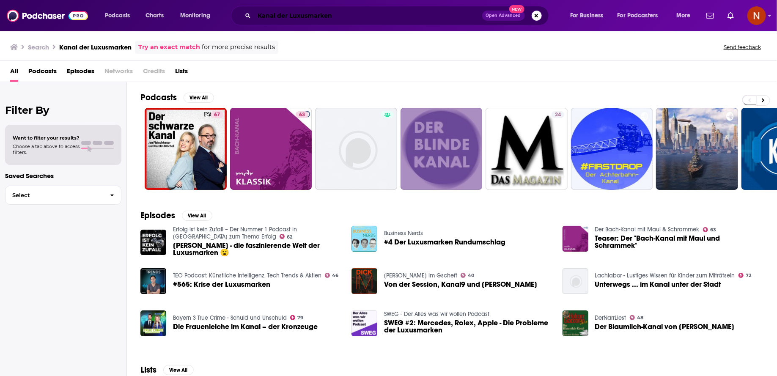
click at [320, 11] on input "Kanal der Luxusmarken" at bounding box center [368, 16] width 228 height 14
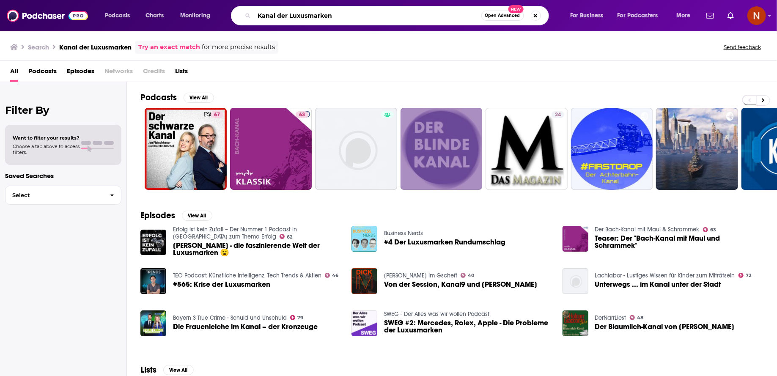
click at [320, 11] on input "Kanal der Luxusmarken" at bounding box center [367, 16] width 227 height 14
paste input "Search podcasts, credits, & more..."
type input "Luxusmarken"
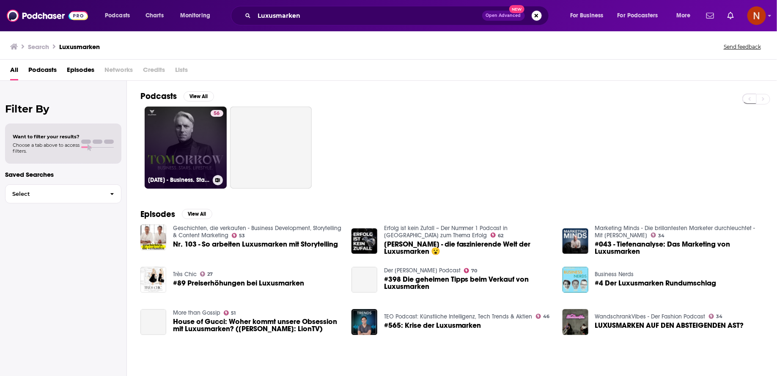
click at [202, 168] on link "56 TOMorrow - Business. Stars. Lifestyle." at bounding box center [186, 148] width 82 height 82
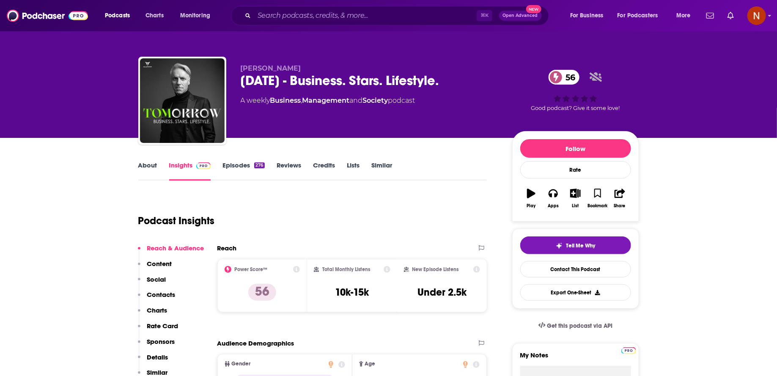
click at [285, 84] on div "TOMorrow - Business. Stars. Lifestyle. 56" at bounding box center [370, 80] width 258 height 16
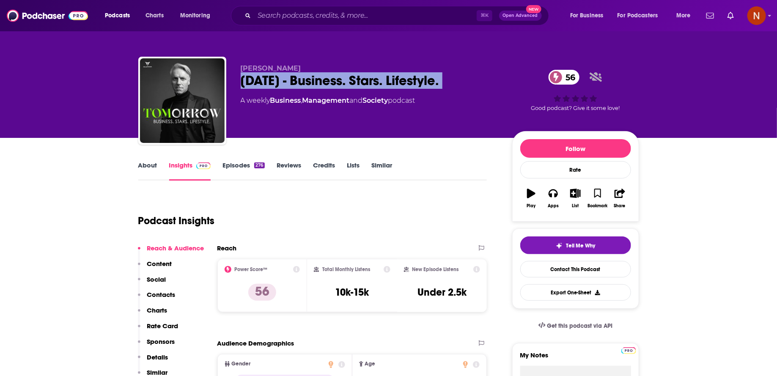
click at [285, 84] on div "TOMorrow - Business. Stars. Lifestyle. 56" at bounding box center [370, 80] width 258 height 16
copy div "TOMorrow - Business. Stars. Lifestyle. 56"
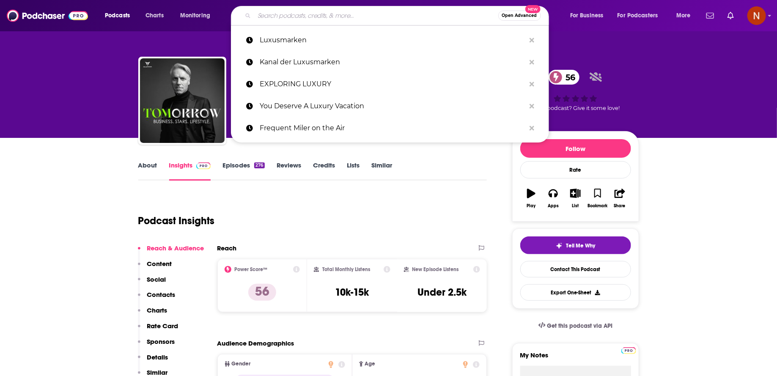
click at [310, 18] on input "Search podcasts, credits, & more..." at bounding box center [376, 16] width 244 height 14
paste input "Windrose Luxusreisen Podcast"
type input "Windrose Luxusreisen Podcast"
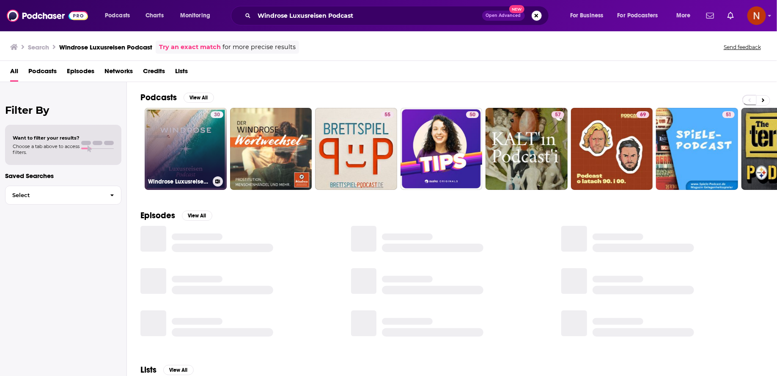
click at [186, 136] on link "30 Windrose Luxusreisen Podcast" at bounding box center [186, 149] width 82 height 82
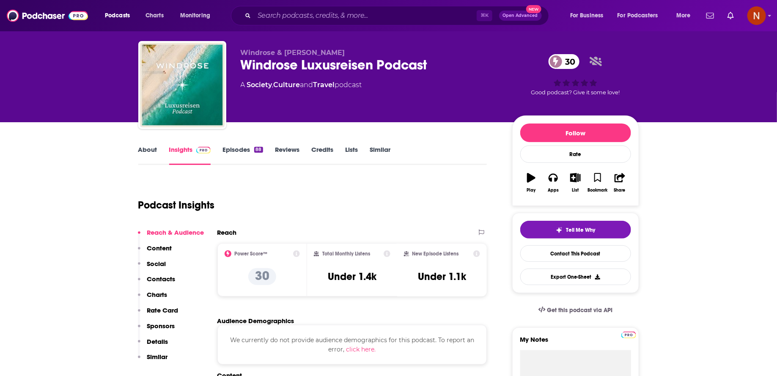
scroll to position [18, 0]
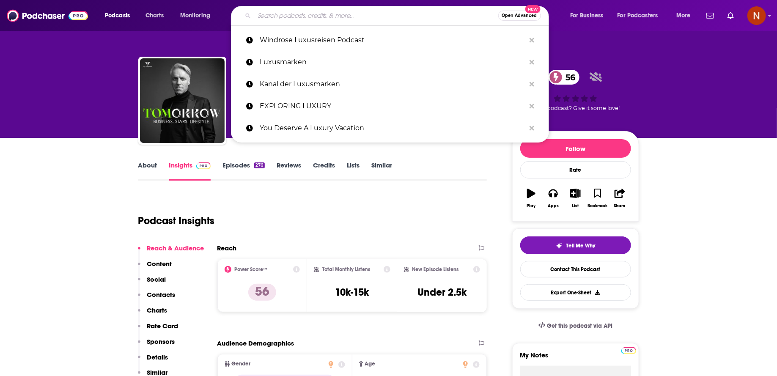
click at [298, 19] on input "Search podcasts, credits, & more..." at bounding box center [376, 16] width 244 height 14
paste input "Rupert Wild – Die faszinierende Welt der Luxusmarken"
type input "Rupert Wild – Die faszinierende Welt der Luxusmarken"
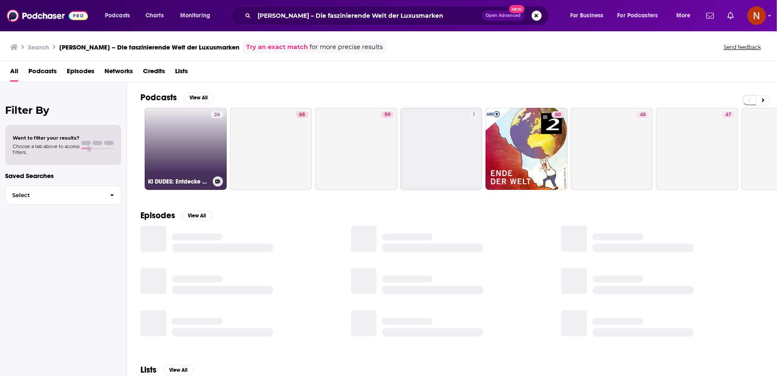
click at [208, 151] on link "26 KI DUDES: Entdecke die faszinierende Welt der KI mit uns!" at bounding box center [186, 149] width 82 height 82
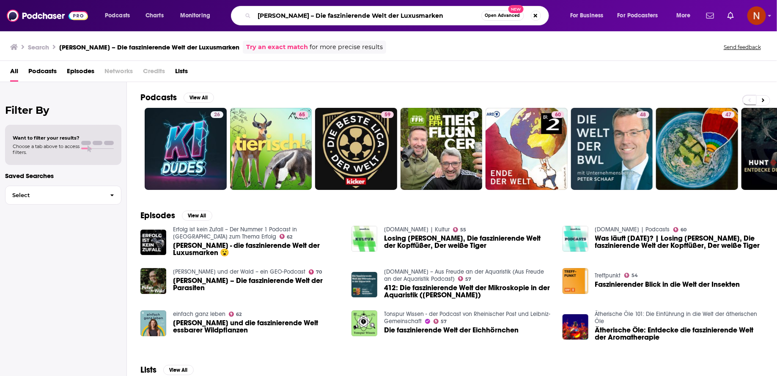
click at [310, 21] on input "Rupert Wild – Die faszinierende Welt der Luxusmarken" at bounding box center [367, 16] width 227 height 14
paste input "Lusso 360"
type input "Lusso 360"
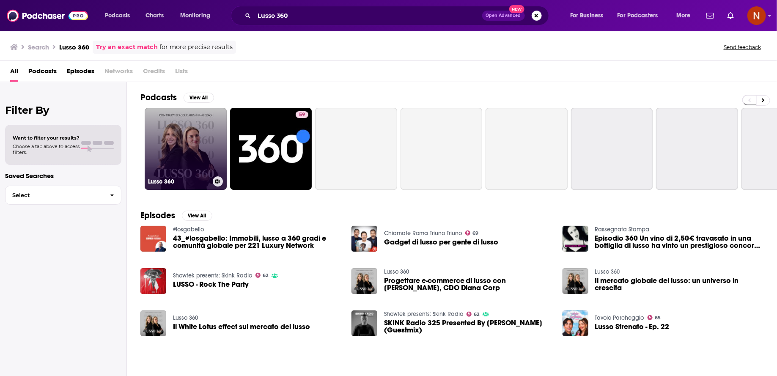
click at [211, 161] on link "Lusso 360" at bounding box center [186, 149] width 82 height 82
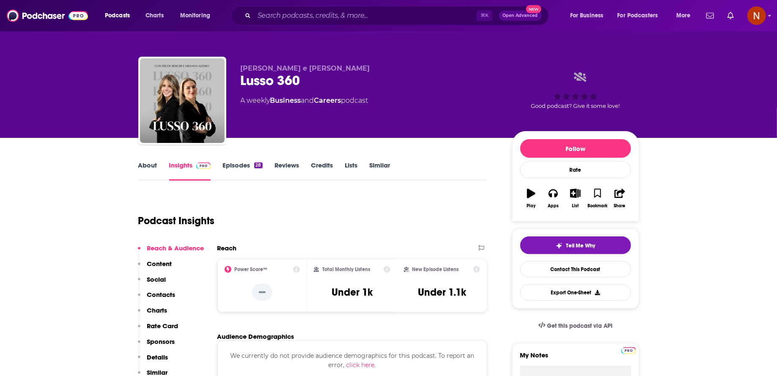
click at [276, 83] on div "Lusso 360" at bounding box center [370, 80] width 258 height 16
copy div "Lusso 360"
click at [260, 14] on input "Search podcasts, credits, & more..." at bounding box center [365, 16] width 222 height 14
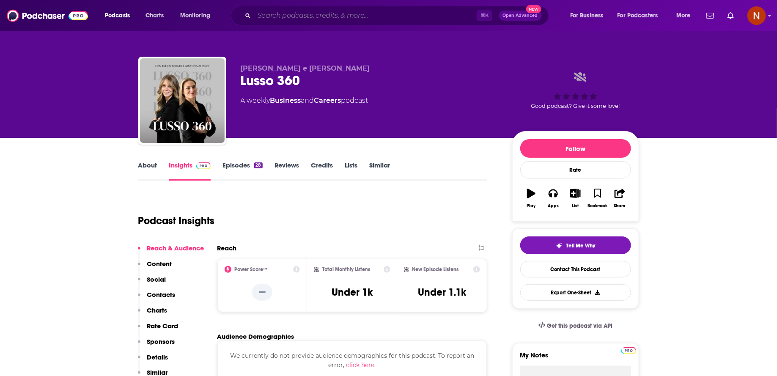
paste input "Pulp Podcast"
type input "Pulp Podcast"
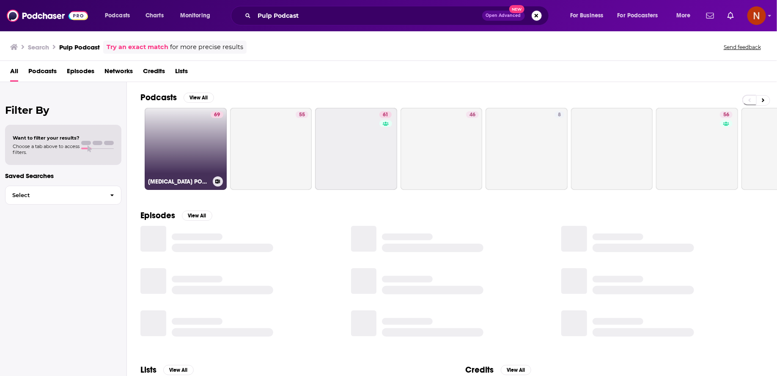
click at [204, 158] on link "69 PULP PODCAST" at bounding box center [186, 149] width 82 height 82
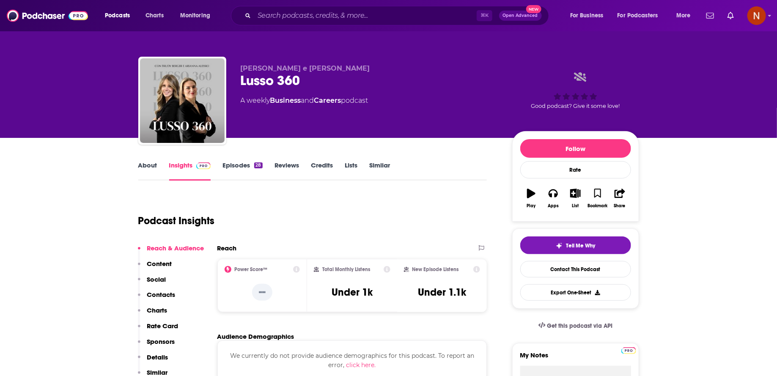
click at [254, 85] on div "Lusso 360" at bounding box center [370, 80] width 258 height 16
copy h2 "Lusso"
click at [286, 16] on input "Search podcasts, credits, & more..." at bounding box center [365, 16] width 222 height 14
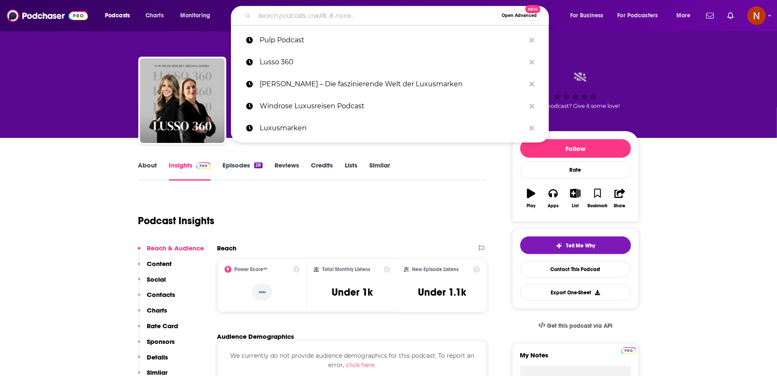
paste input "Lusso"
type input "Lusso"
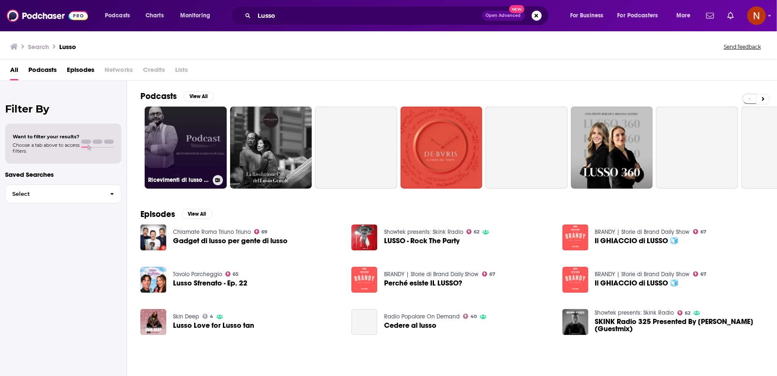
click at [194, 144] on link "Ricevimenti di lusso in Puglia" at bounding box center [186, 148] width 82 height 82
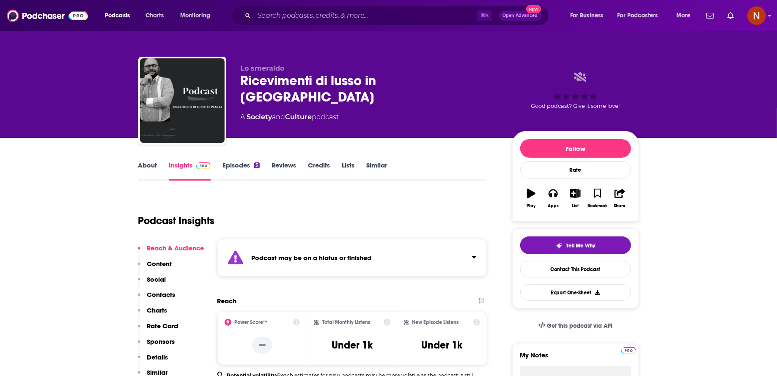
click at [322, 254] on strong "Podcast may be on a hiatus or finished" at bounding box center [312, 258] width 120 height 8
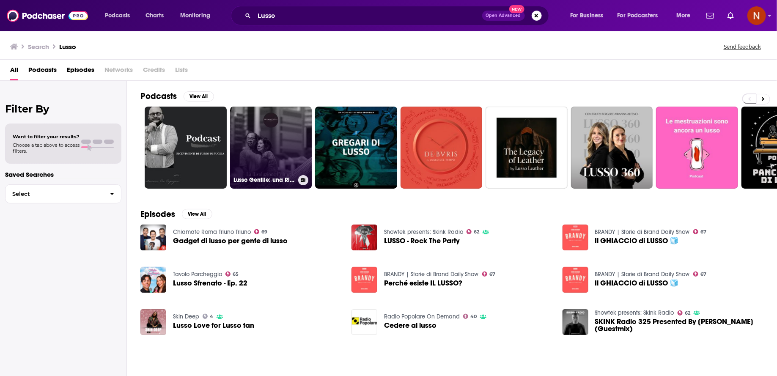
click at [284, 175] on div "Lusso Gentile: una Rivoluzione Culturale" at bounding box center [270, 180] width 75 height 10
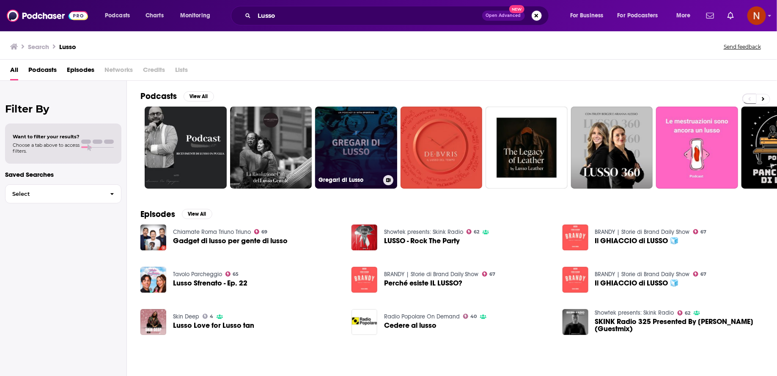
click at [363, 155] on link "Gregari di Lusso" at bounding box center [356, 148] width 82 height 82
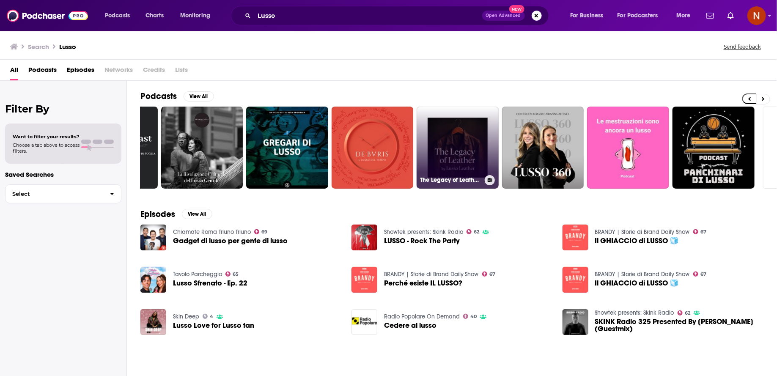
scroll to position [0, 140]
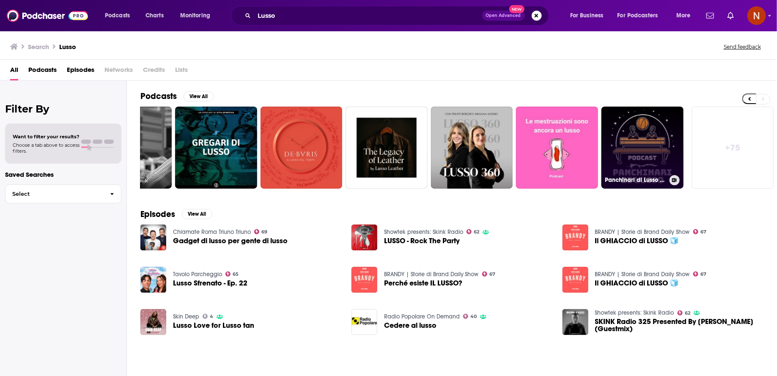
click at [627, 149] on link "Panchinari di Lusso Podcast" at bounding box center [642, 148] width 82 height 82
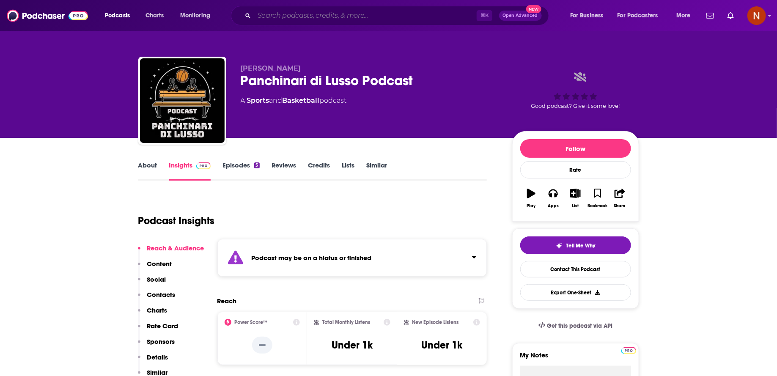
click at [298, 16] on input "Search podcasts, credits, & more..." at bounding box center [365, 16] width 222 height 14
paste input "Million$"
type input "Million$"
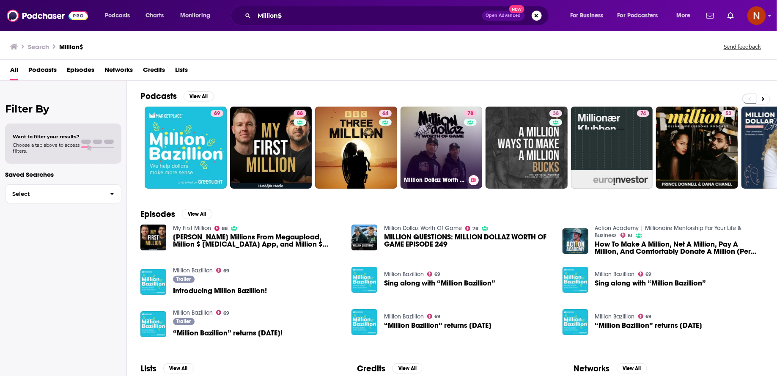
click at [443, 136] on link "78 Million Dollaz Worth Of Game" at bounding box center [441, 148] width 82 height 82
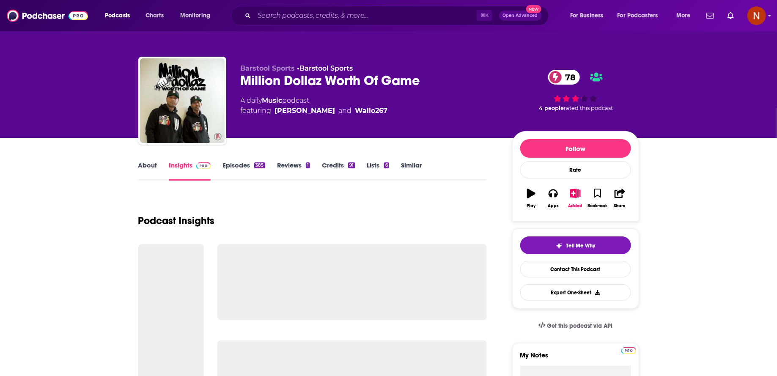
scroll to position [3, 0]
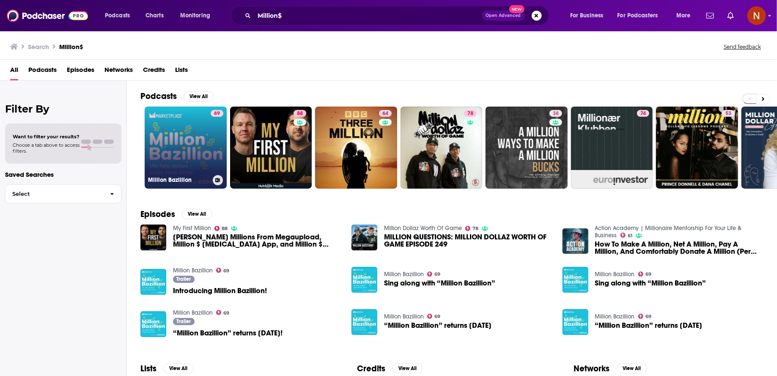
click at [187, 156] on link "69 Million Bazillion" at bounding box center [186, 148] width 82 height 82
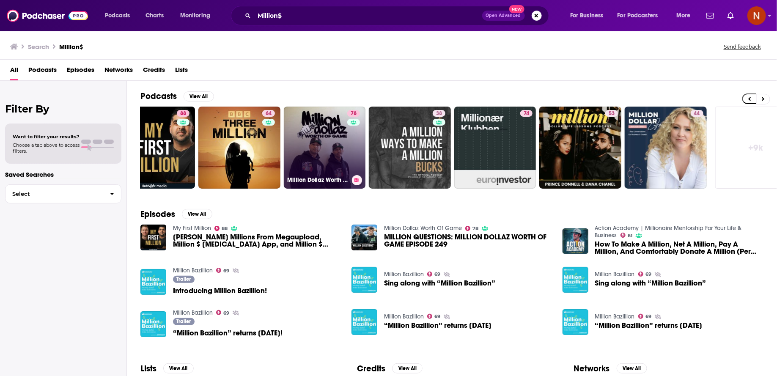
scroll to position [0, 140]
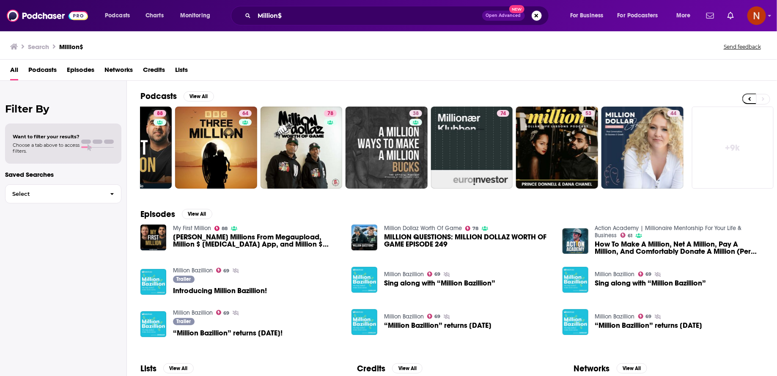
click at [114, 23] on div "Podcasts Charts Monitoring Million$ Open Advanced New For Business For Podcaste…" at bounding box center [399, 15] width 600 height 19
click at [134, 8] on div "Podcasts Charts Monitoring Million$ Open Advanced New For Business For Podcaste…" at bounding box center [399, 15] width 600 height 19
click at [128, 12] on span "Podcasts" at bounding box center [117, 16] width 25 height 12
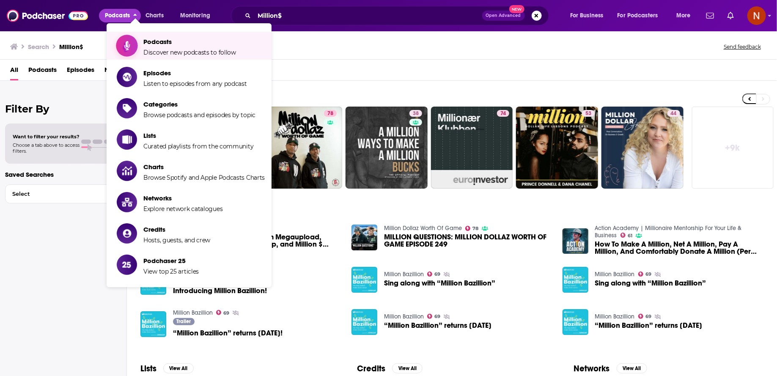
click at [147, 44] on span "Podcasts" at bounding box center [189, 42] width 93 height 8
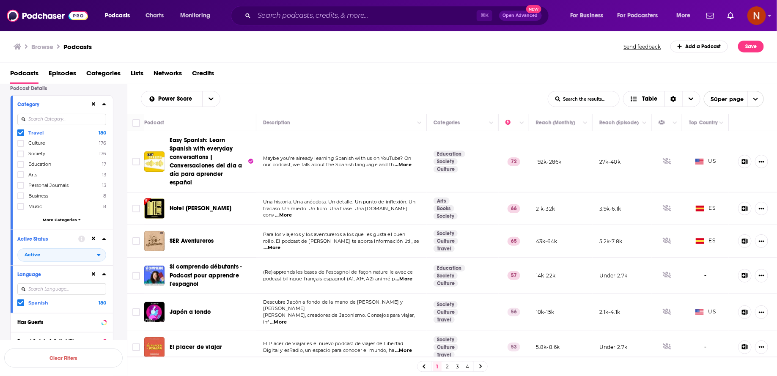
scroll to position [64, 0]
click at [16, 300] on div "Language Spanish 180" at bounding box center [62, 288] width 102 height 48
click at [18, 300] on icon at bounding box center [20, 301] width 5 height 5
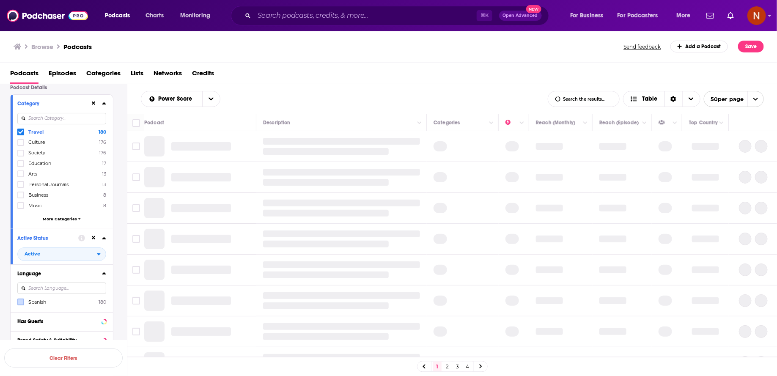
click at [38, 292] on input at bounding box center [61, 287] width 89 height 11
type input "ita"
click at [23, 301] on label at bounding box center [20, 302] width 7 height 7
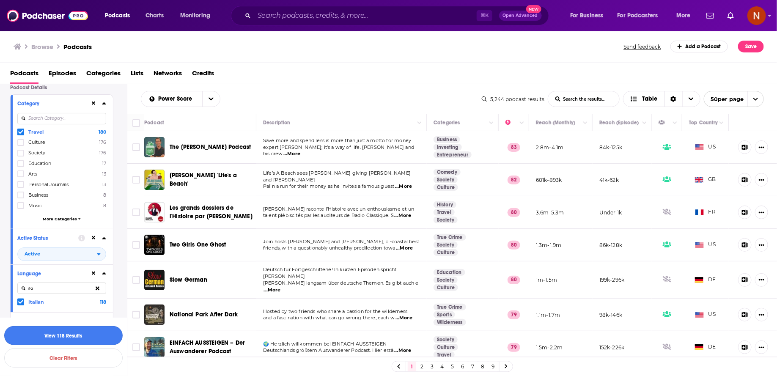
click at [85, 338] on button "View 118 Results" at bounding box center [63, 335] width 118 height 19
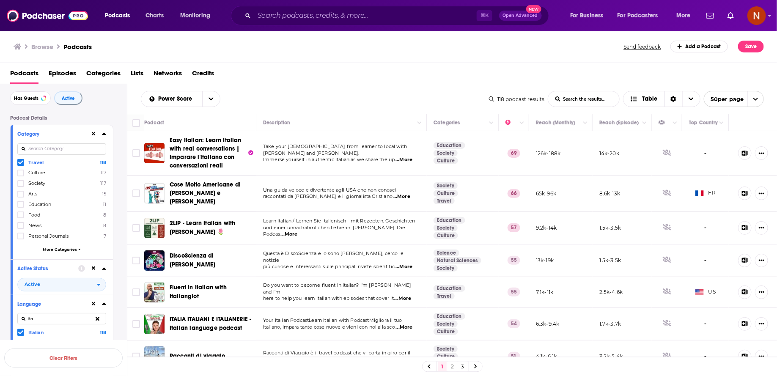
click at [20, 162] on icon at bounding box center [20, 162] width 5 height 5
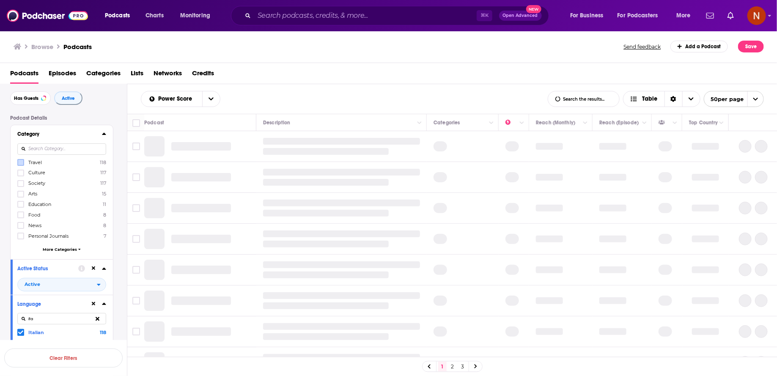
click at [47, 150] on input at bounding box center [61, 148] width 89 height 11
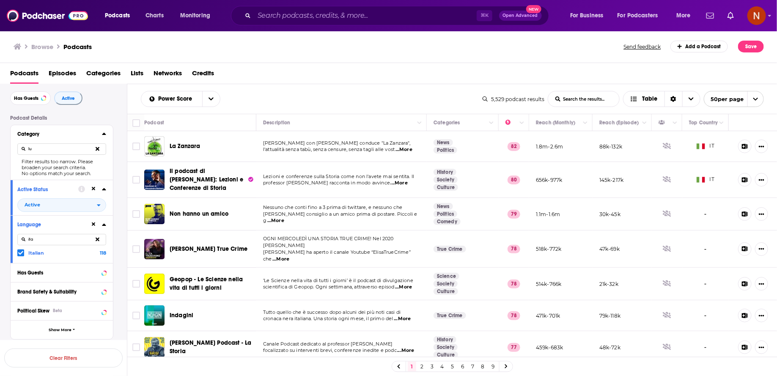
type input "l"
type input "w"
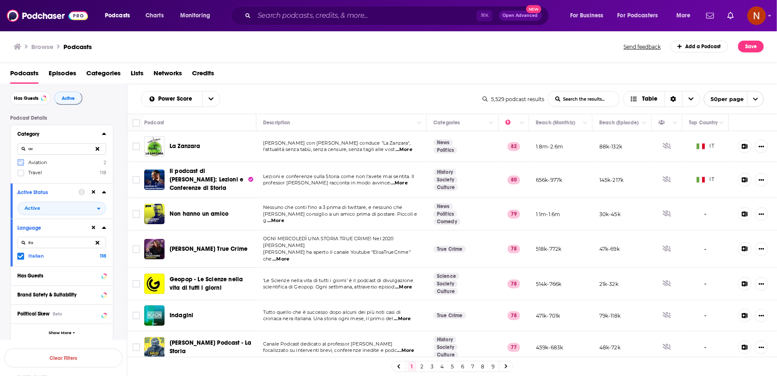
type input "av"
click at [19, 161] on icon at bounding box center [20, 162] width 5 height 5
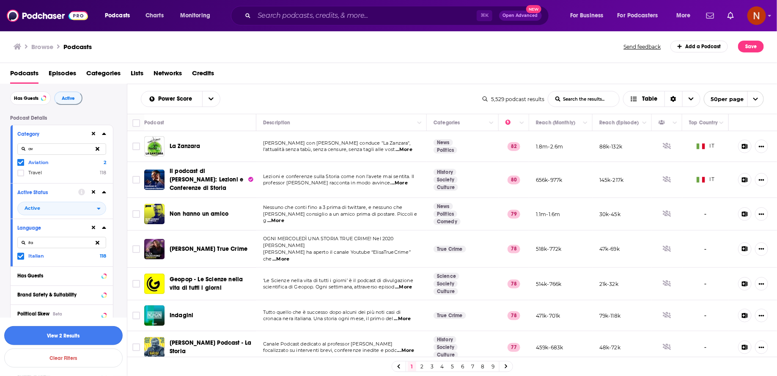
click at [68, 338] on button "View 2 Results" at bounding box center [63, 335] width 118 height 19
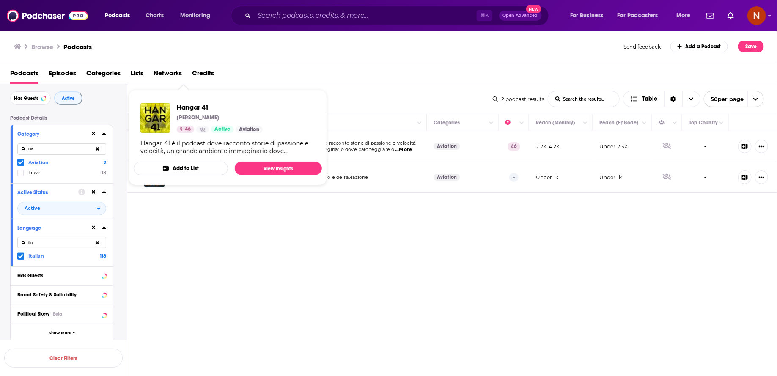
click at [189, 107] on span "Hangar 41" at bounding box center [220, 107] width 86 height 8
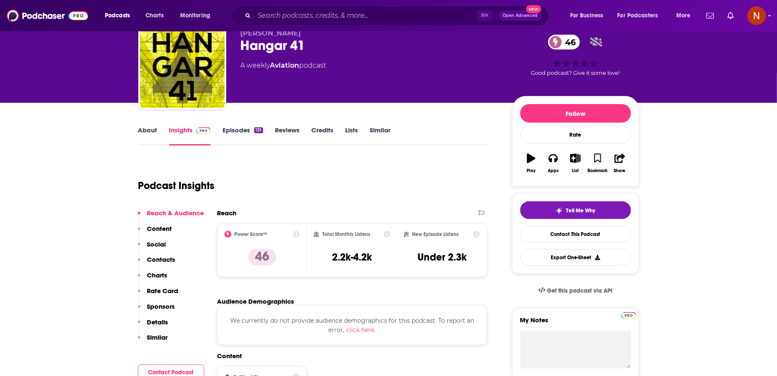
scroll to position [27, 0]
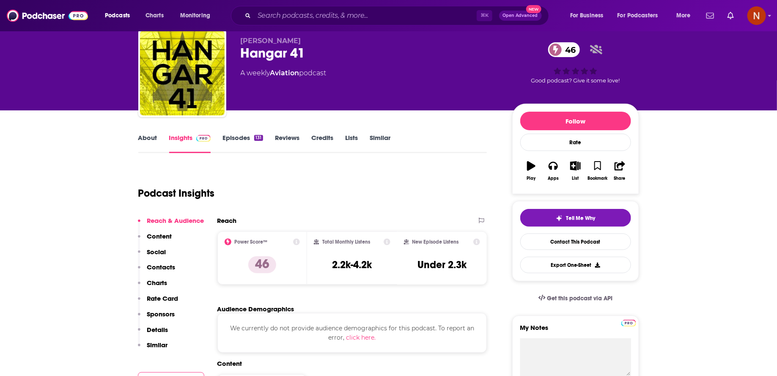
click at [266, 56] on div "Hangar 41 46" at bounding box center [370, 53] width 258 height 16
copy div "Hangar 41 46"
click at [272, 11] on input "Search podcasts, credits, & more..." at bounding box center [365, 16] width 222 height 14
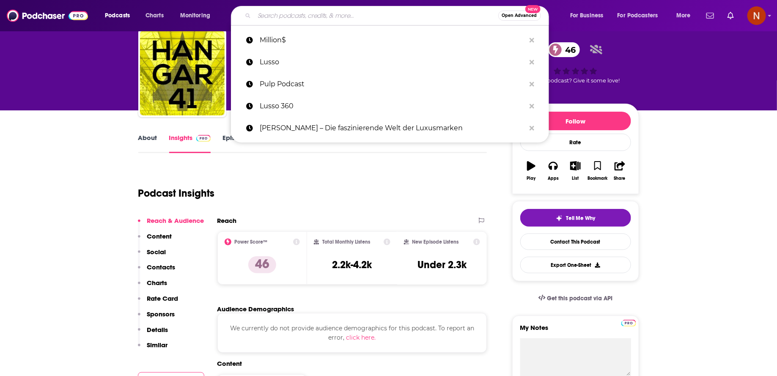
paste input "Gurulandia – La Guru dei Jet Privati"
type input "Gurulandia – La Guru dei Jet Privati"
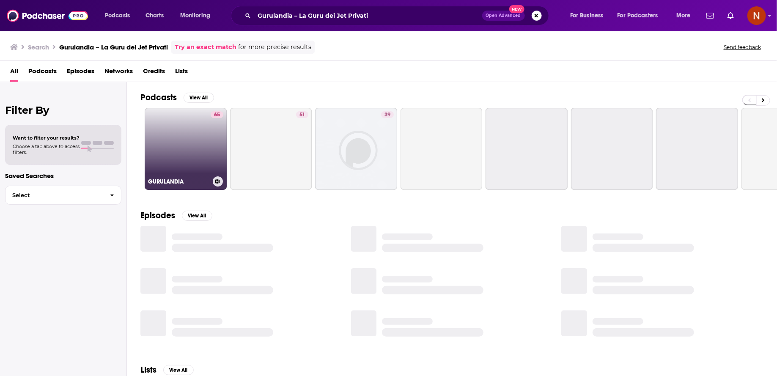
click at [191, 154] on link "65 GURULANDIA" at bounding box center [186, 149] width 82 height 82
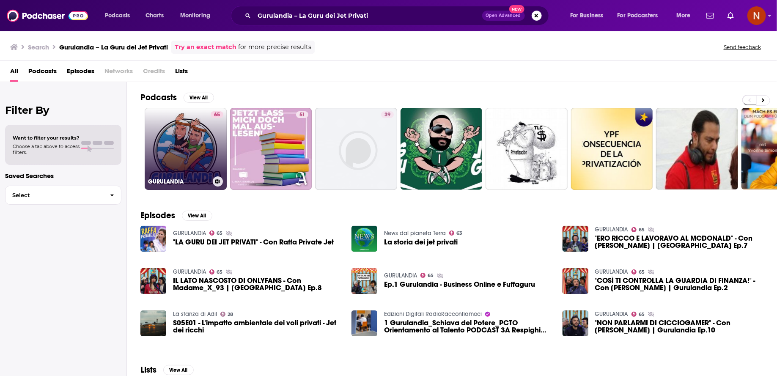
click at [177, 148] on link "65 GURULANDIA" at bounding box center [186, 149] width 82 height 82
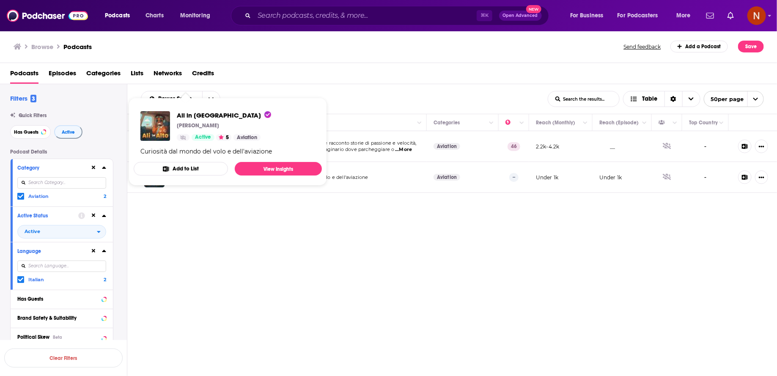
click at [183, 181] on span "Ali in Alto Karl Active 5 Aviation Curiosità dal mondo del volo e dell'aviazion…" at bounding box center [228, 142] width 188 height 88
click at [187, 216] on div "Power Score List Search Input Search the results... Table List Search Input Sea…" at bounding box center [452, 257] width 650 height 346
click at [178, 175] on button "Add to List" at bounding box center [181, 169] width 94 height 14
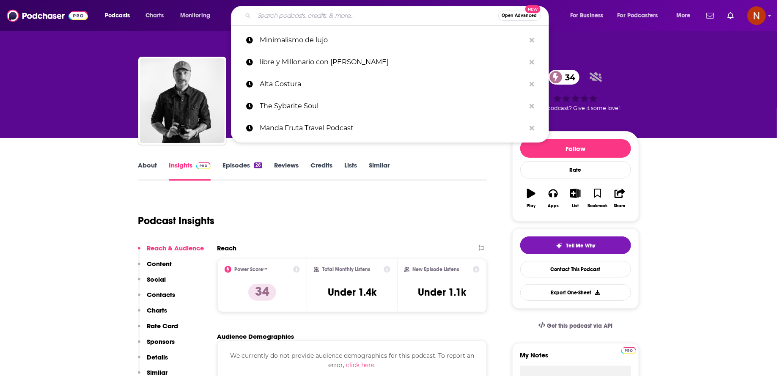
click at [277, 14] on input "Search podcasts, credits, & more..." at bounding box center [376, 16] width 244 height 14
paste input "Inversión Racional Podcast"
type input "Inversión Racional Podcast"
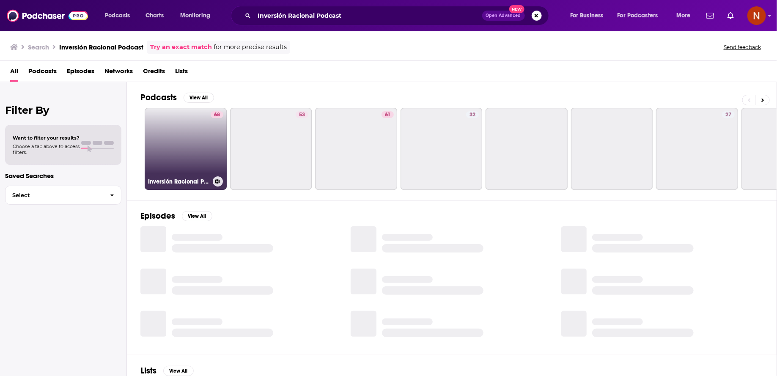
click at [189, 143] on link "68 Inversión Racional Podcast" at bounding box center [186, 149] width 82 height 82
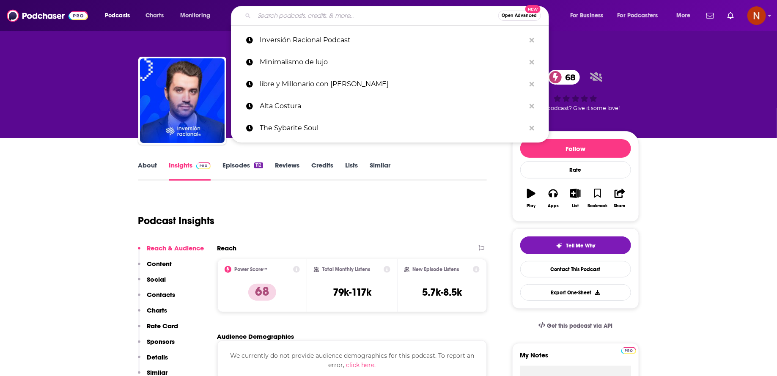
click at [295, 17] on input "Search podcasts, credits, & more..." at bounding box center [376, 16] width 244 height 14
paste input "El Club de Inversión"
type input "El Club de Inversión"
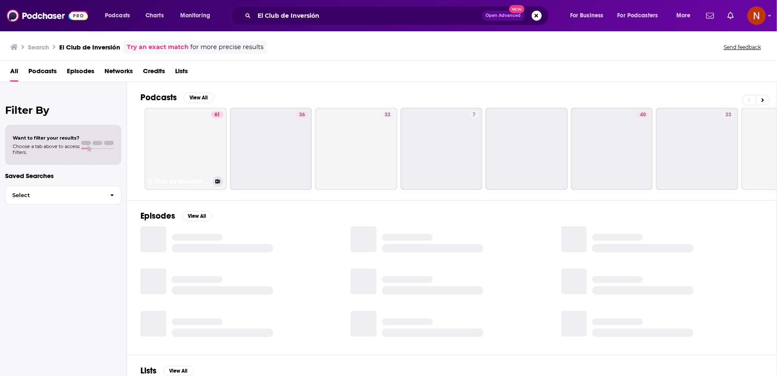
click at [178, 152] on link "61 El Club de Inversión podcast" at bounding box center [186, 149] width 82 height 82
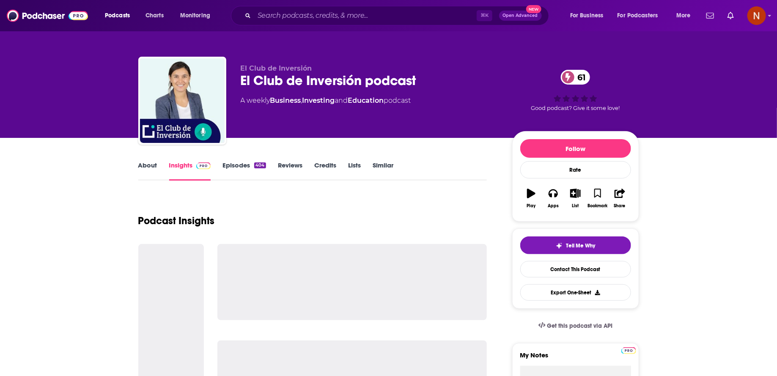
click at [262, 76] on div "El Club de Inversión podcast 61" at bounding box center [370, 80] width 258 height 16
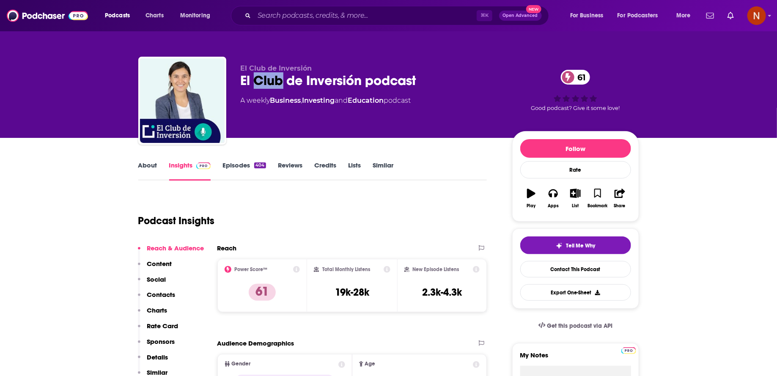
click at [262, 76] on div "El Club de Inversión podcast 61" at bounding box center [370, 80] width 258 height 16
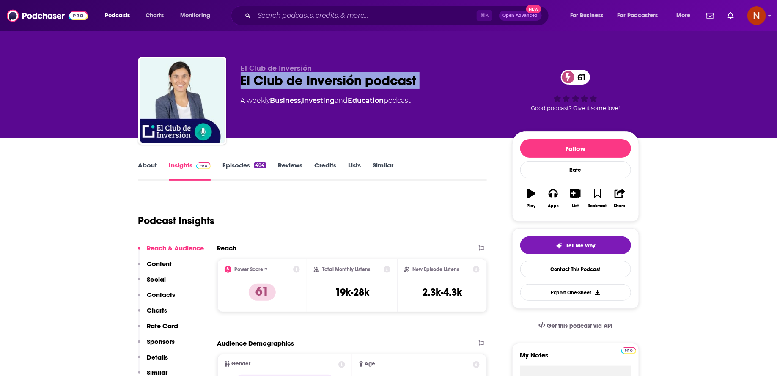
click at [262, 76] on div "El Club de Inversión podcast 61" at bounding box center [370, 80] width 258 height 16
copy div "El Club de Inversión podcast 61"
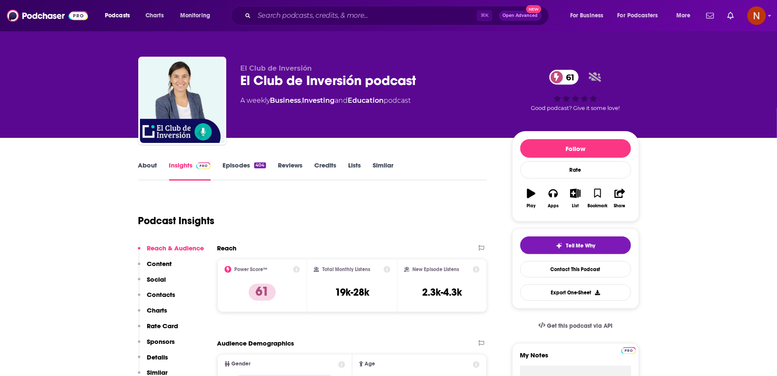
click at [273, 5] on div "Podcasts Charts Monitoring ⌘ K Open Advanced New For Business For Podcasters Mo…" at bounding box center [388, 15] width 777 height 31
click at [275, 11] on input "Search podcasts, credits, & more..." at bounding box center [365, 16] width 222 height 14
paste input "O Encantador de Ricos"
type input "O Encantador de Ricos"
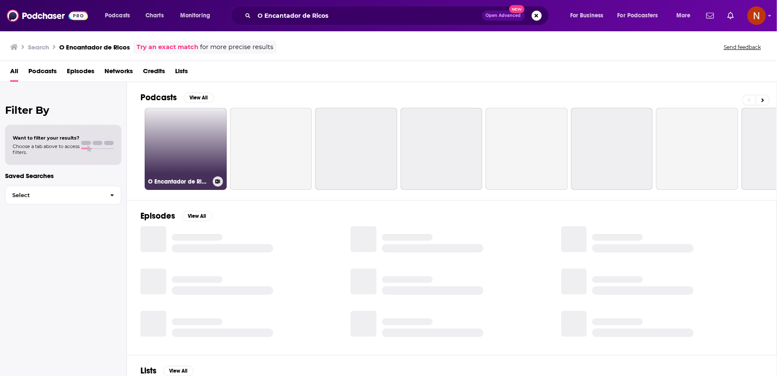
click at [177, 154] on link "O Encantador de Ricos" at bounding box center [186, 149] width 82 height 82
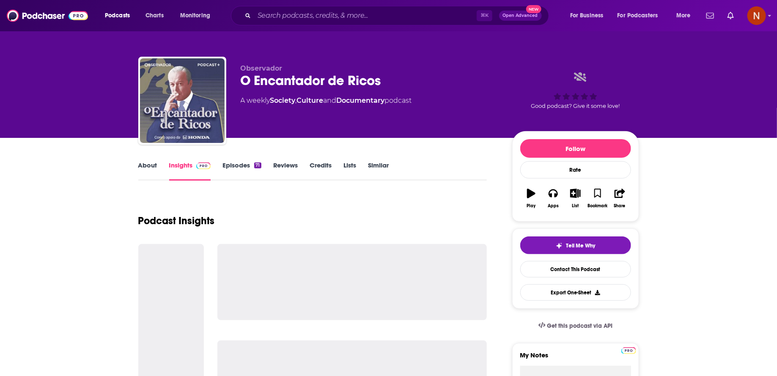
click at [284, 84] on div "O Encantador de Ricos" at bounding box center [370, 80] width 258 height 16
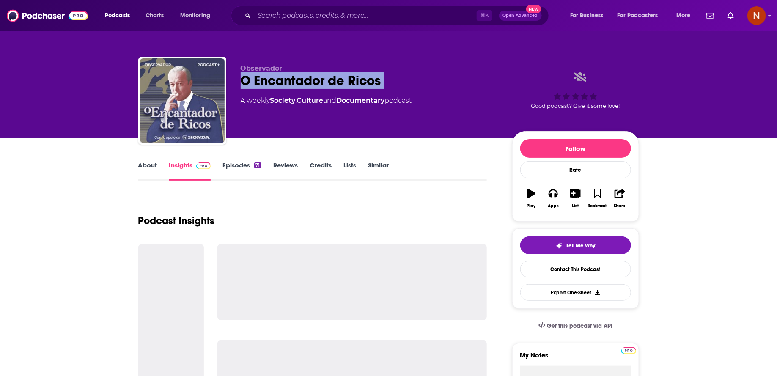
click at [284, 84] on div "O Encantador de Ricos" at bounding box center [370, 80] width 258 height 16
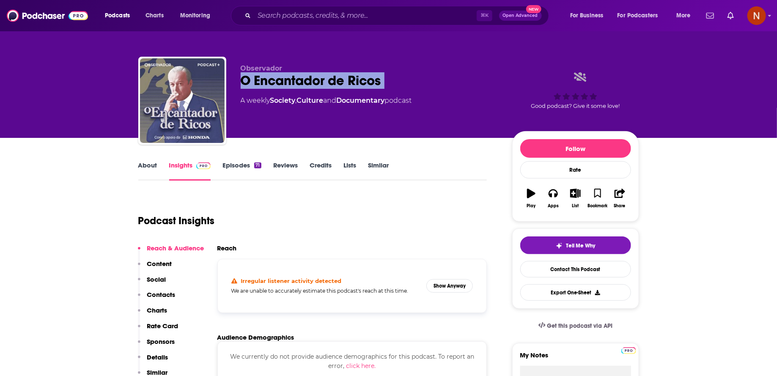
copy div "O Encantador de Ricos"
click at [437, 288] on button "Show Anyway" at bounding box center [449, 286] width 47 height 14
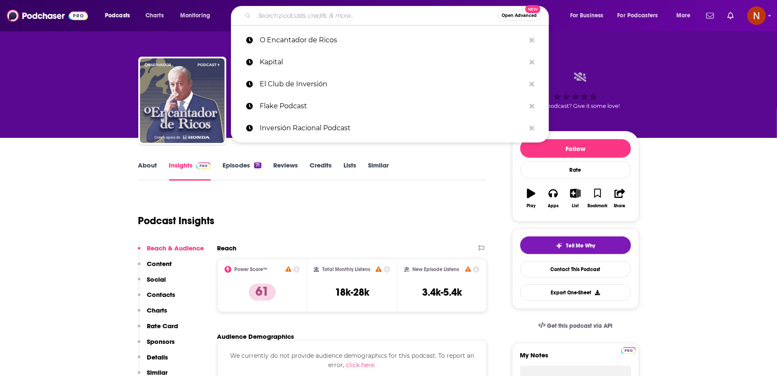
click at [303, 11] on input "Search podcasts, credits, & more..." at bounding box center [376, 16] width 244 height 14
paste input "Guia de Viagem"
type input "Guia de Viagem"
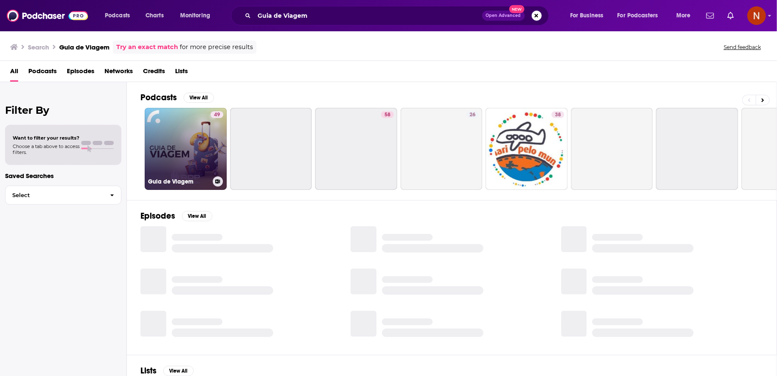
click at [209, 164] on link "49 Guia de Viagem" at bounding box center [186, 149] width 82 height 82
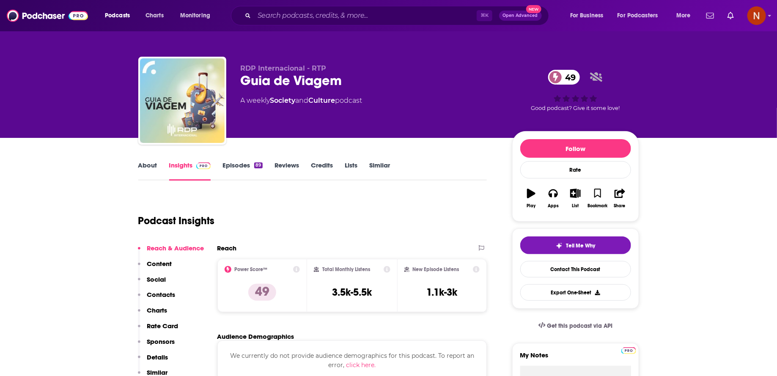
click at [241, 164] on link "Episodes 89" at bounding box center [242, 170] width 40 height 19
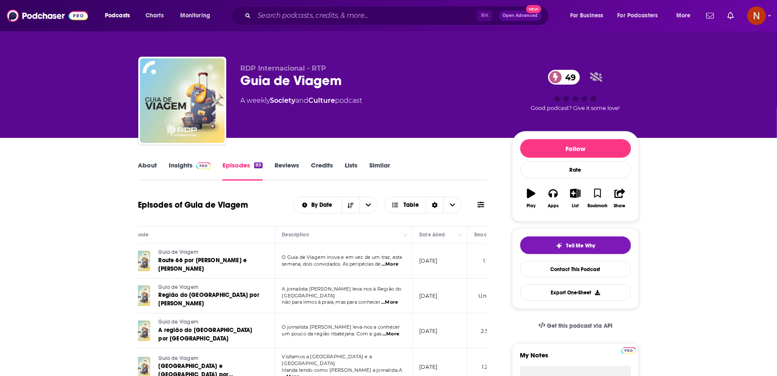
scroll to position [0, 36]
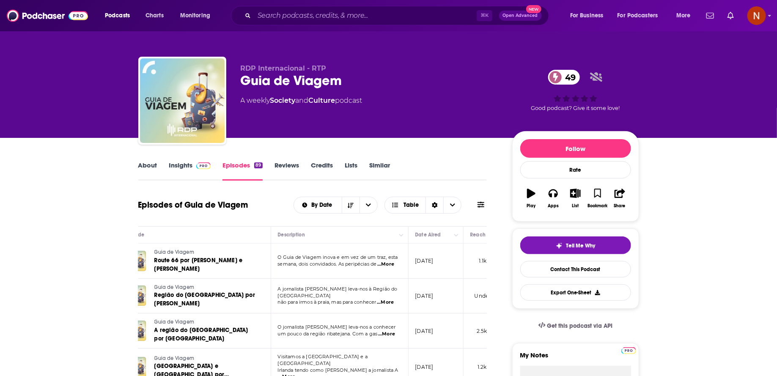
click at [287, 86] on div "Guia de Viagem 49" at bounding box center [370, 80] width 258 height 16
copy div "Guia de Viagem 49"
click at [316, 8] on div "⌘ K Open Advanced New" at bounding box center [390, 15] width 318 height 19
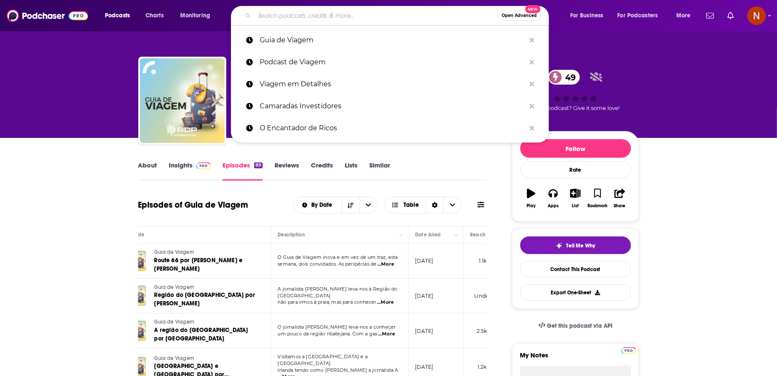
click at [317, 13] on input "Search podcasts, credits, & more..." at bounding box center [376, 16] width 244 height 14
paste input "Viagens Luxuosas com [PERSON_NAME]"
type input "Viagens Luxuosas com [PERSON_NAME]"
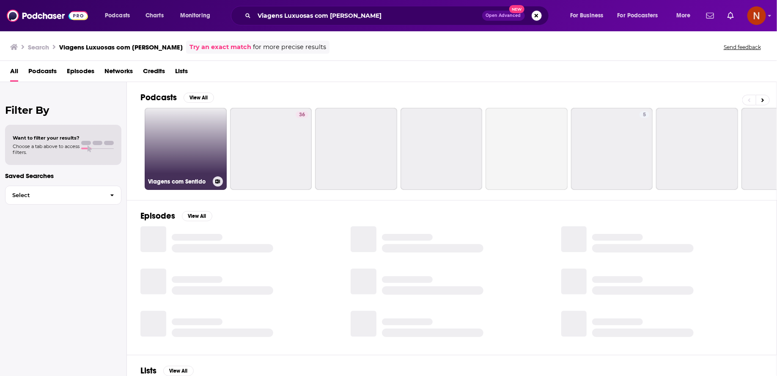
click at [204, 141] on link "Viagens com Sentido" at bounding box center [186, 149] width 82 height 82
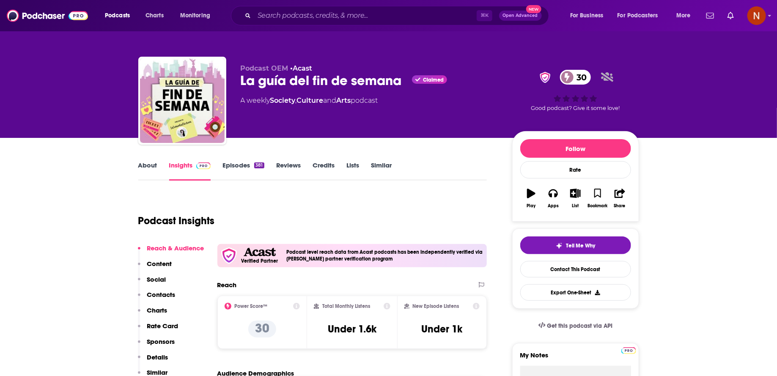
click at [302, 85] on div "La guía del fin de semana Claimed 30" at bounding box center [370, 80] width 258 height 16
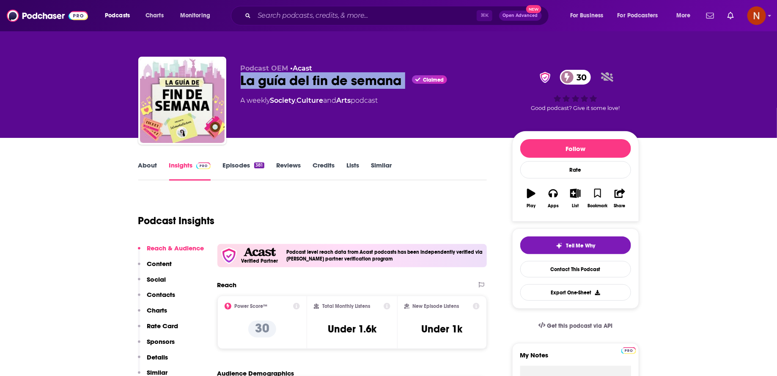
click at [302, 85] on div "La guía del fin de semana Claimed 30" at bounding box center [370, 80] width 258 height 16
copy div "La guía del fin de semana"
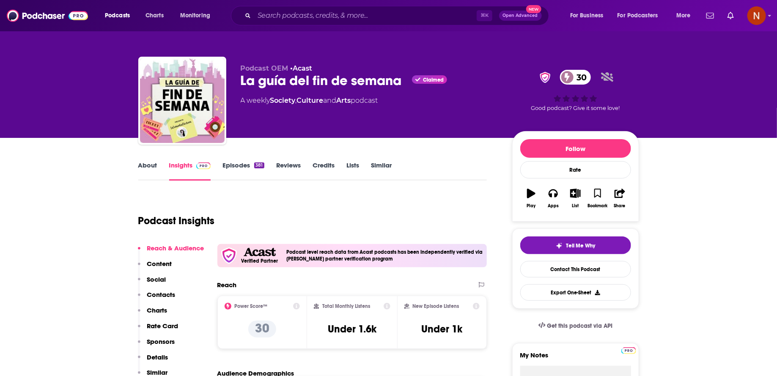
click at [351, 210] on div "Podcast Insights" at bounding box center [309, 215] width 342 height 43
click at [301, 19] on input "Search podcasts, credits, & more..." at bounding box center [365, 16] width 222 height 14
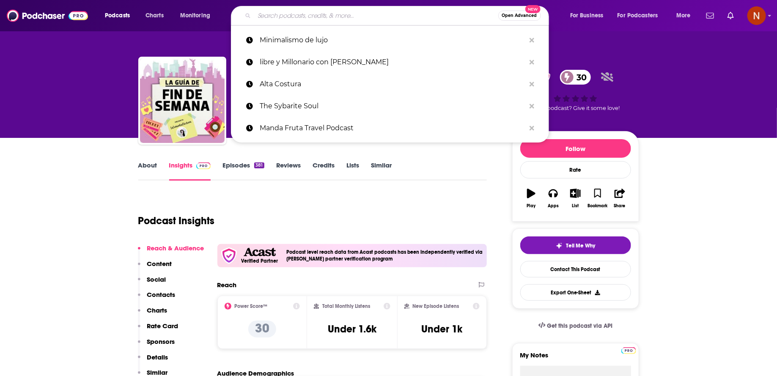
paste input "Kapital"
type input "Kapital"
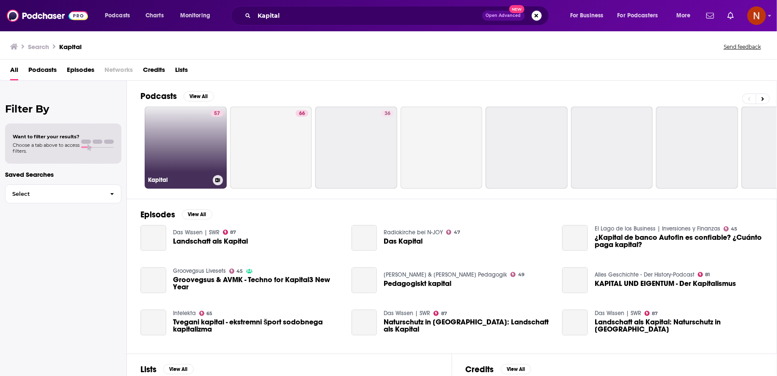
click at [197, 151] on link "57 Kapital" at bounding box center [186, 148] width 82 height 82
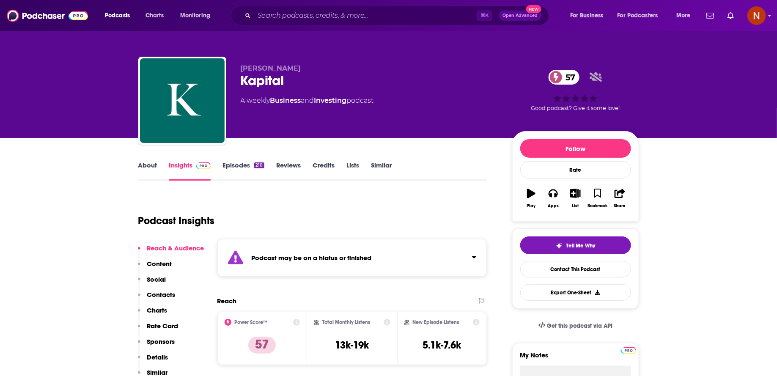
click at [258, 85] on div "Kapital 57" at bounding box center [370, 80] width 258 height 16
copy h2 "Kapital"
click at [300, 12] on input "Search podcasts, credits, & more..." at bounding box center [365, 16] width 222 height 14
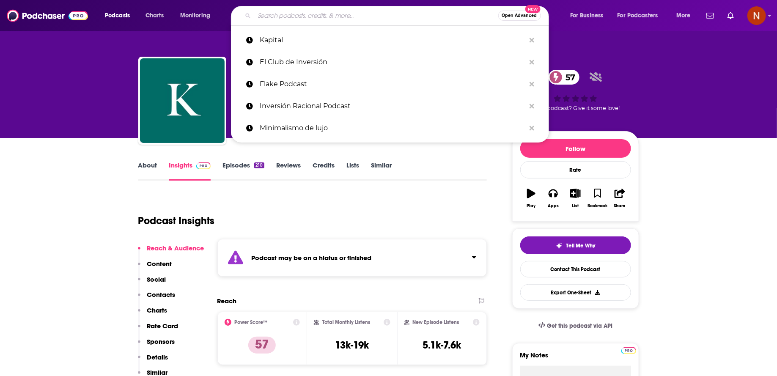
paste input "Camaradas Investidores"
type input "Camaradas Investidores"
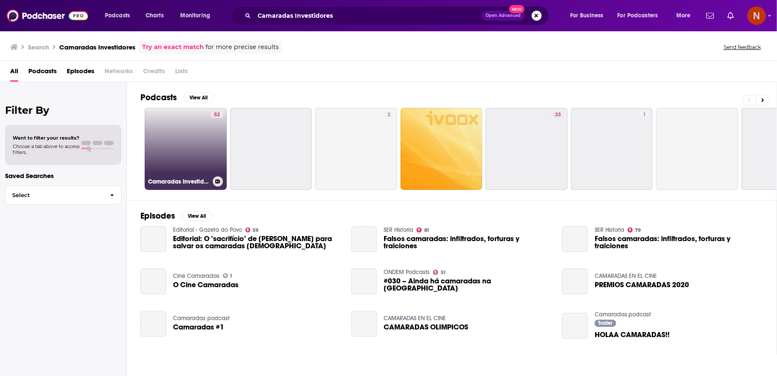
click at [183, 145] on link "52 Camaradas Investidores" at bounding box center [186, 149] width 82 height 82
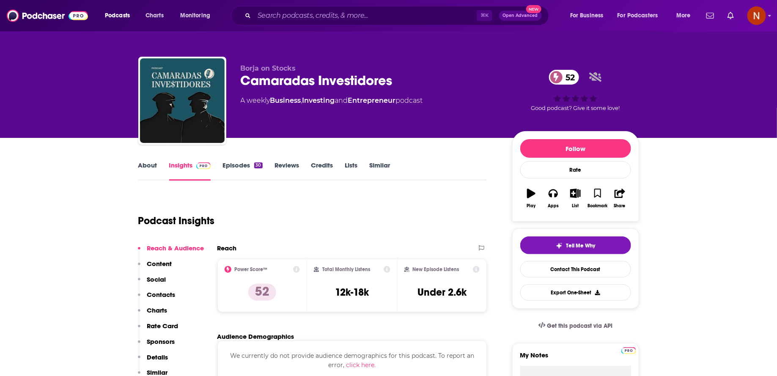
click at [273, 83] on div "Camaradas Investidores 52" at bounding box center [370, 80] width 258 height 16
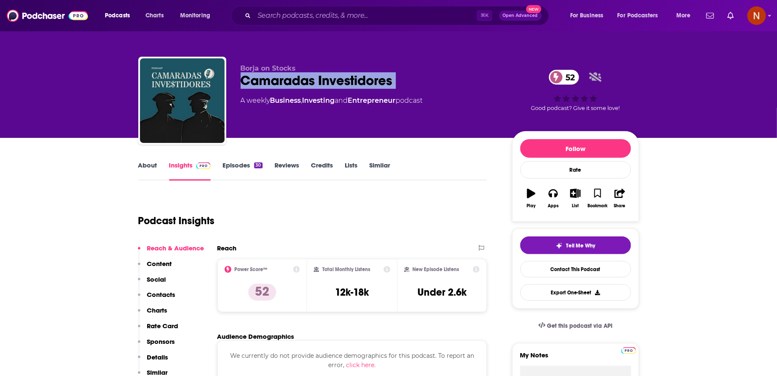
click at [273, 83] on div "Camaradas Investidores 52" at bounding box center [370, 80] width 258 height 16
copy div "Camaradas Investidores 52"
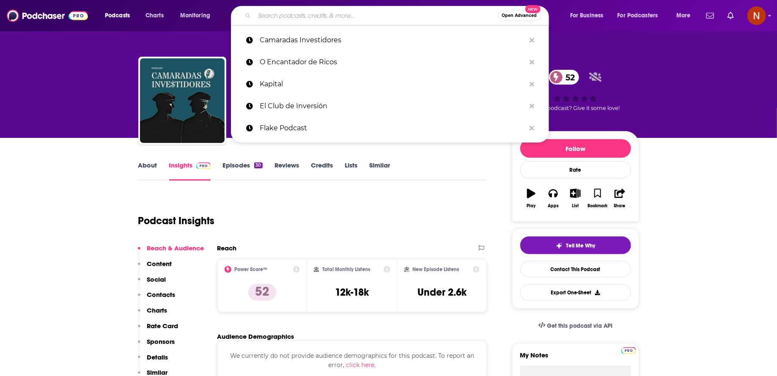
click at [316, 19] on input "Search podcasts, credits, & more..." at bounding box center [376, 16] width 244 height 14
paste input "Viagem em Detalhes"
type input "Viagem em Detalhes"
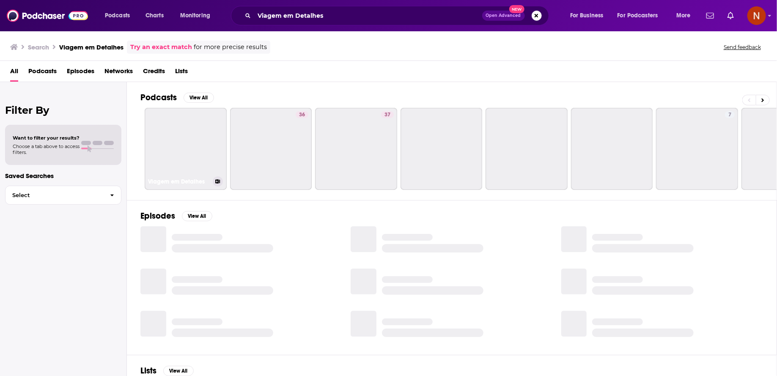
click at [190, 141] on link "Viagem em Detalhes" at bounding box center [186, 149] width 82 height 82
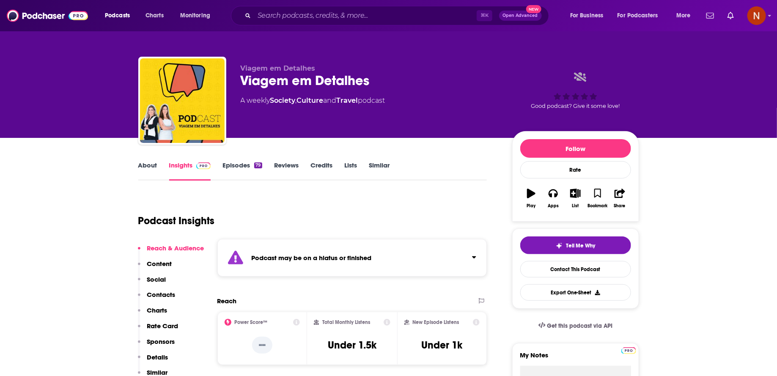
click at [324, 258] on strong "Podcast may be on a hiatus or finished" at bounding box center [312, 258] width 120 height 8
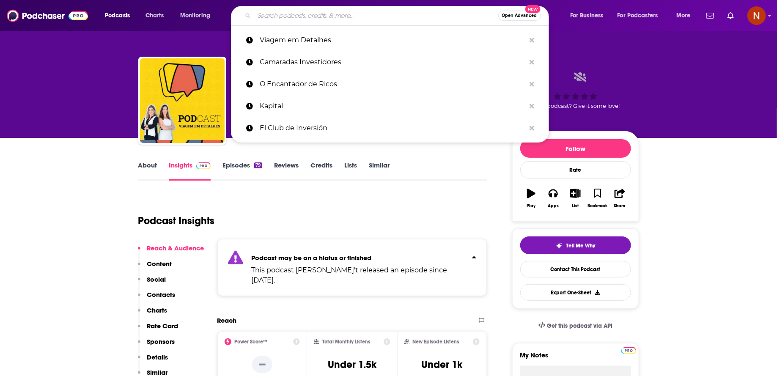
click at [329, 20] on input "Search podcasts, credits, & more..." at bounding box center [376, 16] width 244 height 14
paste input "Podcast de Viagem"
type input "Podcast de Viagem"
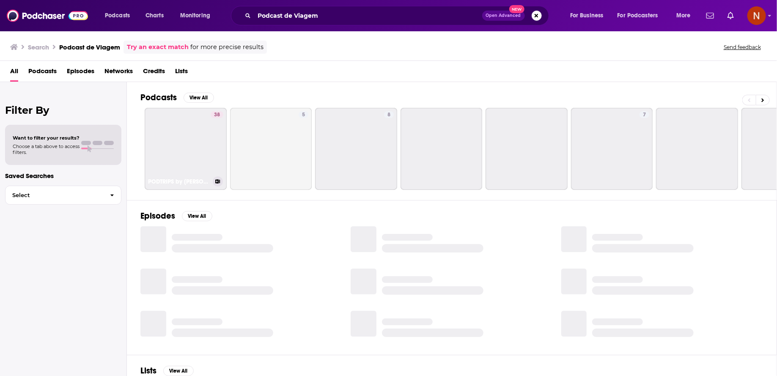
click at [182, 151] on link "38 PODTRIPS by Mari Pelo Mundo - Podcast de Viagem" at bounding box center [186, 149] width 82 height 82
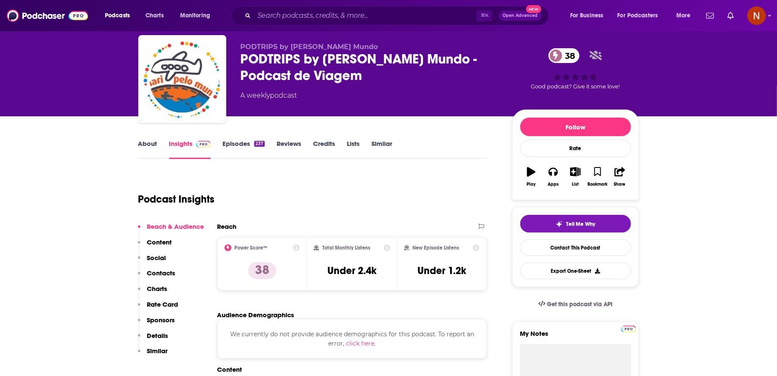
scroll to position [11, 0]
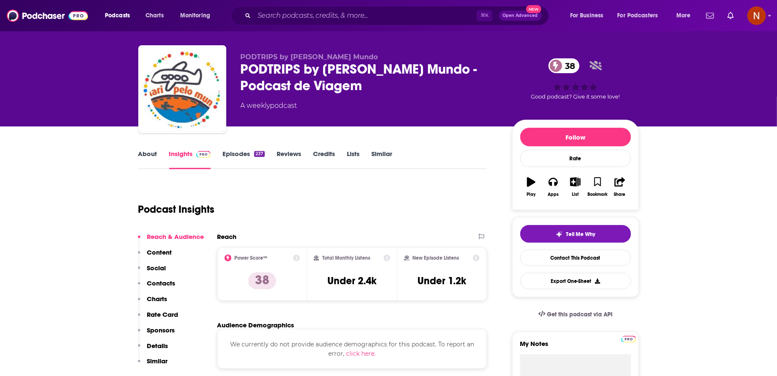
click at [247, 154] on link "Episodes 237" at bounding box center [243, 159] width 42 height 19
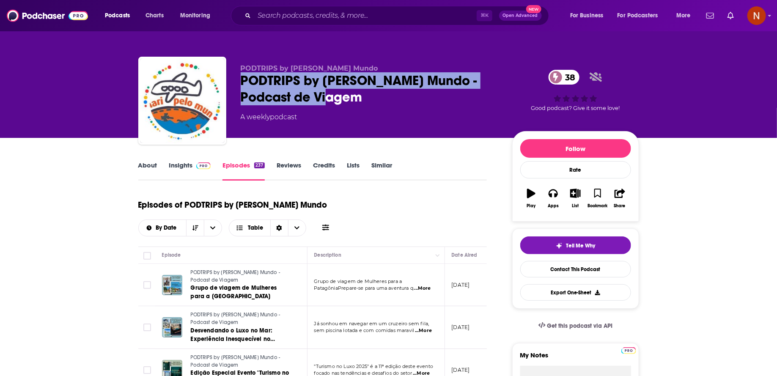
drag, startPoint x: 238, startPoint y: 80, endPoint x: 325, endPoint y: 98, distance: 88.2
click at [325, 99] on div "PODTRIPS by Mari Pelo Mundo PODTRIPS by Mari Pelo Mundo - Podcast de Viagem 38 …" at bounding box center [388, 102] width 501 height 91
copy h2 "PODTRIPS by Mari Pelo Mundo - Podcast de Viagem"
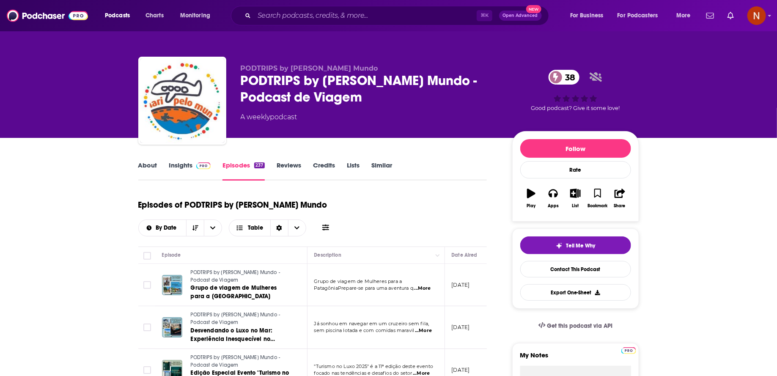
click at [320, 4] on div "Podcasts Charts Monitoring ⌘ K Open Advanced New For Business For Podcasters Mo…" at bounding box center [388, 15] width 777 height 31
click at [321, 9] on input "Search podcasts, credits, & more..." at bounding box center [365, 16] width 222 height 14
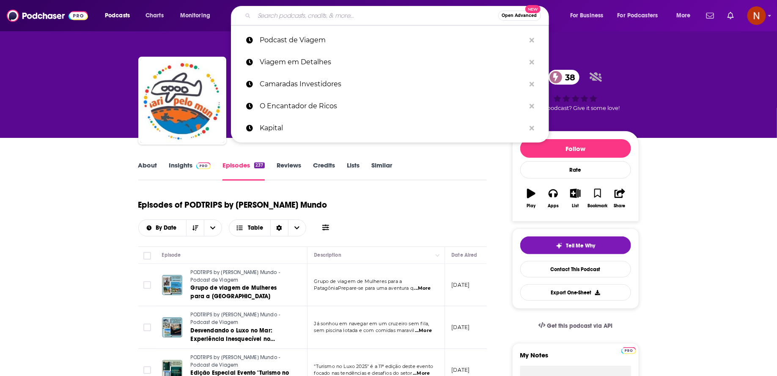
paste input "As Novas Vozes do Luxo"
type input "As Novas Vozes do Luxo"
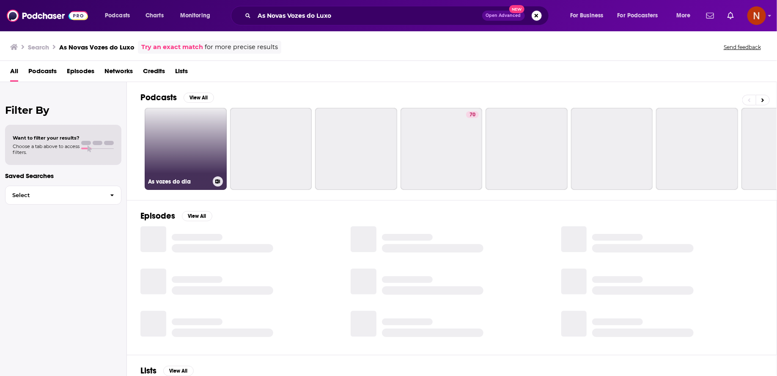
click at [186, 152] on link "As vozes do dia" at bounding box center [186, 149] width 82 height 82
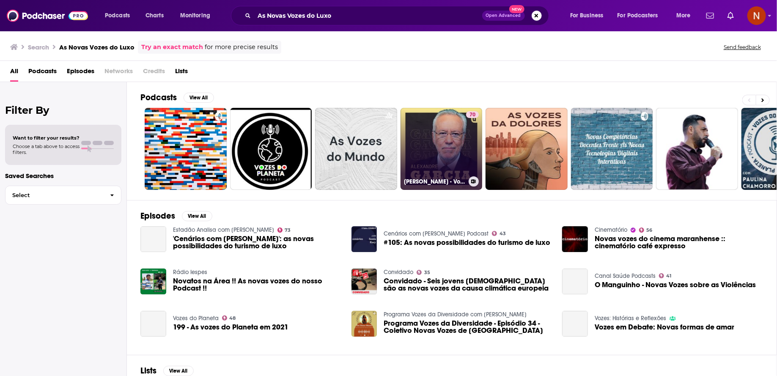
click at [430, 138] on link "70 Alexandre Garcia - Vozes - Gazeta do Povo" at bounding box center [441, 149] width 82 height 82
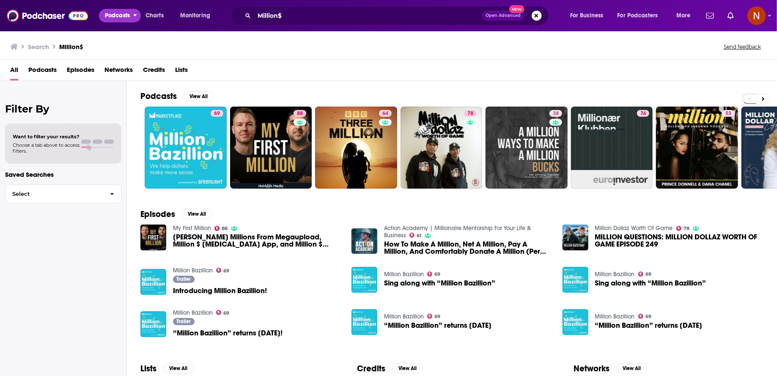
click at [116, 14] on span "Podcasts" at bounding box center [117, 16] width 25 height 12
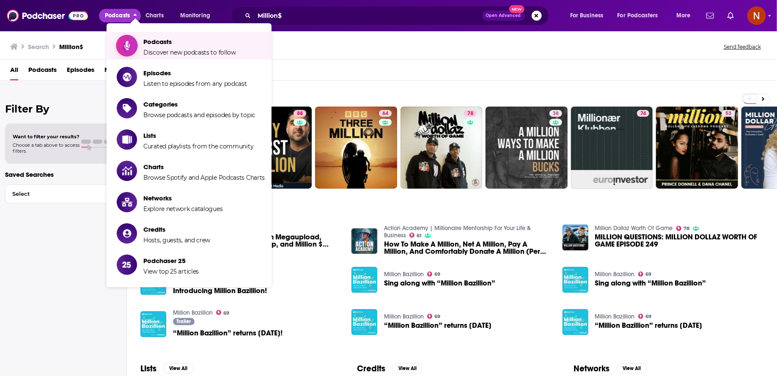
click at [142, 55] on link "Podcasts Discover new podcasts to follow" at bounding box center [191, 45] width 148 height 21
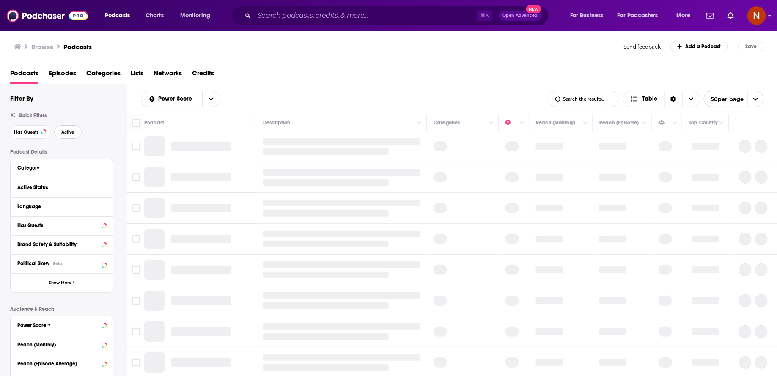
click at [66, 132] on span "Active" at bounding box center [67, 132] width 13 height 5
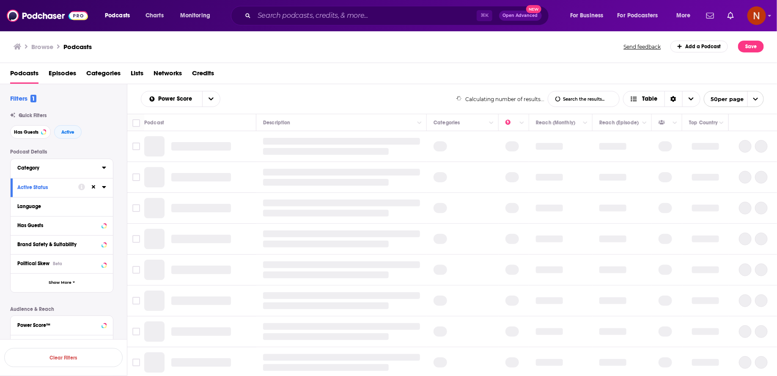
click at [104, 169] on icon at bounding box center [104, 167] width 4 height 7
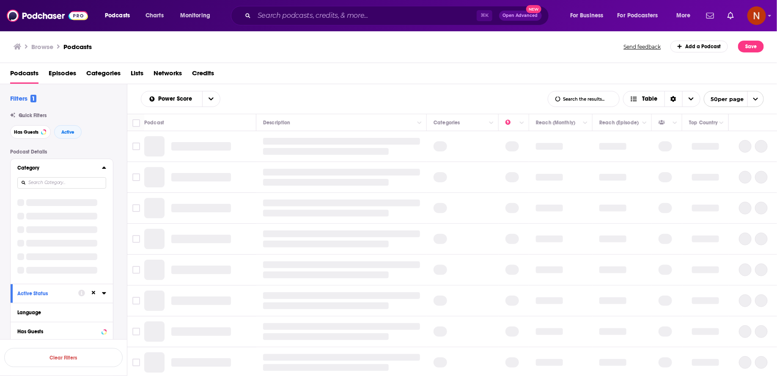
click at [94, 180] on input at bounding box center [61, 182] width 89 height 11
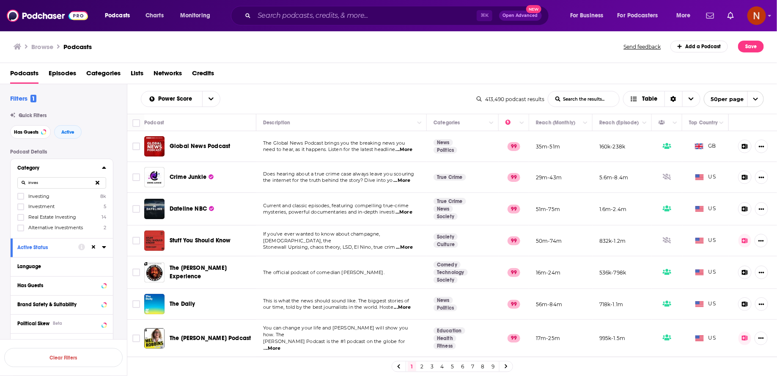
type input "inves"
click at [53, 196] on label "Investing 8k" at bounding box center [61, 195] width 89 height 7
click at [21, 199] on input "multiSelectOption-investing-0" at bounding box center [21, 199] width 0 height 0
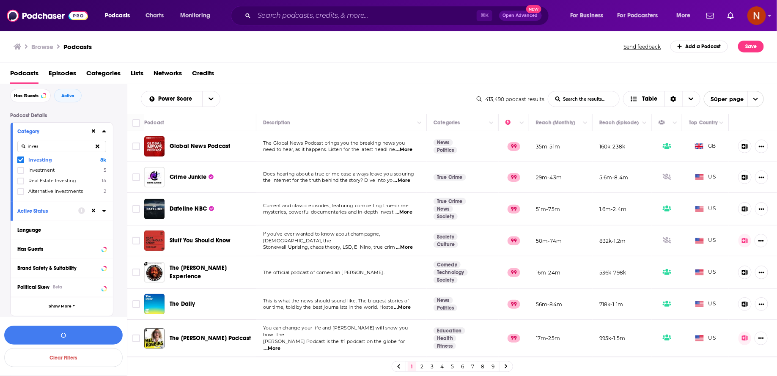
scroll to position [54, 0]
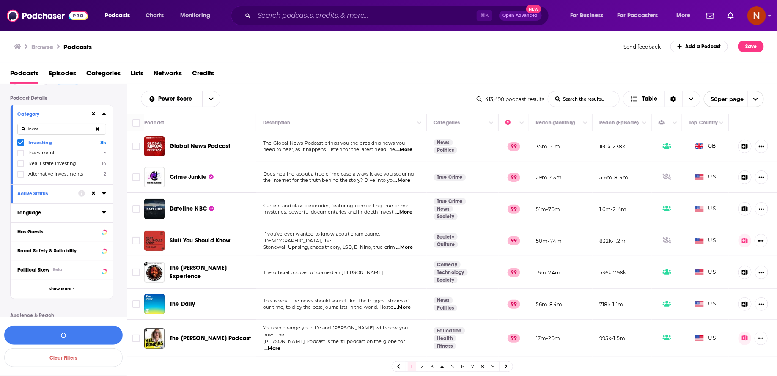
click at [101, 213] on button "Language" at bounding box center [59, 212] width 85 height 11
click at [72, 227] on input at bounding box center [61, 227] width 89 height 11
type input "ita"
click at [24, 239] on label at bounding box center [20, 241] width 7 height 7
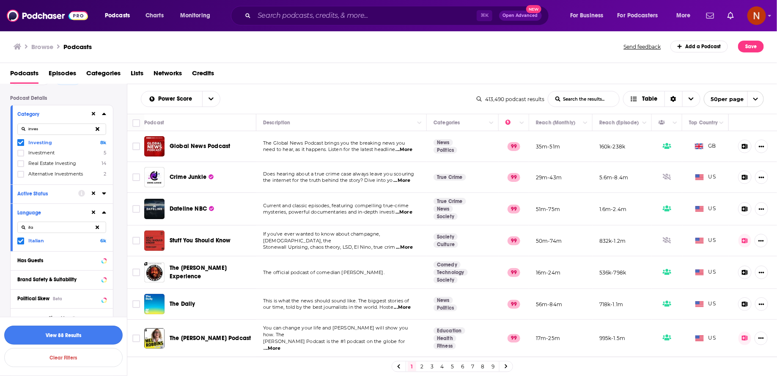
click at [91, 337] on button "View 88 Results" at bounding box center [63, 335] width 118 height 19
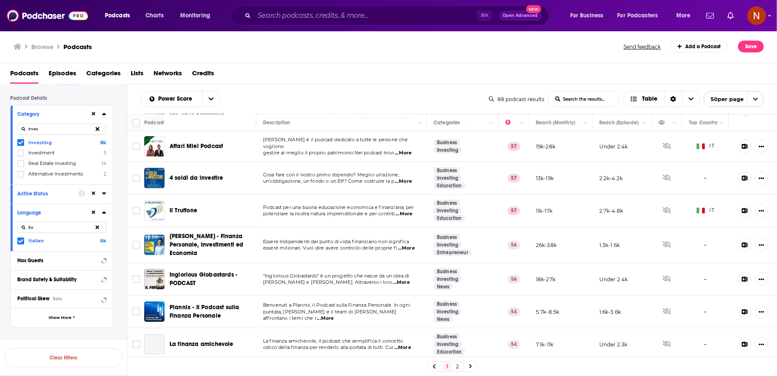
scroll to position [134, 0]
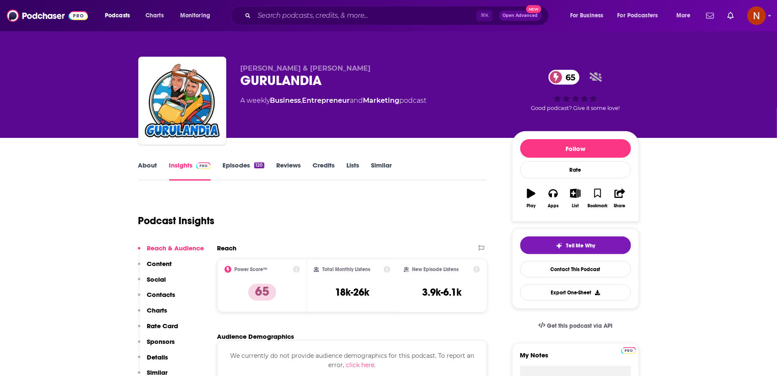
click at [258, 77] on div "GURULANDIA 65" at bounding box center [370, 80] width 258 height 16
copy h2 "GURULANDIA"
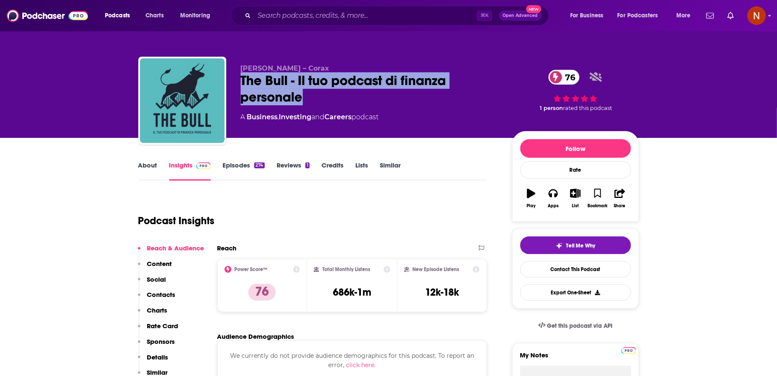
drag, startPoint x: 241, startPoint y: 80, endPoint x: 310, endPoint y: 95, distance: 70.4
click at [310, 95] on div "The Bull - Il tuo podcast di finanza personale 76" at bounding box center [370, 88] width 258 height 33
copy h2 "The Bull - Il tuo podcast di finanza personale"
